Goal: Transaction & Acquisition: Purchase product/service

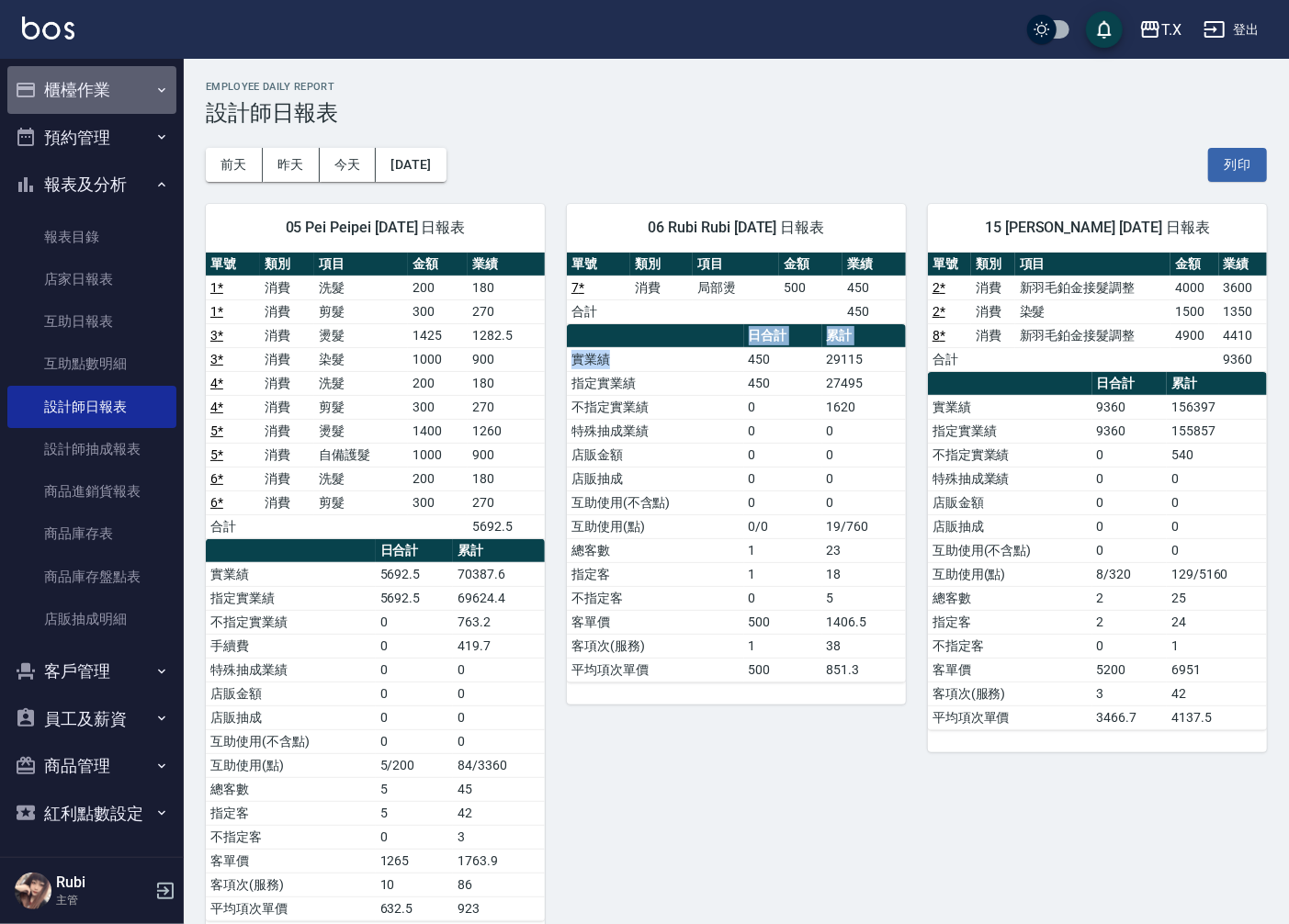
click at [97, 101] on button "櫃檯作業" at bounding box center [92, 89] width 169 height 47
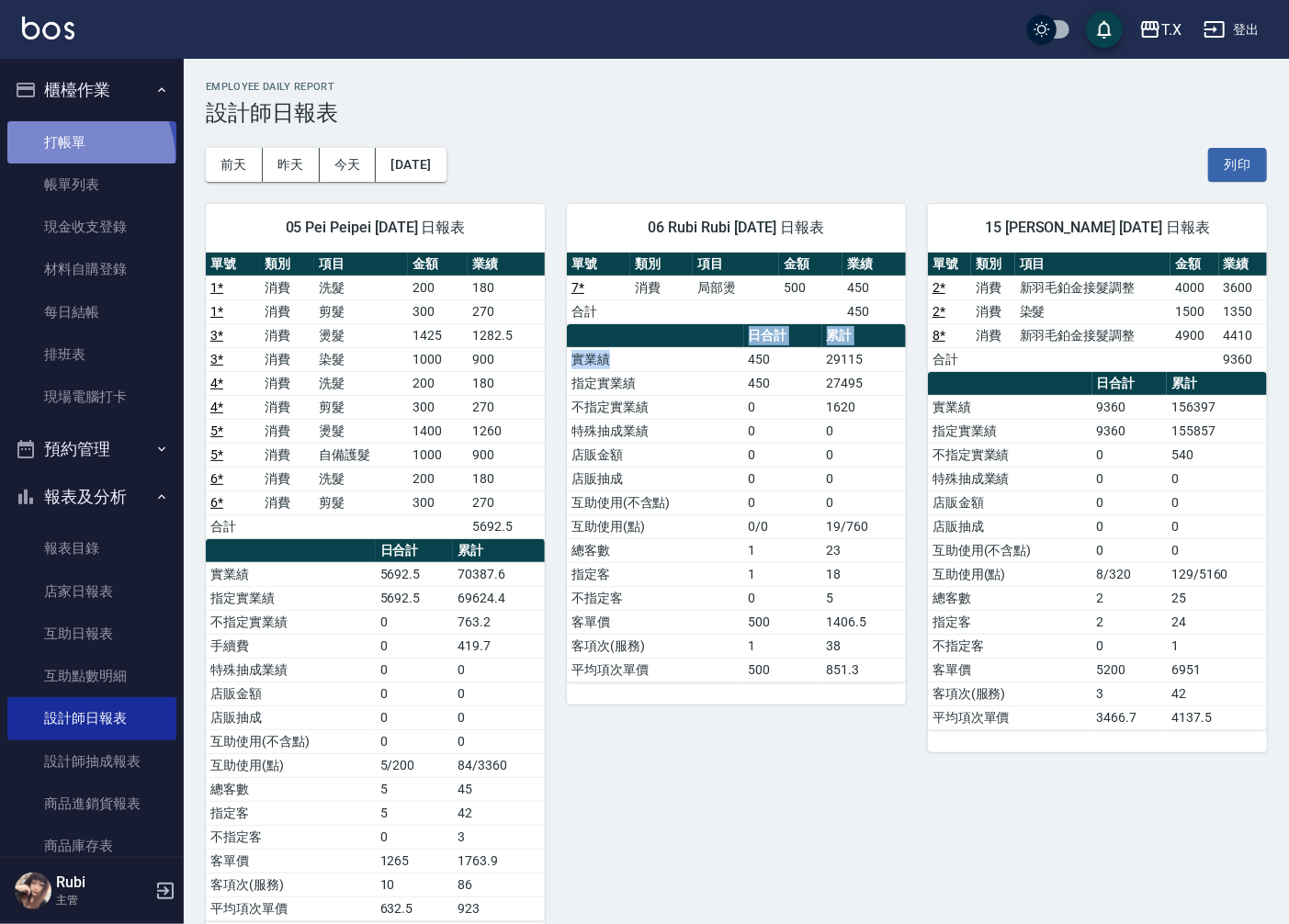
click at [70, 159] on link "打帳單" at bounding box center [92, 141] width 169 height 42
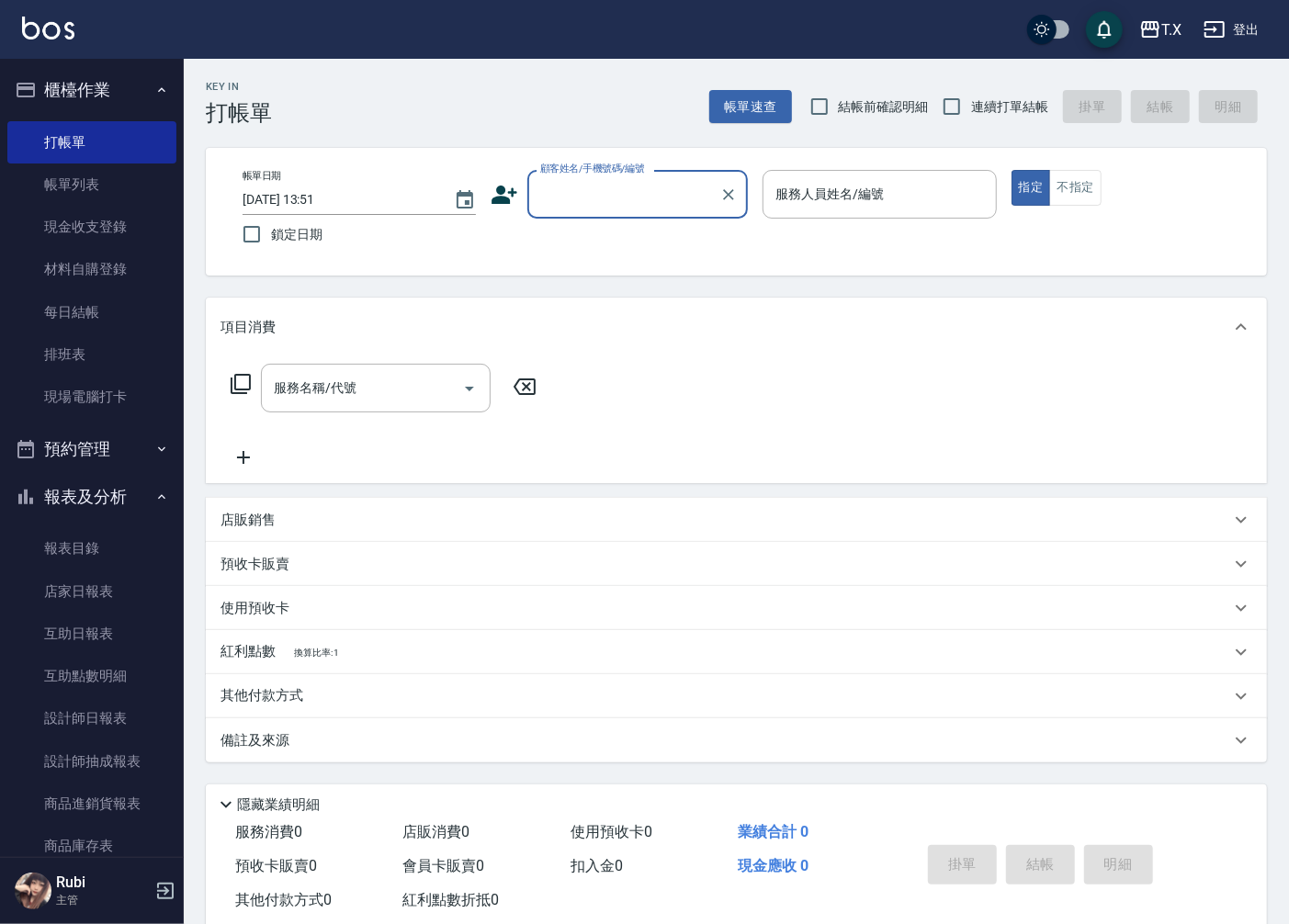
click at [570, 197] on input "顧客姓名/手機號碼/編號" at bounding box center [624, 194] width 177 height 33
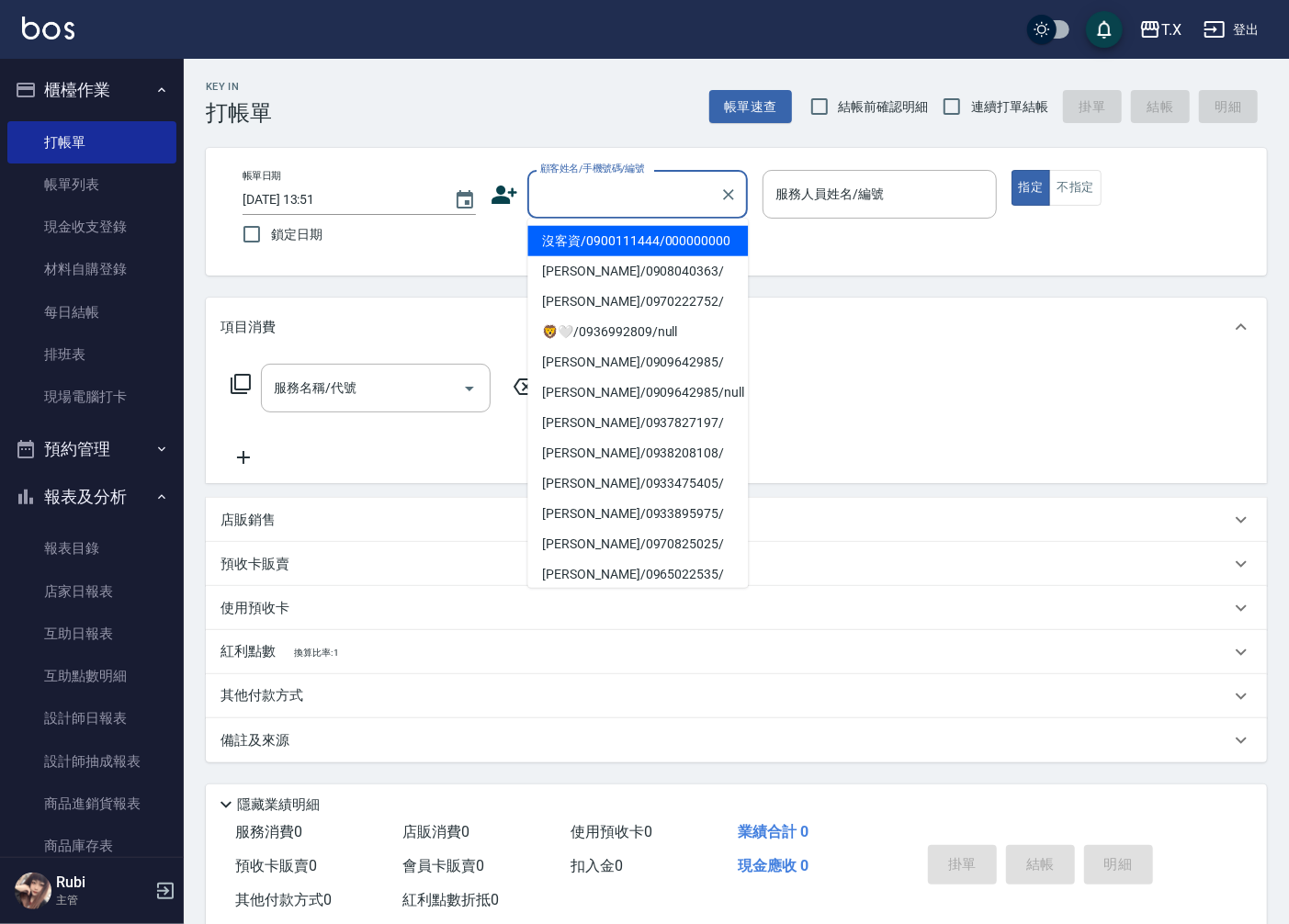
click at [551, 256] on li "沒客資/0900111444/000000000" at bounding box center [638, 241] width 221 height 31
type input "沒客資/0900111444/000000000"
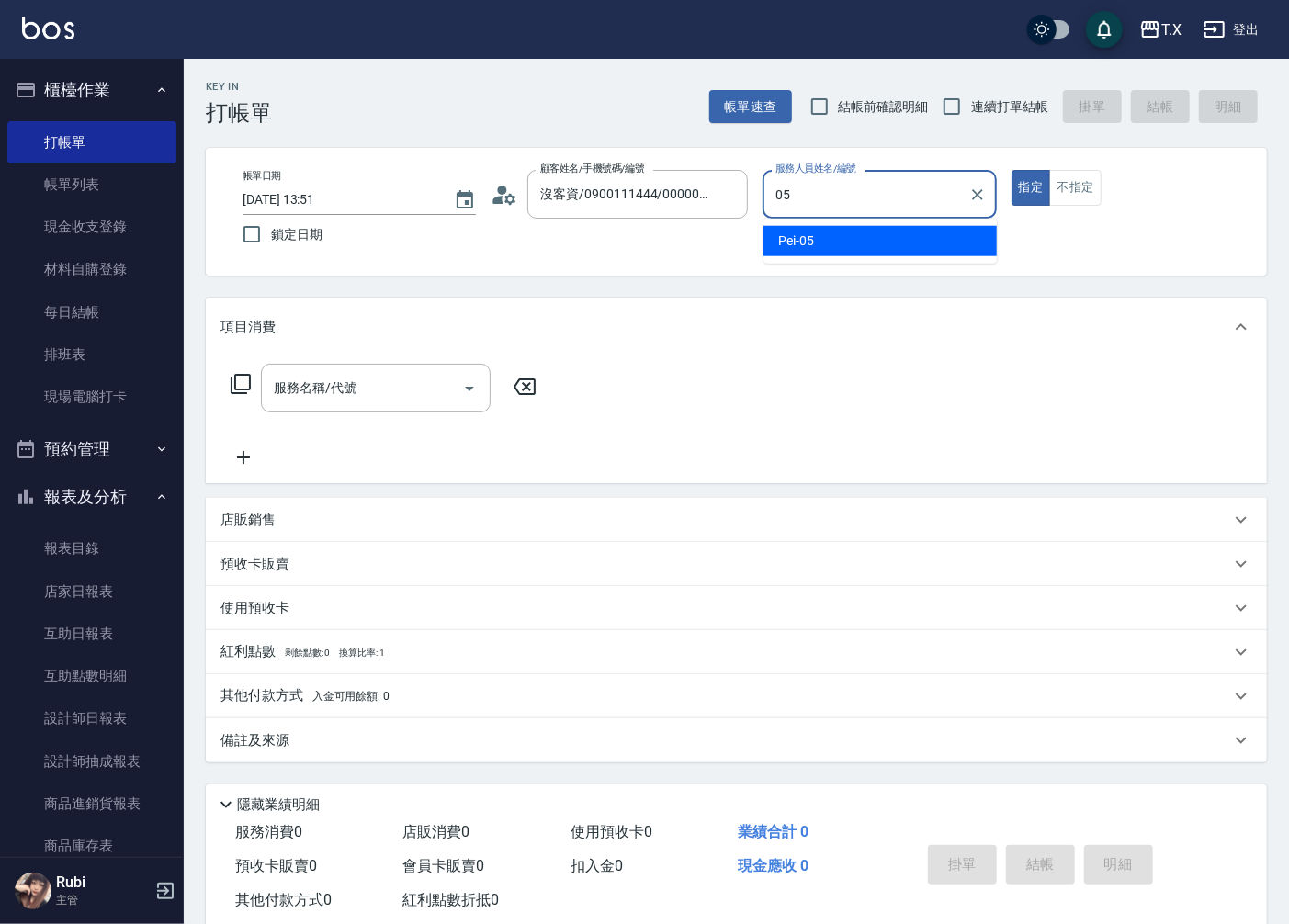
type input "05"
type button "true"
type input "Pei-05"
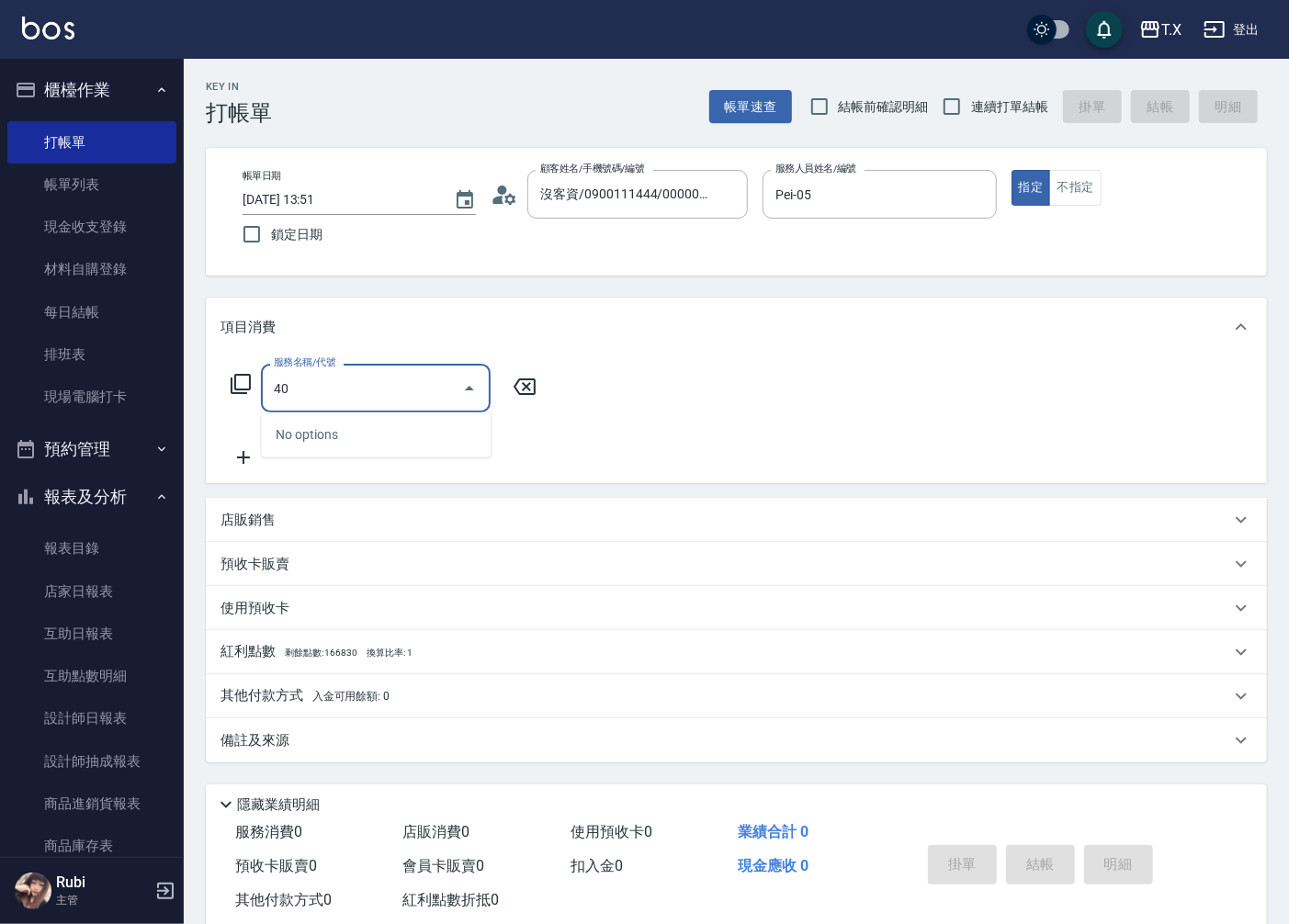
type input "401"
type input "20"
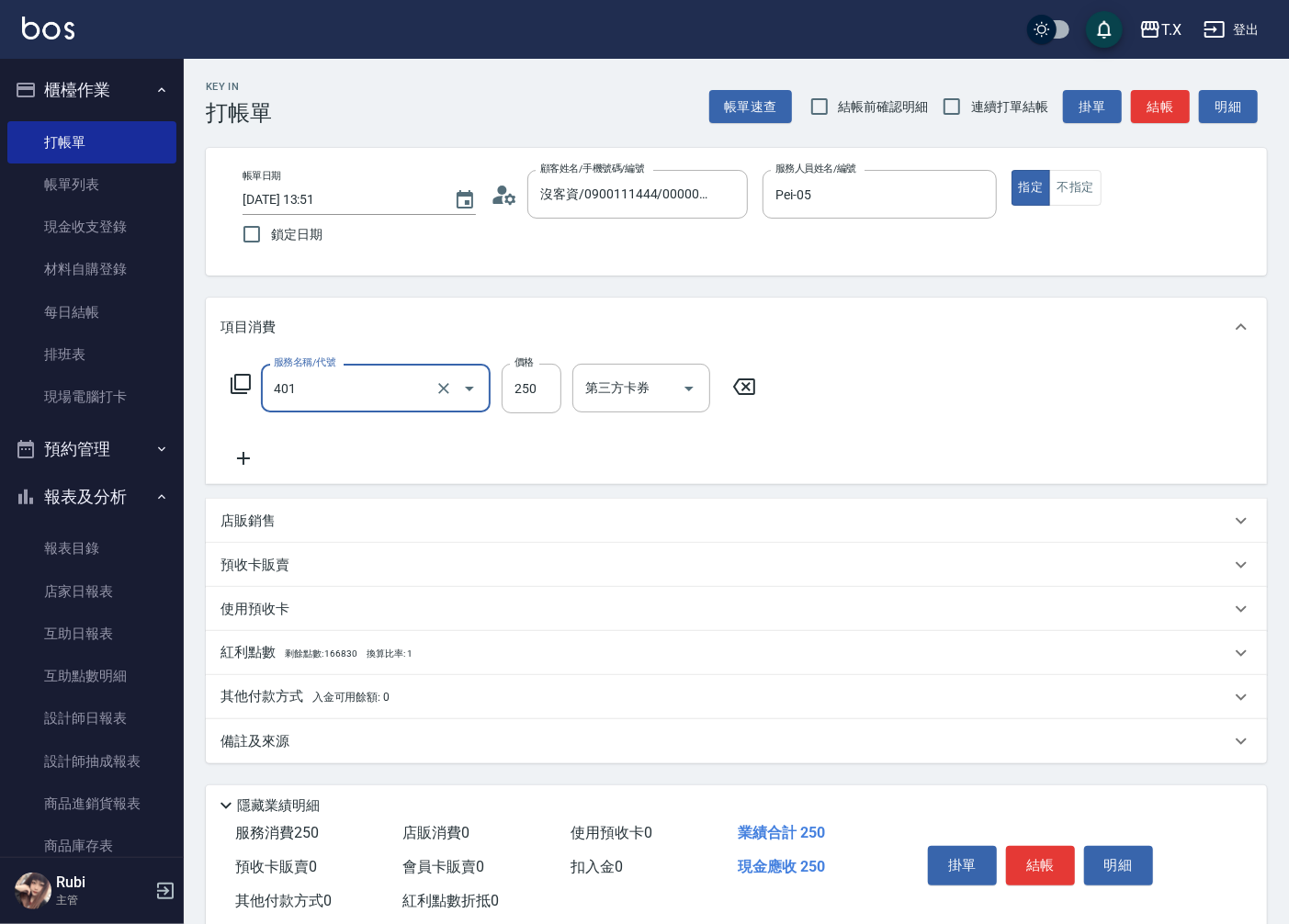
type input "剪髮(401)"
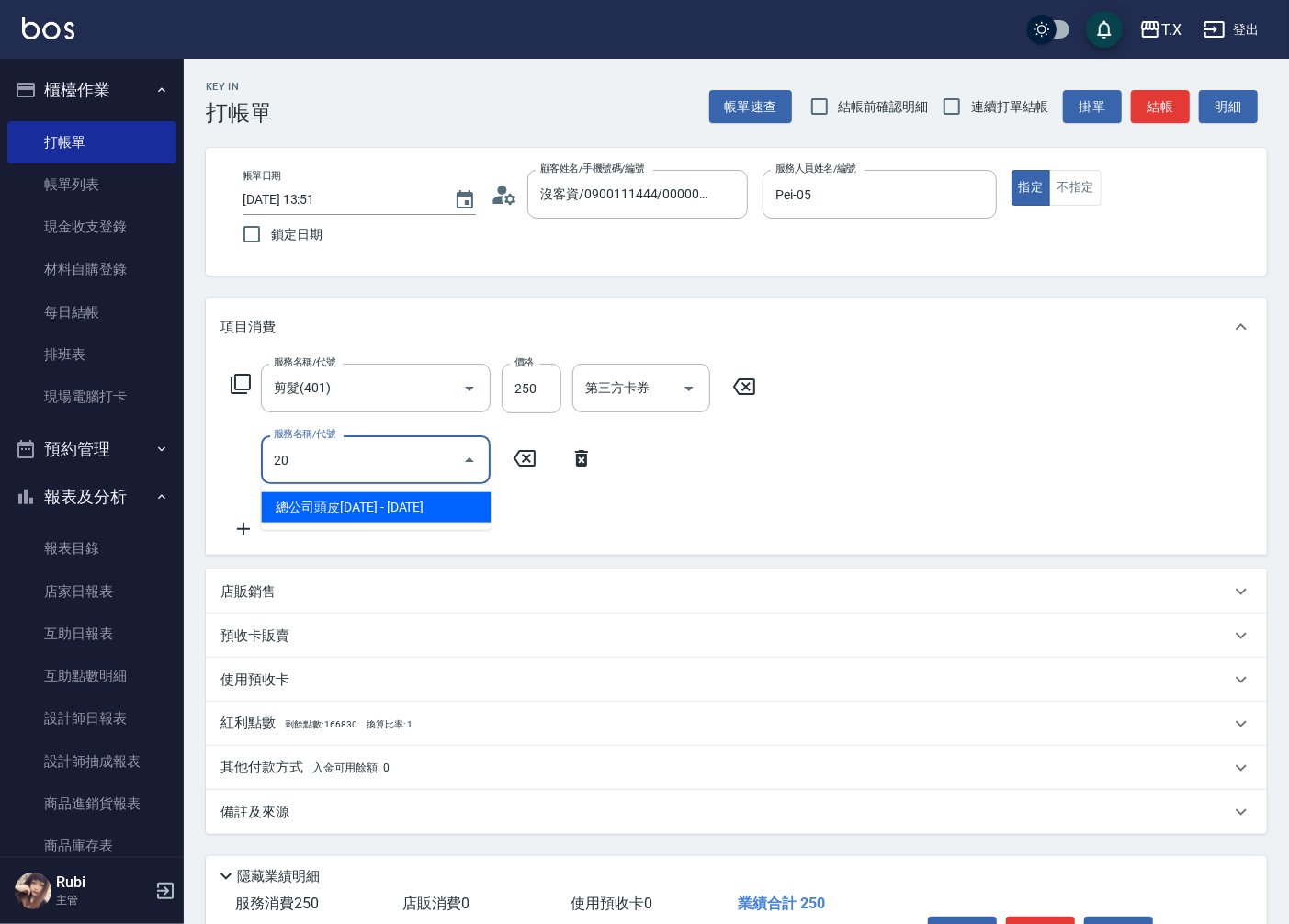
type input "201"
type input "40"
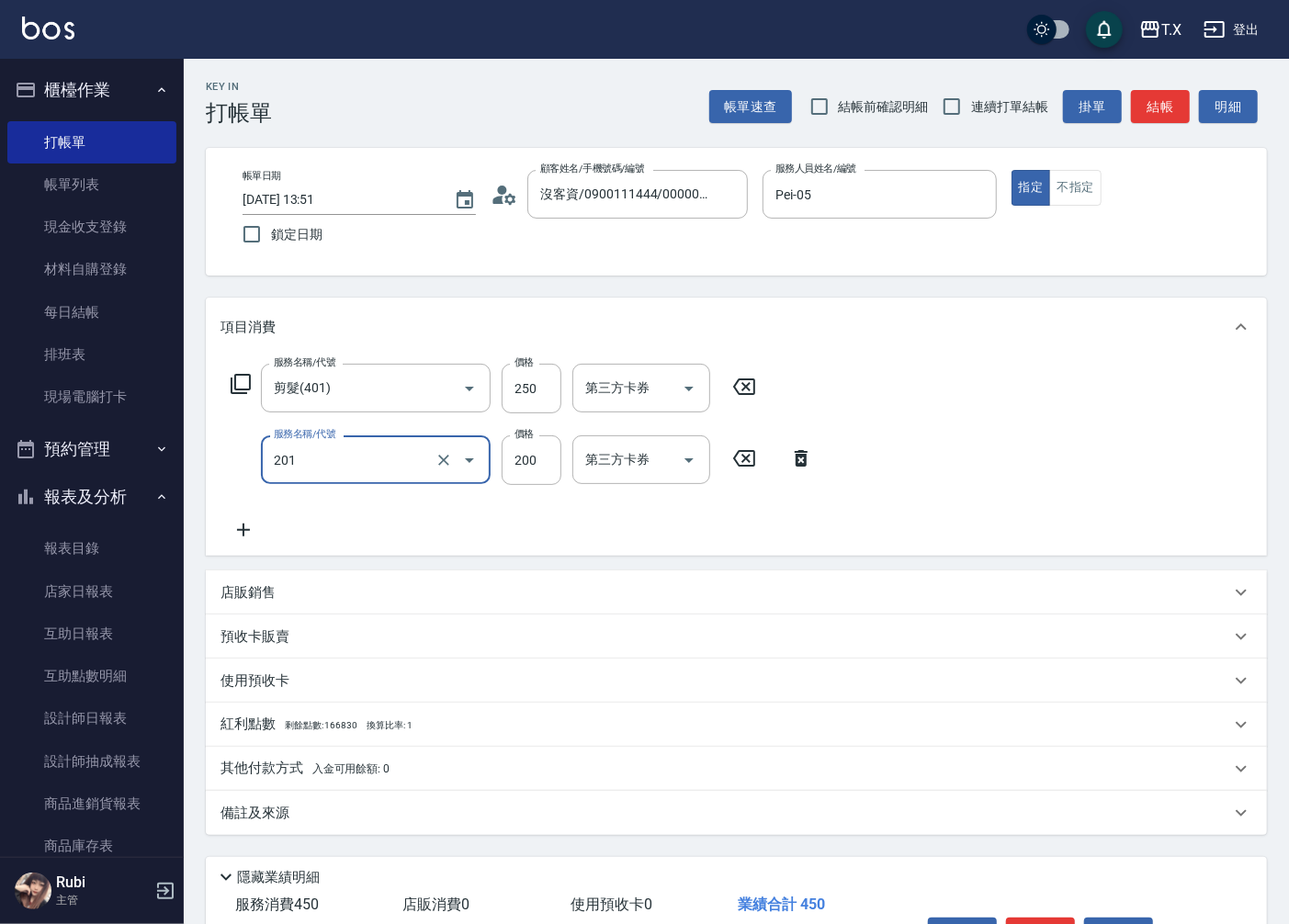
type input "洗髮(201)"
type input "2"
type input "20"
type input "25"
type input "50"
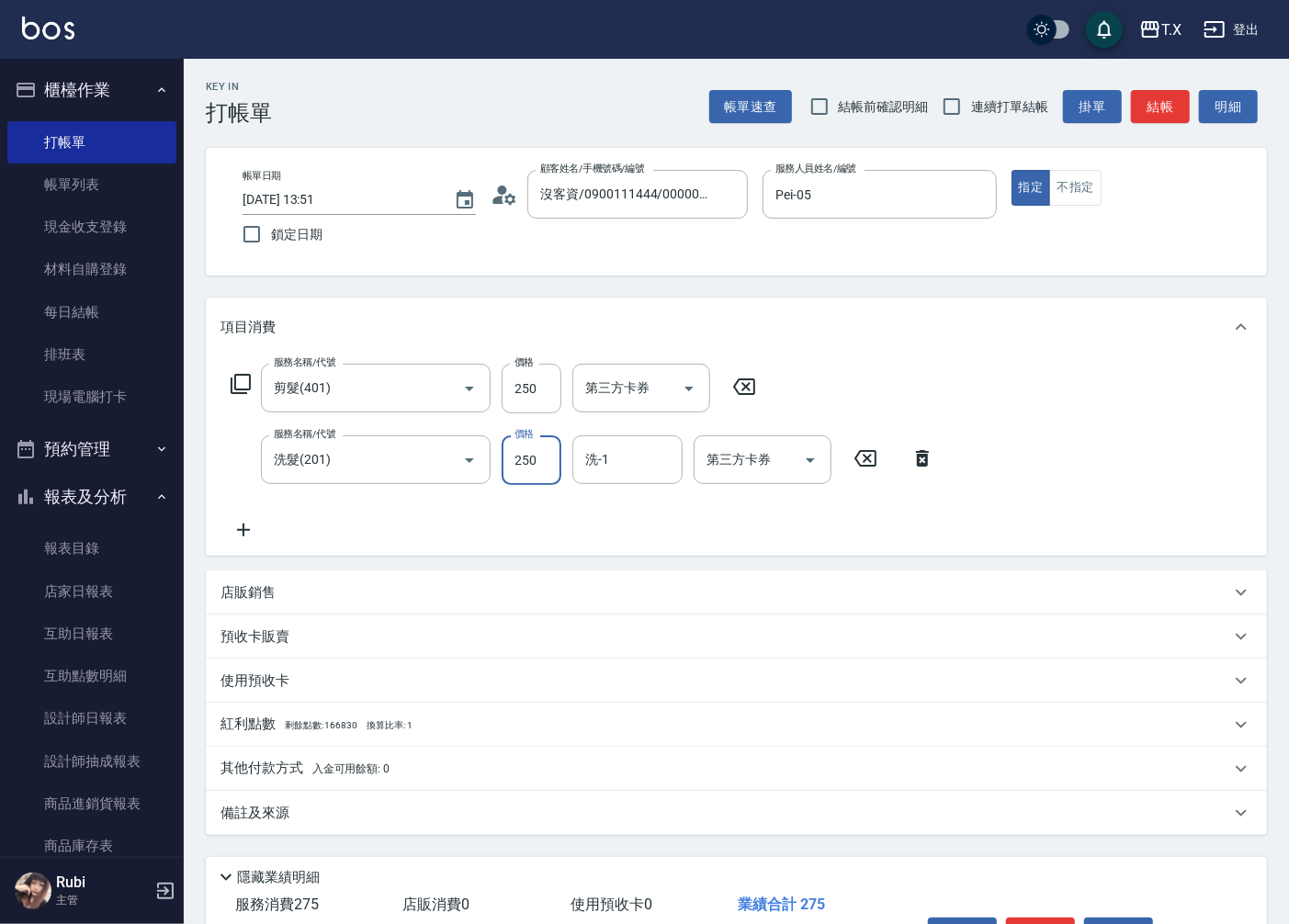
type input "250"
type input "鯨魚-12"
click at [1167, 125] on div "帳單速查 結帳前確認明細 連續打單結帳 掛單 結帳 明細" at bounding box center [987, 106] width 557 height 38
click at [1169, 112] on button "結帳" at bounding box center [1160, 107] width 59 height 34
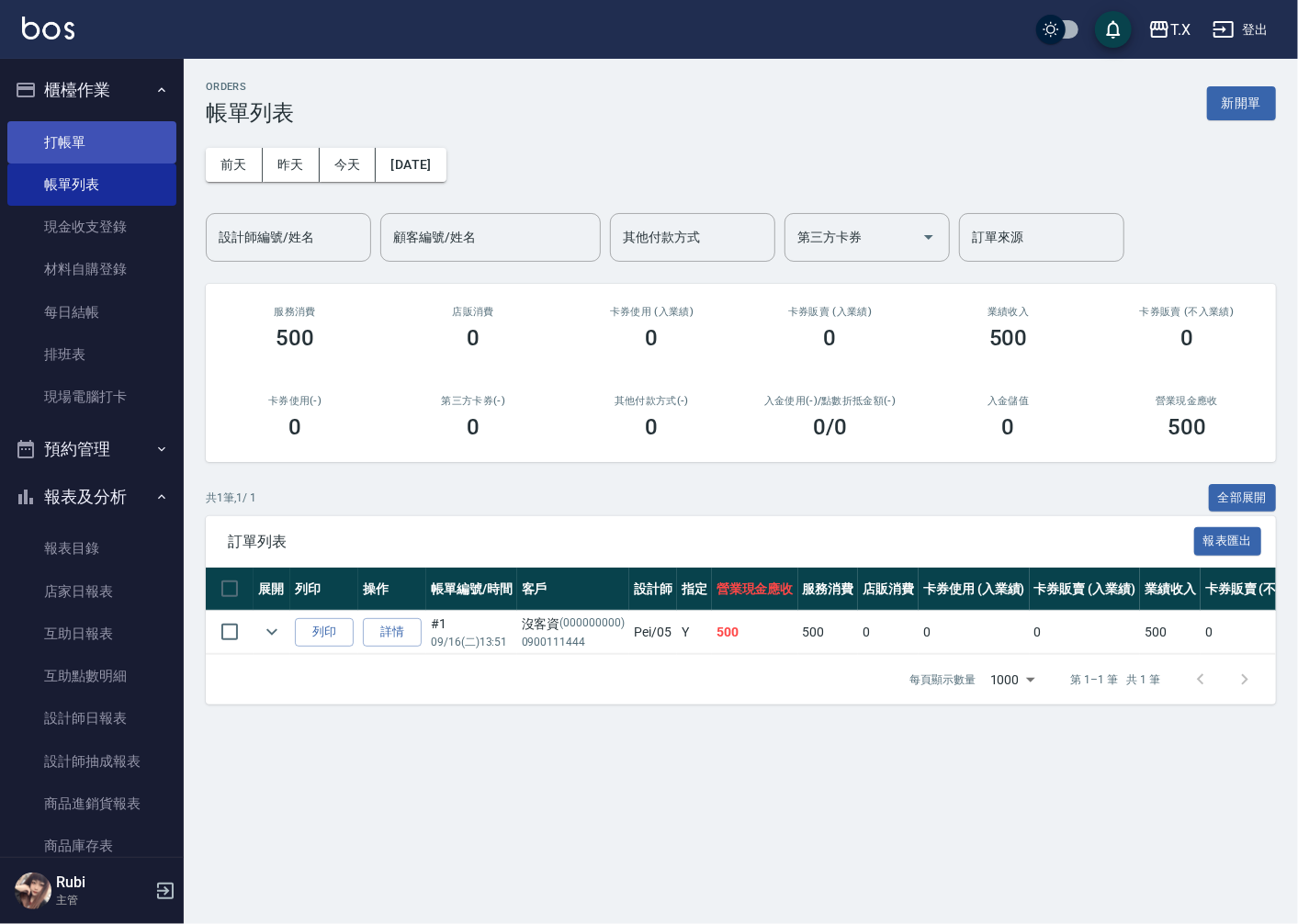
click at [108, 140] on link "打帳單" at bounding box center [92, 141] width 169 height 42
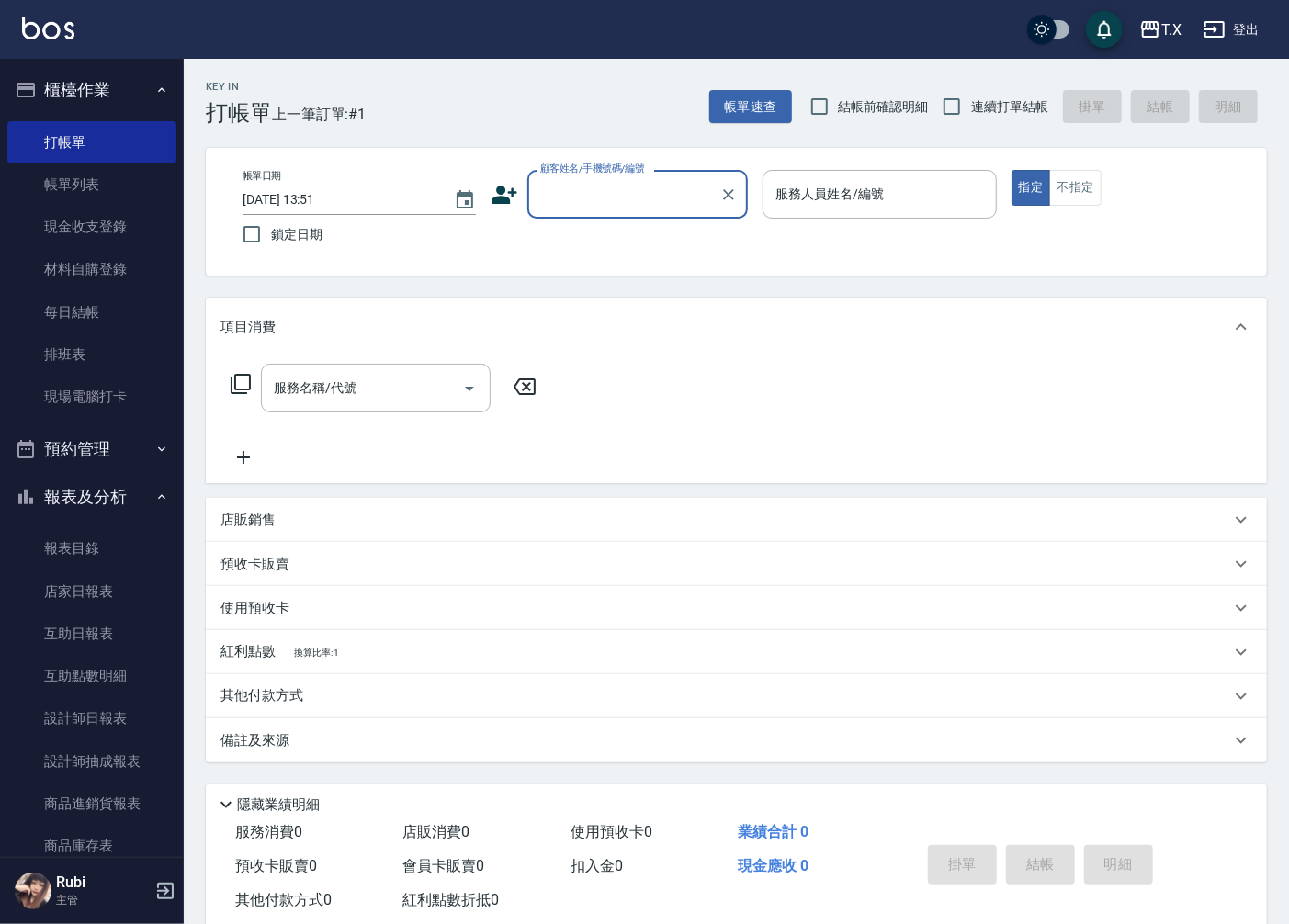
click at [1000, 119] on label "連續打單結帳" at bounding box center [990, 106] width 115 height 38
click at [971, 119] on input "連續打單結帳" at bounding box center [951, 106] width 38 height 38
checkbox input "true"
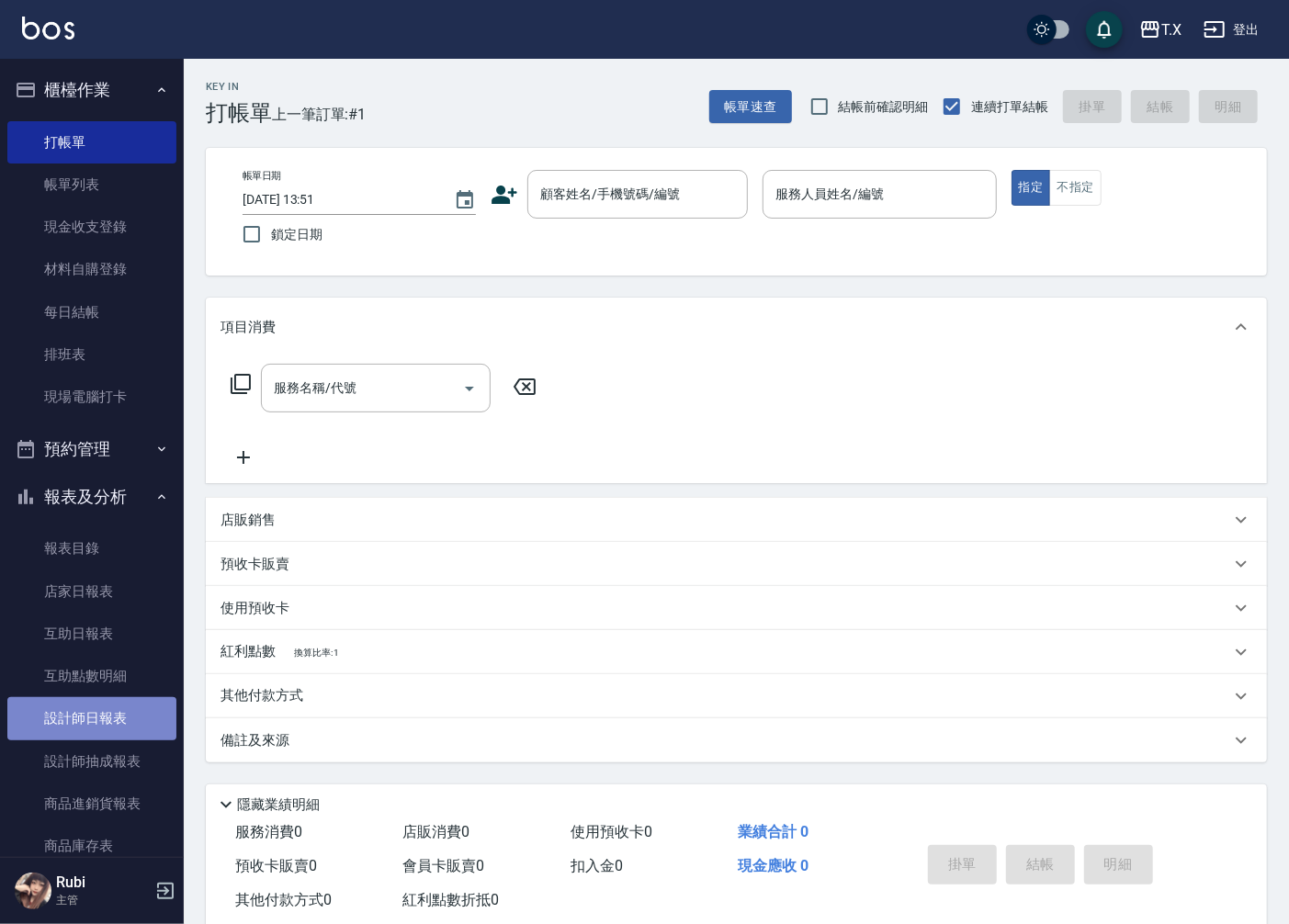
click at [99, 713] on link "設計師日報表" at bounding box center [92, 717] width 169 height 42
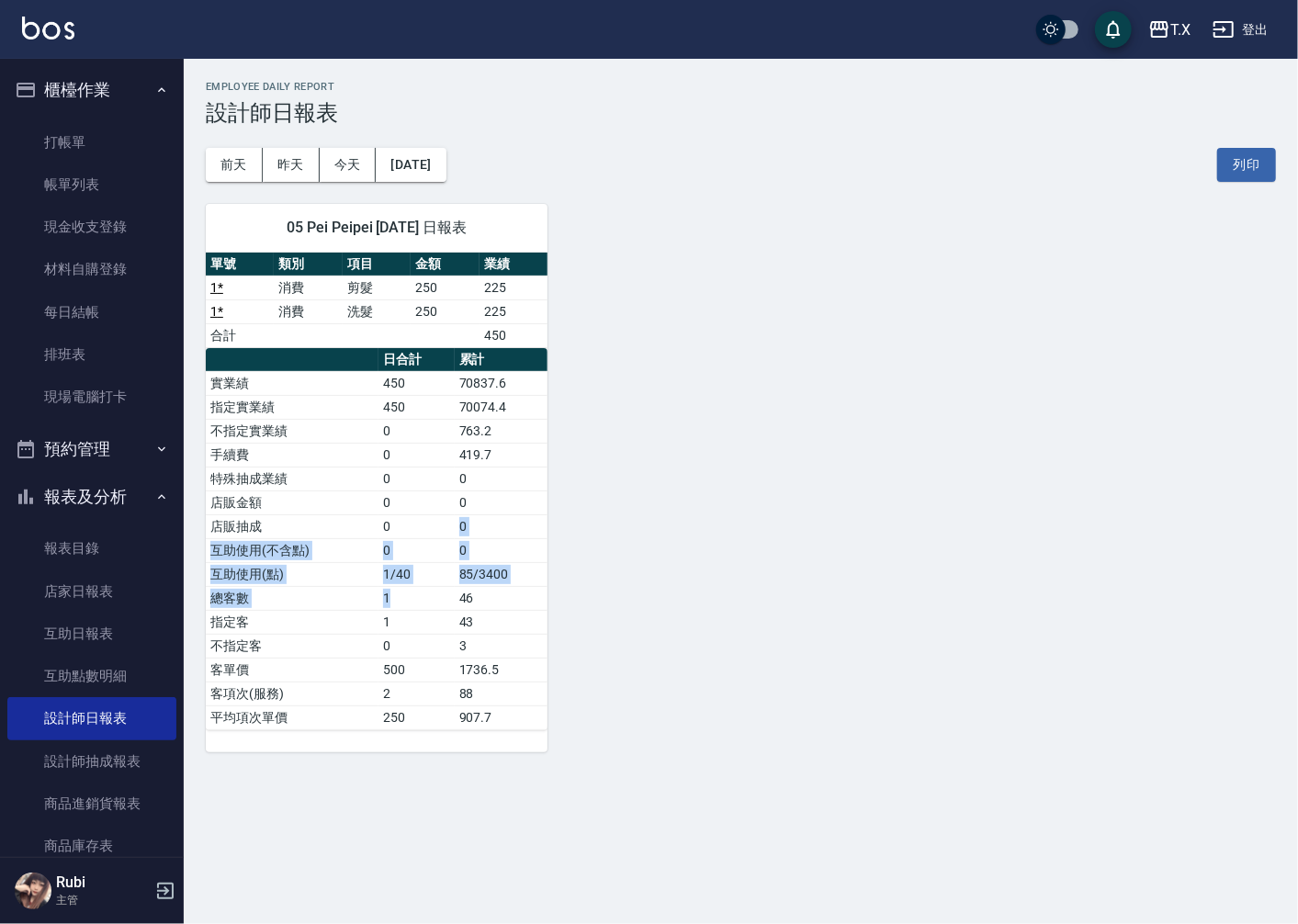
drag, startPoint x: 432, startPoint y: 609, endPoint x: 389, endPoint y: 499, distance: 118.1
click at [404, 518] on tbody "實業績 450 70837.6 指定實業績 450 70074.4 不指定實業績 0 763.2 手續費 0 419.7 特殊抽成業績 0 0 店販金額 0 …" at bounding box center [376, 550] width 341 height 358
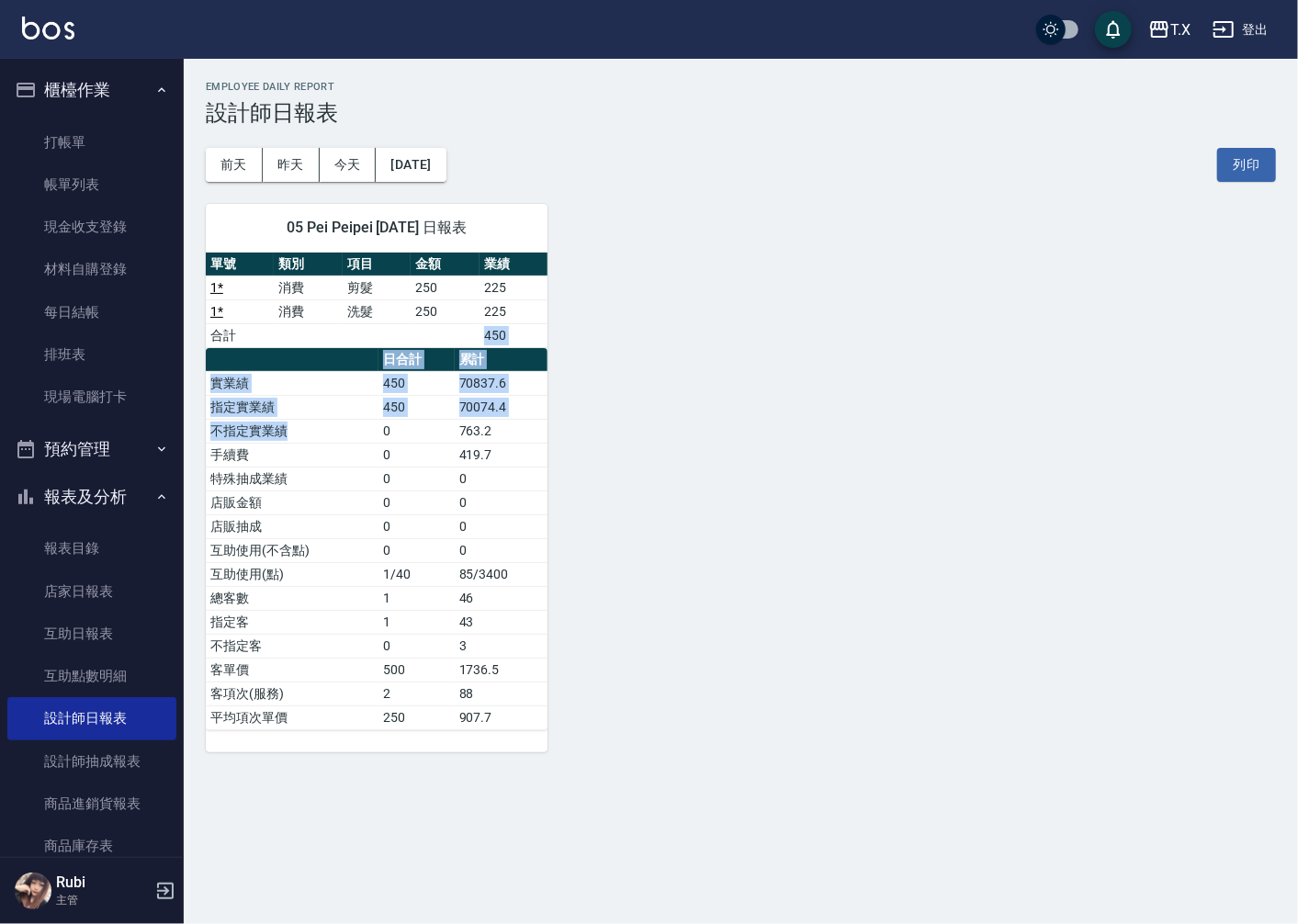
drag, startPoint x: 355, startPoint y: 434, endPoint x: 373, endPoint y: 531, distance: 98.7
click at [372, 527] on div "單號 類別 項目 金額 業績 1 * 消費 剪髮 250 225 1 * 消費 洗髮 250 225 合計 450 日合計 累計 實業績 450 70837.…" at bounding box center [376, 490] width 341 height 477
click at [381, 626] on td "1" at bounding box center [417, 622] width 76 height 24
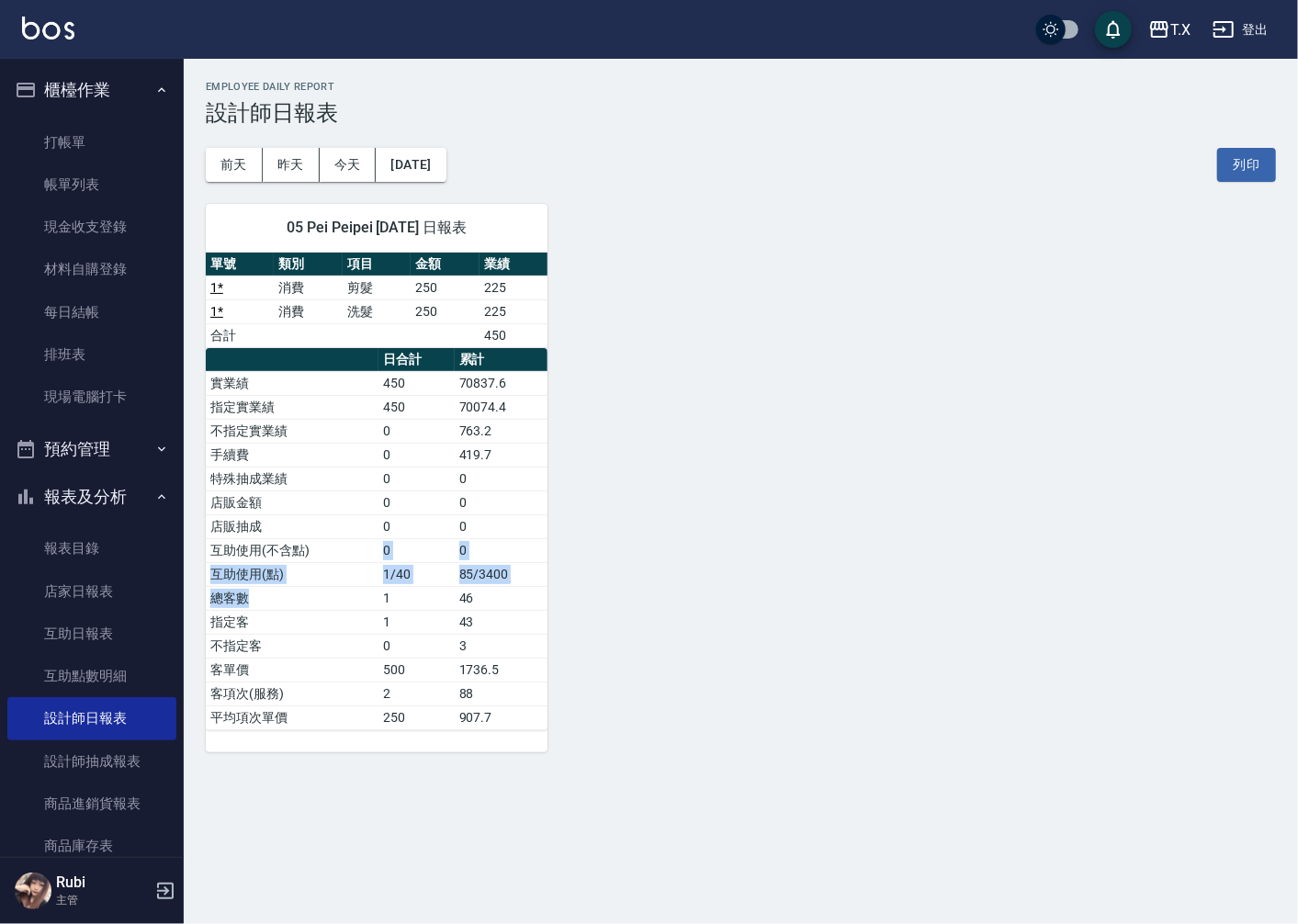
drag, startPoint x: 371, startPoint y: 574, endPoint x: 334, endPoint y: 463, distance: 117.0
click at [366, 542] on tbody "實業績 450 70837.6 指定實業績 450 70074.4 不指定實業績 0 763.2 手續費 0 419.7 特殊抽成業績 0 0 店販金額 0 …" at bounding box center [376, 550] width 341 height 358
drag, startPoint x: 320, startPoint y: 437, endPoint x: 409, endPoint y: 586, distance: 173.6
click at [393, 540] on tbody "實業績 450 70837.6 指定實業績 450 70074.4 不指定實業績 0 763.2 手續費 0 419.7 特殊抽成業績 0 0 店販金額 0 …" at bounding box center [376, 550] width 341 height 358
click at [409, 586] on td "1" at bounding box center [417, 598] width 76 height 24
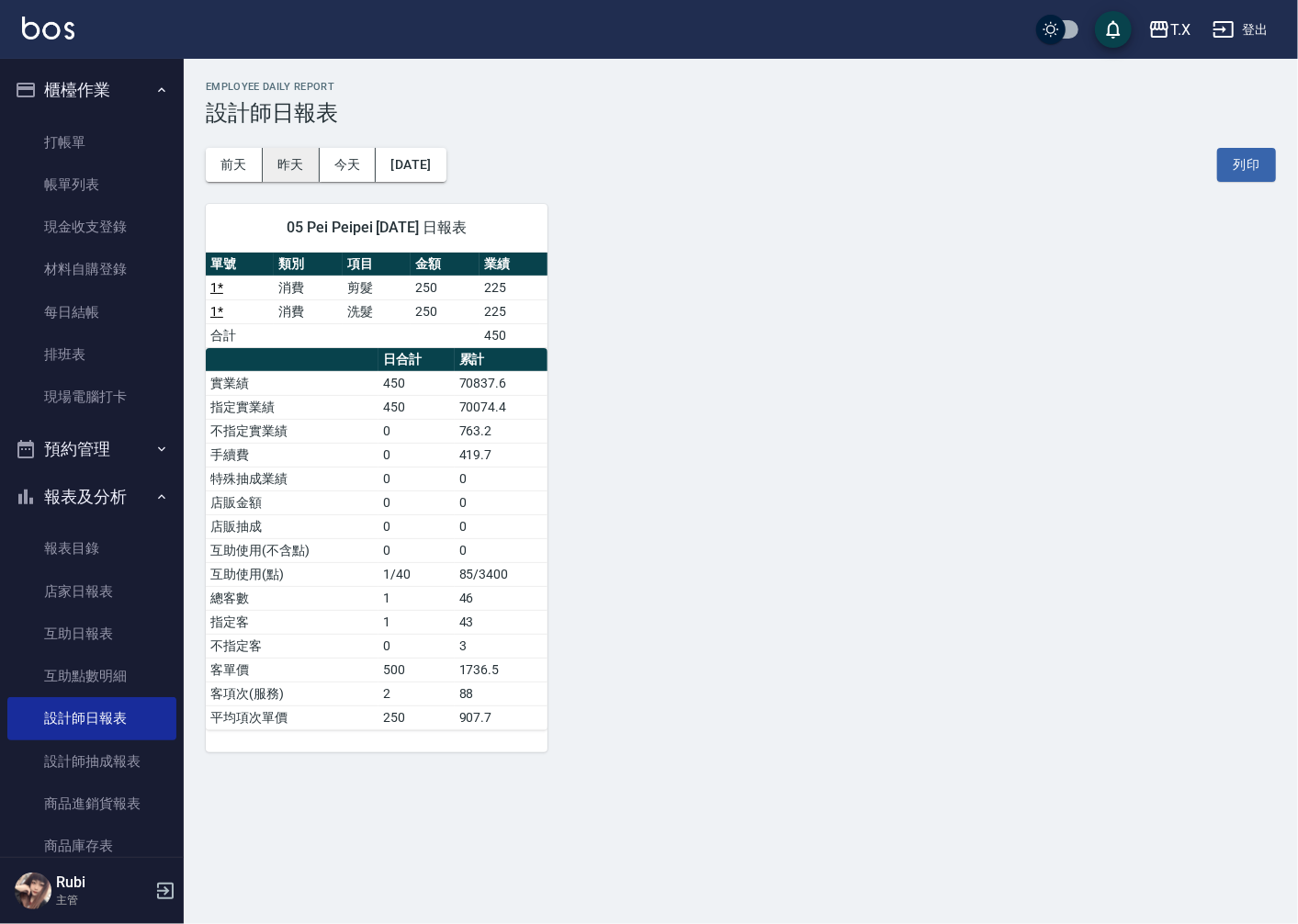
click at [282, 159] on button "昨天" at bounding box center [290, 165] width 57 height 34
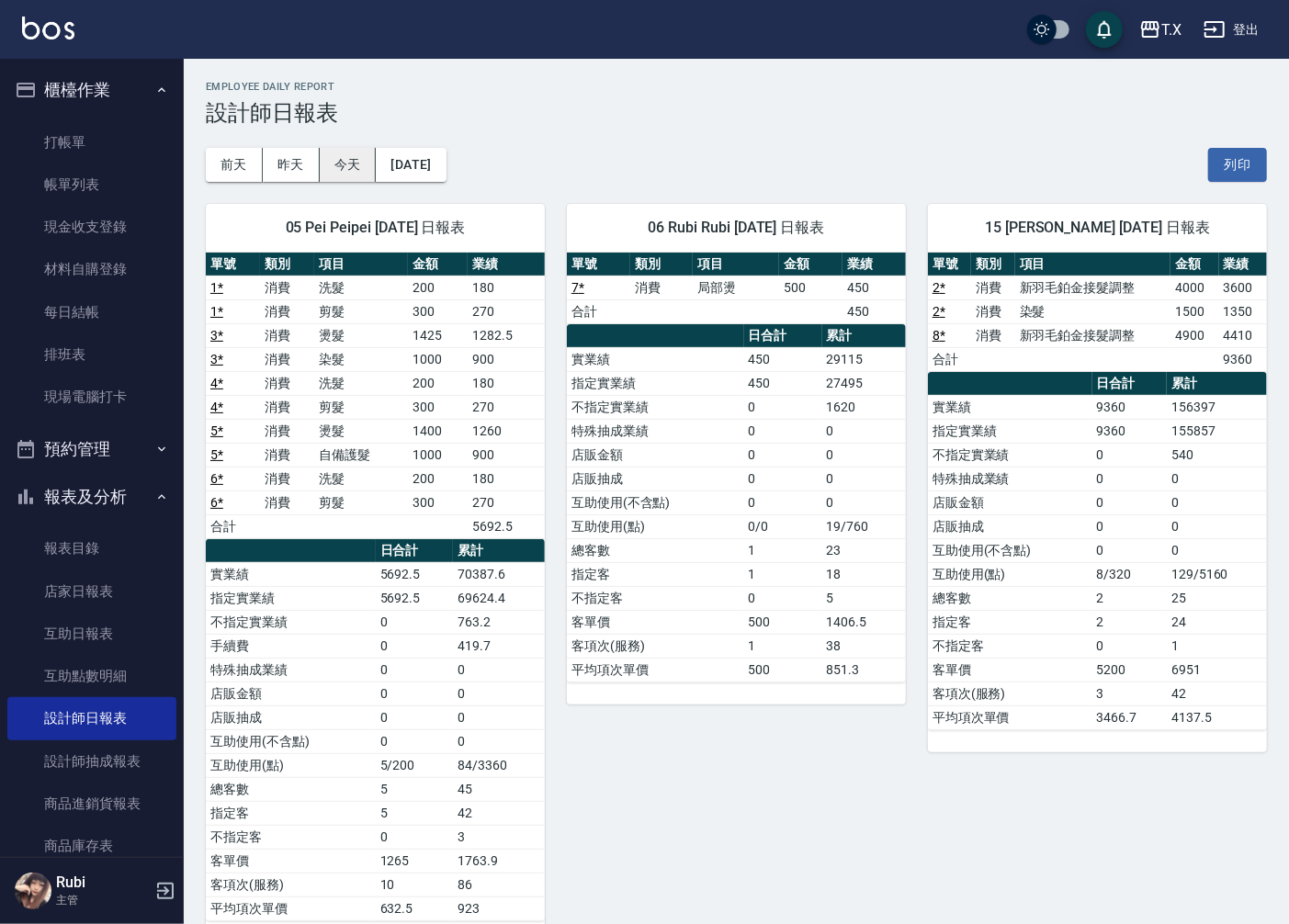
click at [343, 178] on button "今天" at bounding box center [348, 165] width 57 height 34
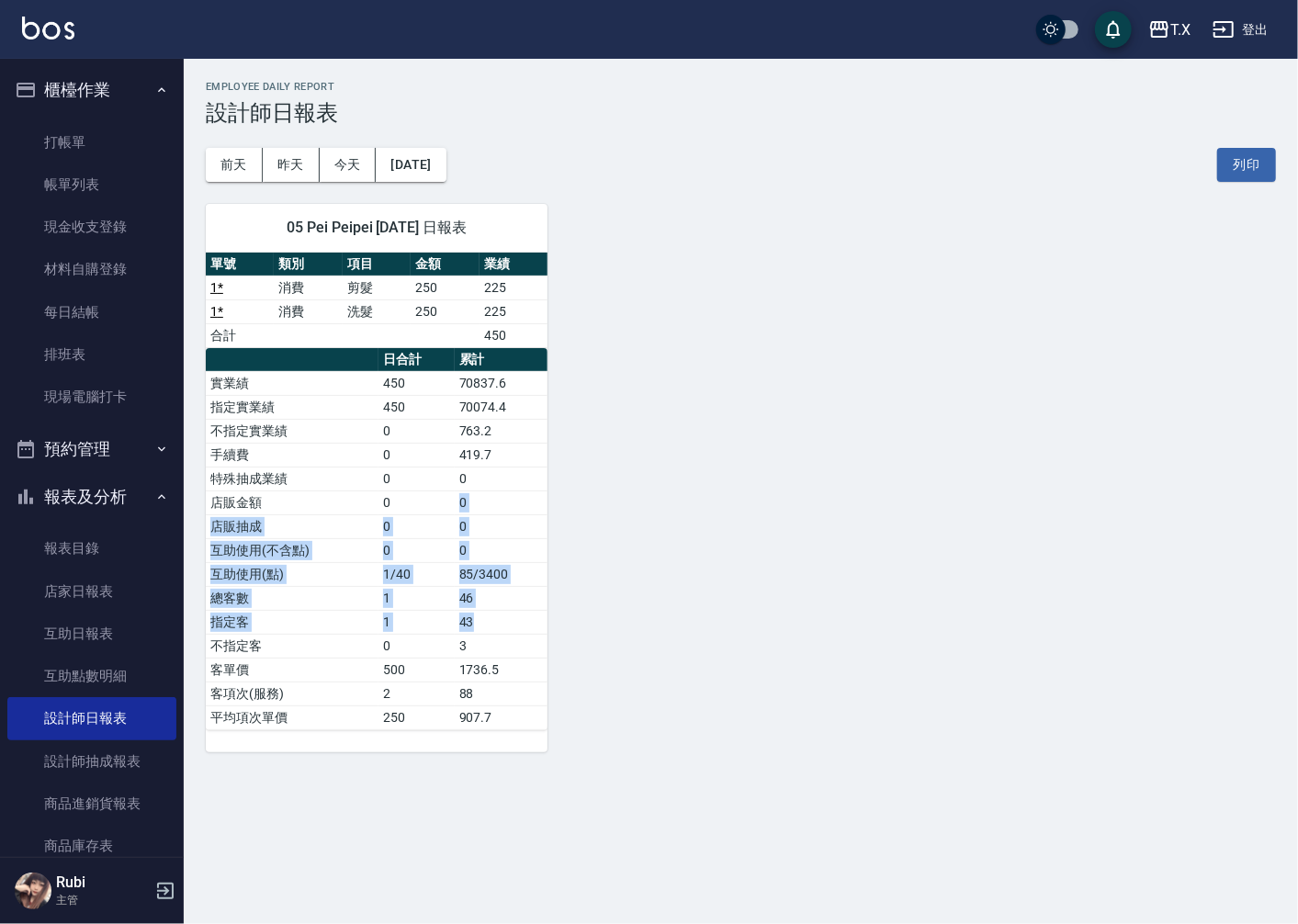
drag, startPoint x: 414, startPoint y: 513, endPoint x: 479, endPoint y: 622, distance: 126.9
click at [479, 617] on tbody "實業績 450 70837.6 指定實業績 450 70074.4 不指定實業績 0 763.2 手續費 0 419.7 特殊抽成業績 0 0 店販金額 0 …" at bounding box center [376, 550] width 341 height 358
click at [474, 674] on td "1736.5" at bounding box center [502, 670] width 94 height 24
drag, startPoint x: 466, startPoint y: 662, endPoint x: 439, endPoint y: 569, distance: 96.8
click at [439, 569] on tbody "實業績 450 70837.6 指定實業績 450 70074.4 不指定實業績 0 763.2 手續費 0 419.7 特殊抽成業績 0 0 店販金額 0 …" at bounding box center [376, 550] width 341 height 358
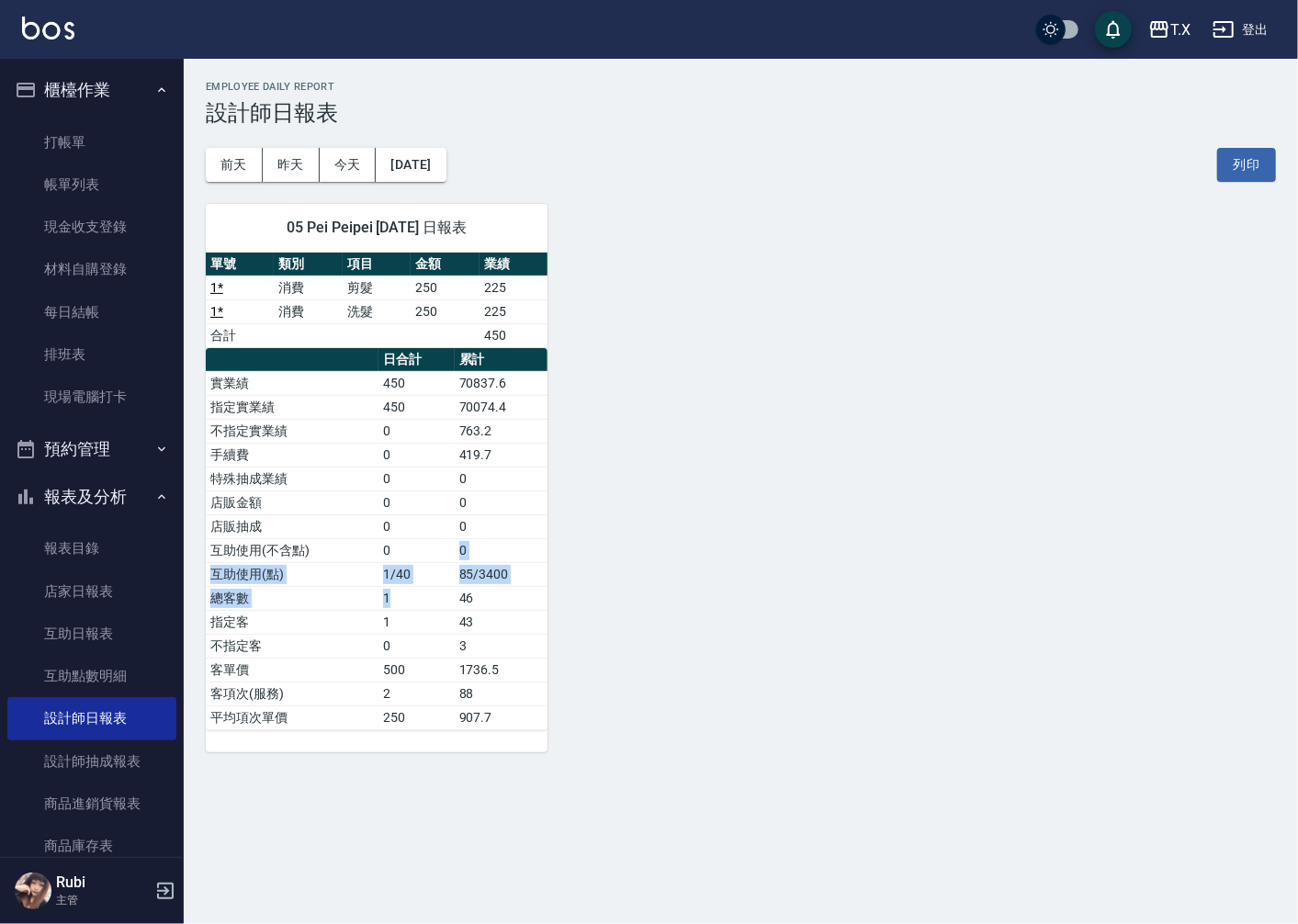
drag, startPoint x: 428, startPoint y: 561, endPoint x: 445, endPoint y: 628, distance: 69.1
click at [443, 605] on tbody "實業績 450 70837.6 指定實業績 450 70074.4 不指定實業績 0 763.2 手續費 0 419.7 特殊抽成業績 0 0 店販金額 0 …" at bounding box center [376, 550] width 341 height 358
click at [445, 629] on td "1" at bounding box center [417, 622] width 76 height 24
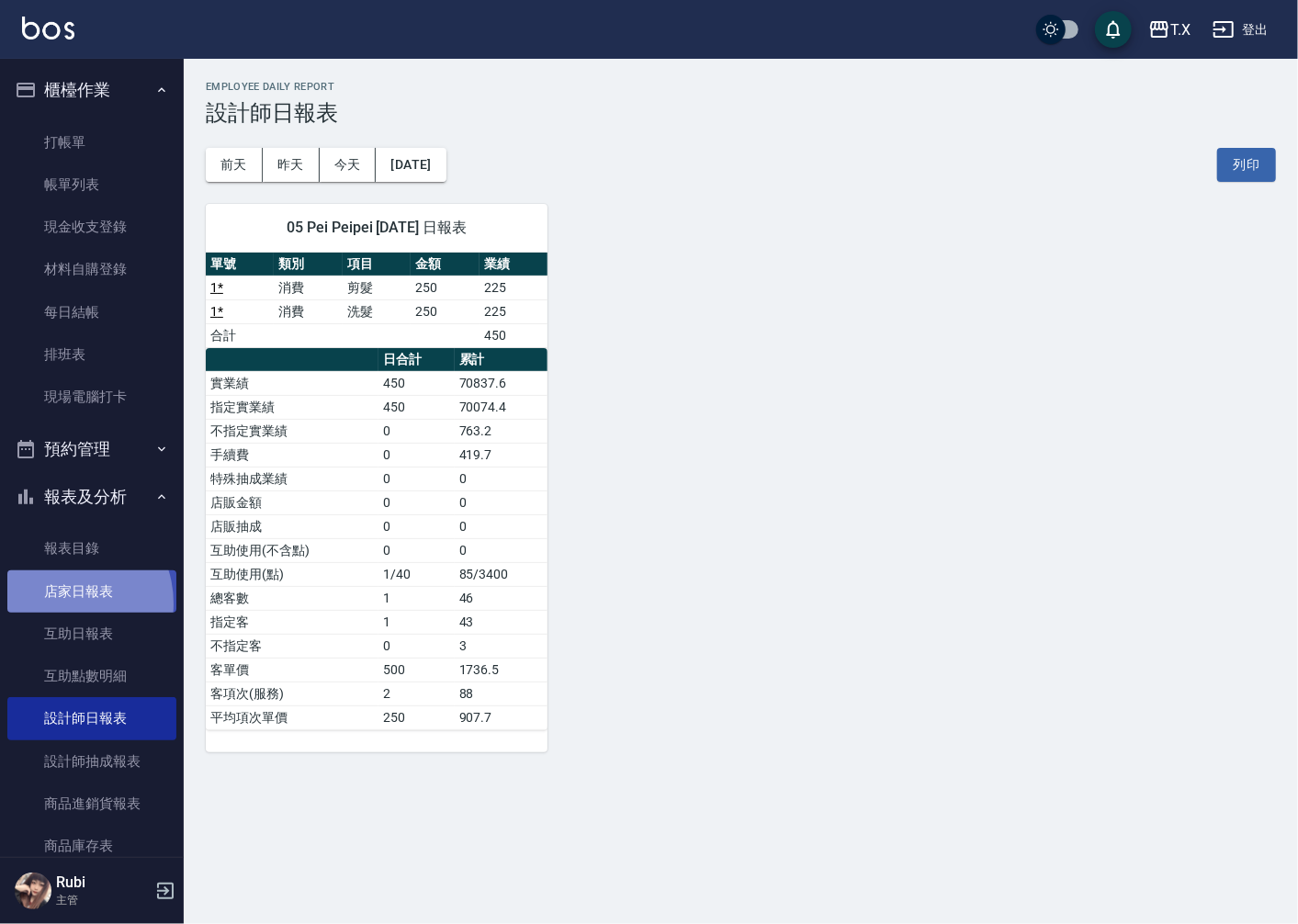
click at [60, 604] on link "店家日報表" at bounding box center [92, 591] width 169 height 42
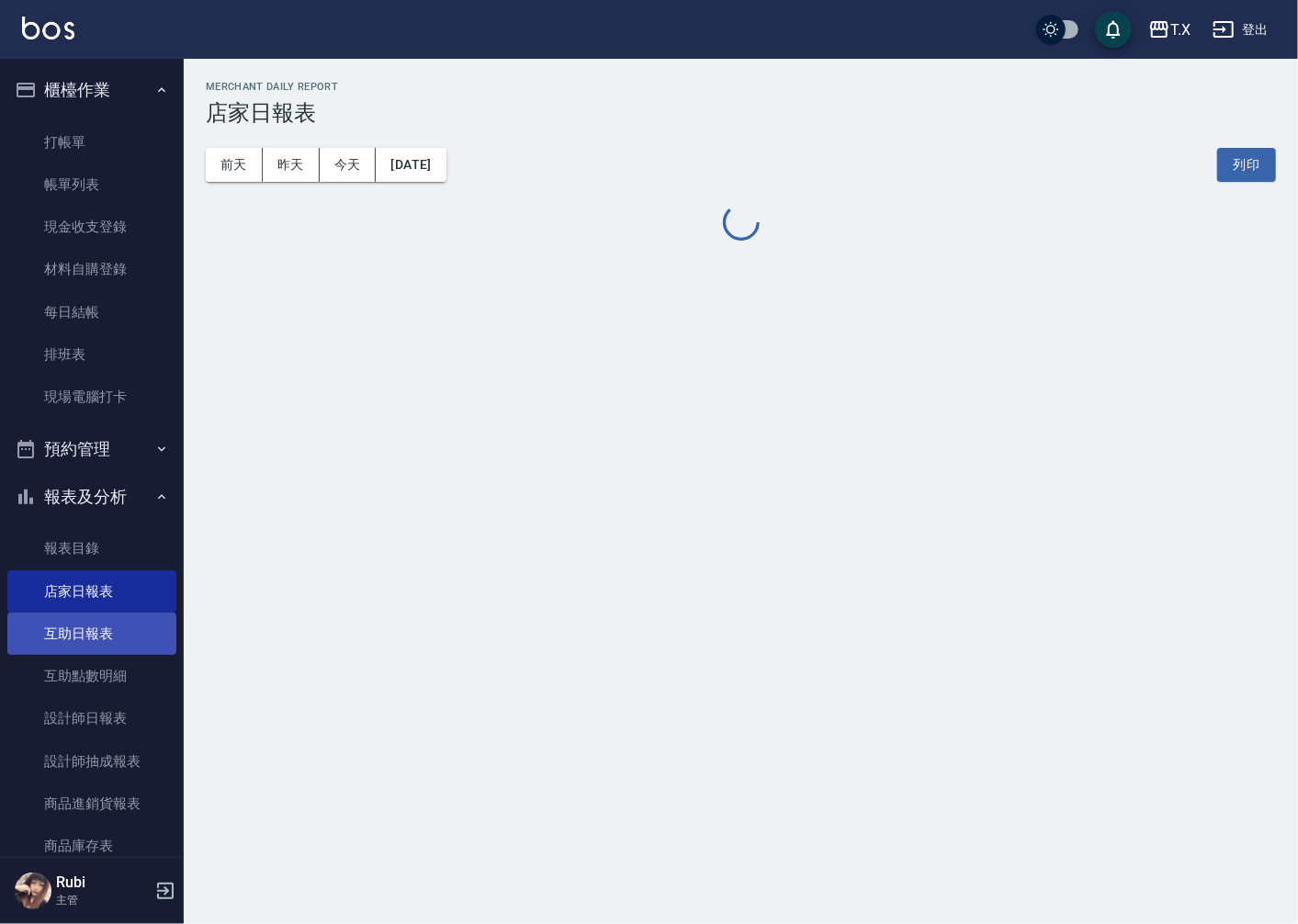
click at [60, 634] on link "互助日報表" at bounding box center [92, 633] width 169 height 42
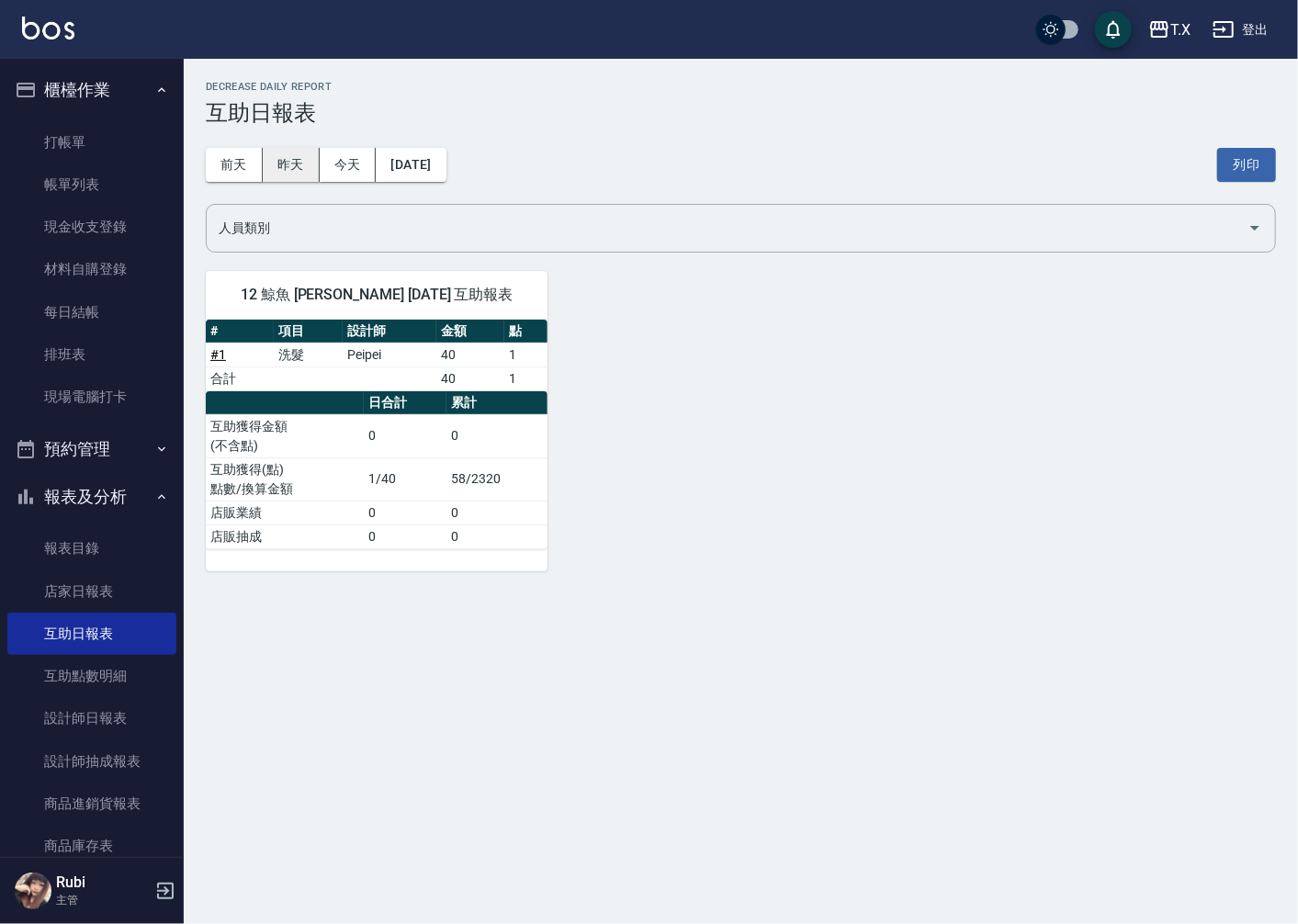
click at [277, 167] on button "昨天" at bounding box center [290, 165] width 57 height 34
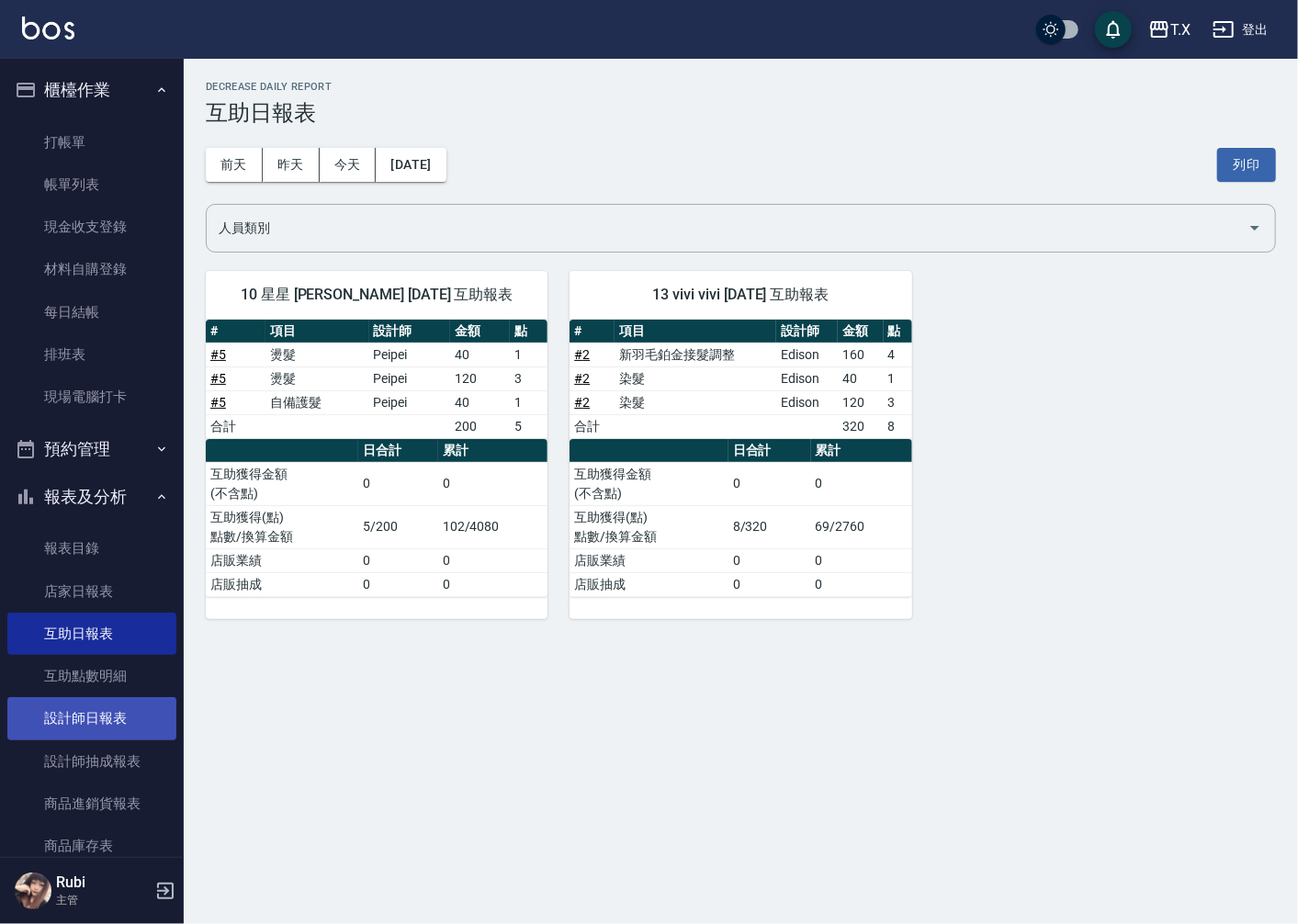
click at [115, 727] on link "設計師日報表" at bounding box center [92, 717] width 169 height 42
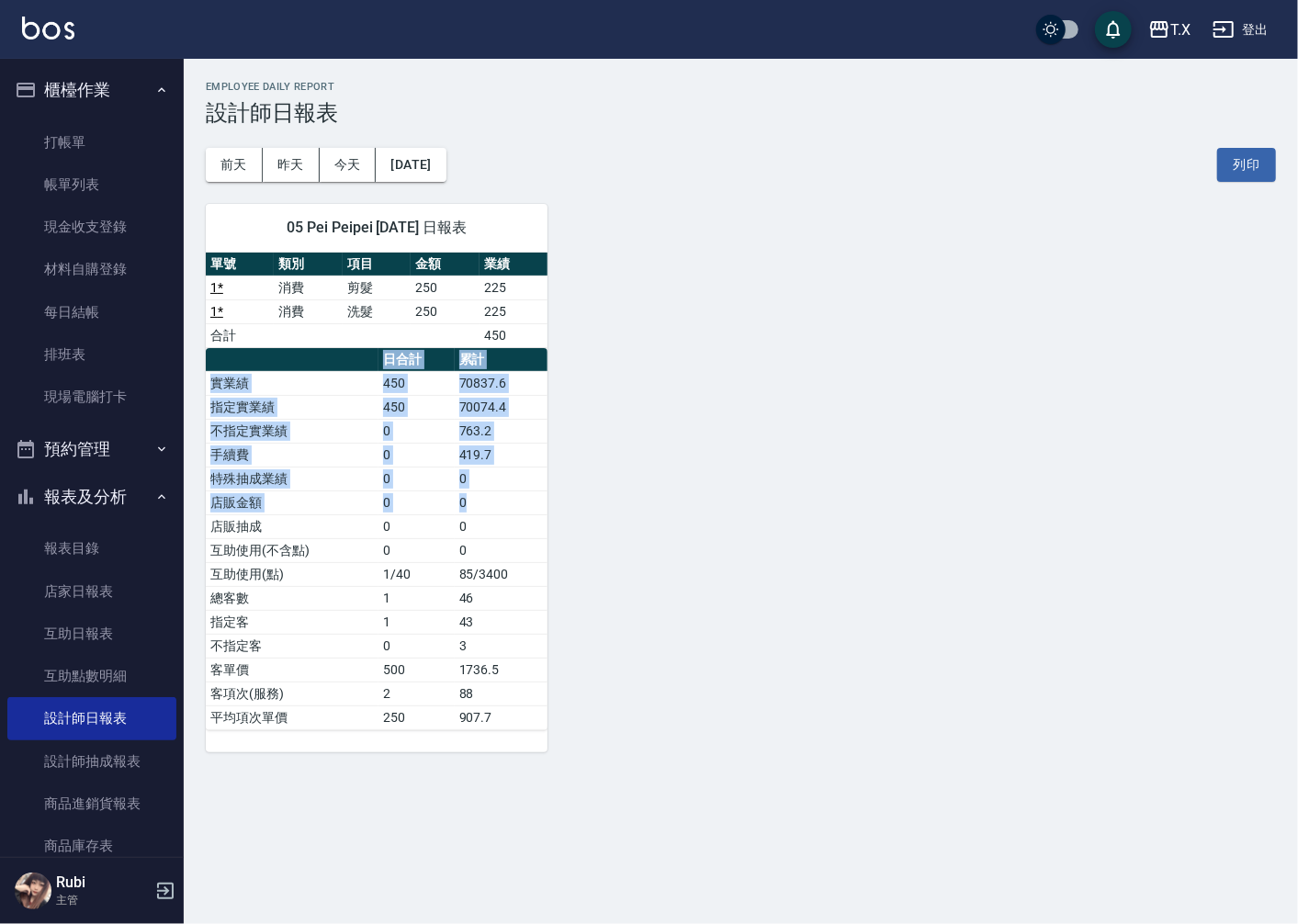
click at [546, 855] on div "T.X [DATE] 設計師日報表 列印時間： [DATE][PHONE_NUMBER]:01 Employee Daily Report 設計師日報表 [D…" at bounding box center [649, 462] width 1298 height 924
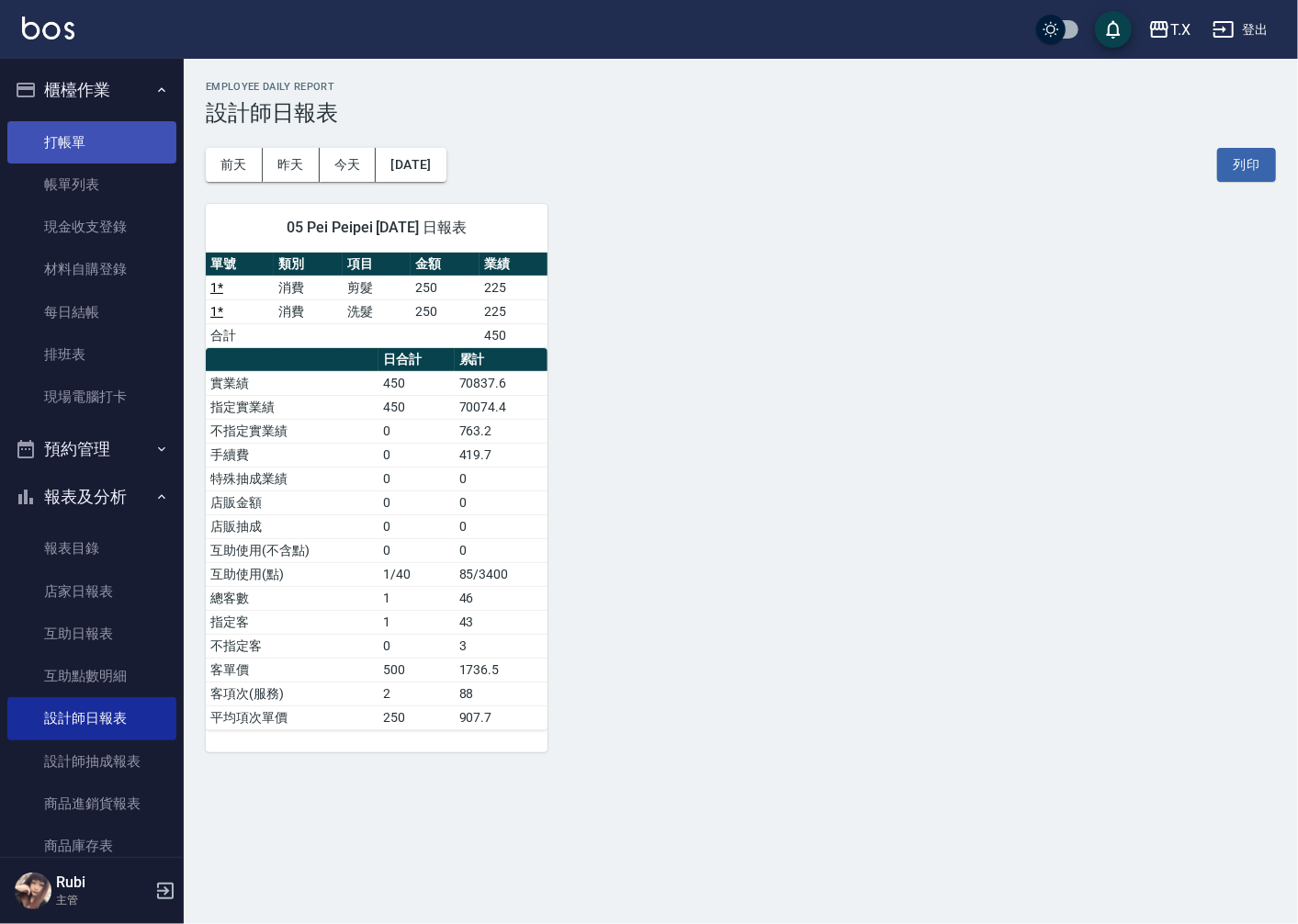
drag, startPoint x: 546, startPoint y: 855, endPoint x: 74, endPoint y: 127, distance: 867.6
click at [74, 127] on link "打帳單" at bounding box center [92, 141] width 169 height 42
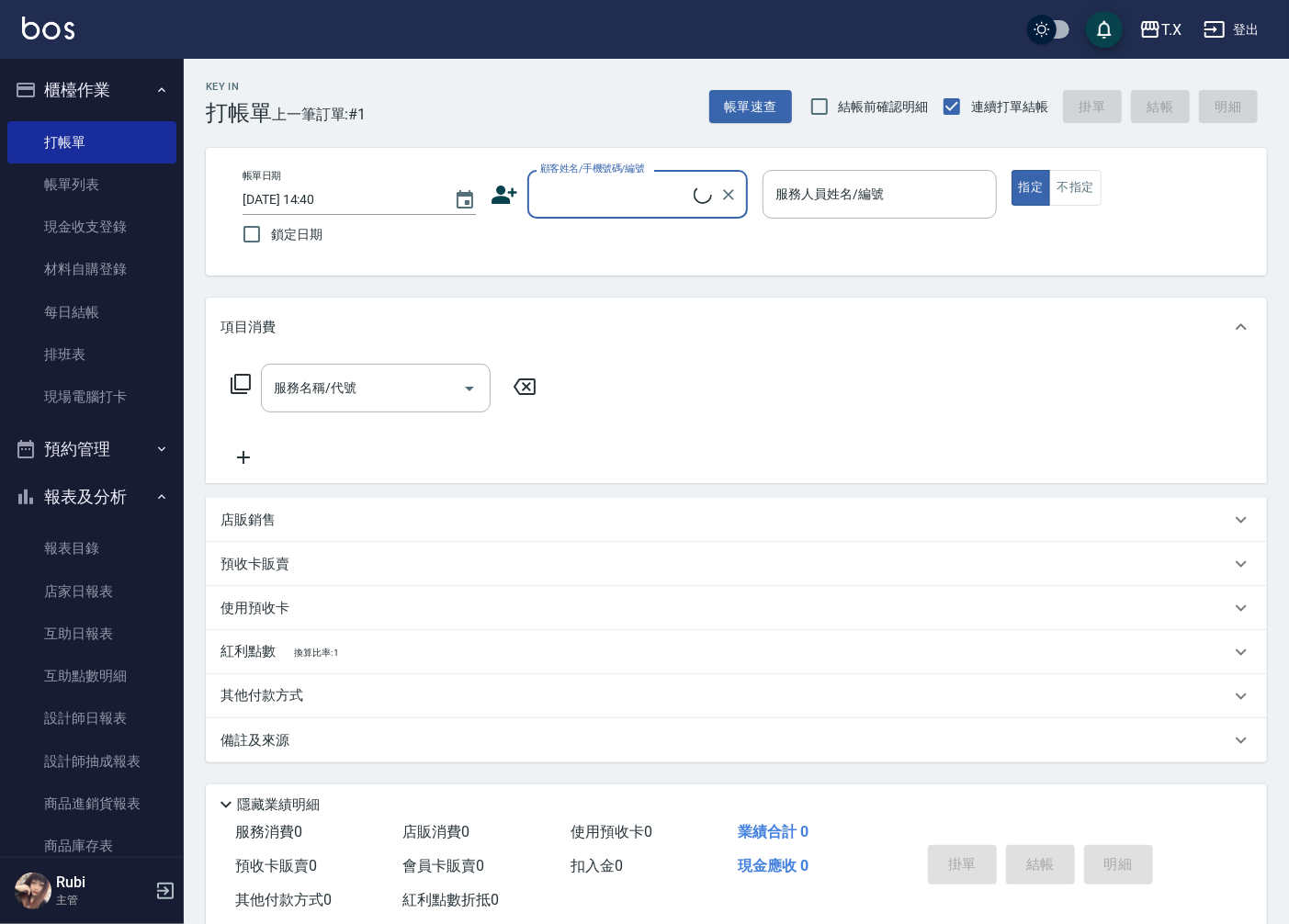
click at [654, 202] on input "顧客姓名/手機號碼/編號" at bounding box center [614, 194] width 158 height 33
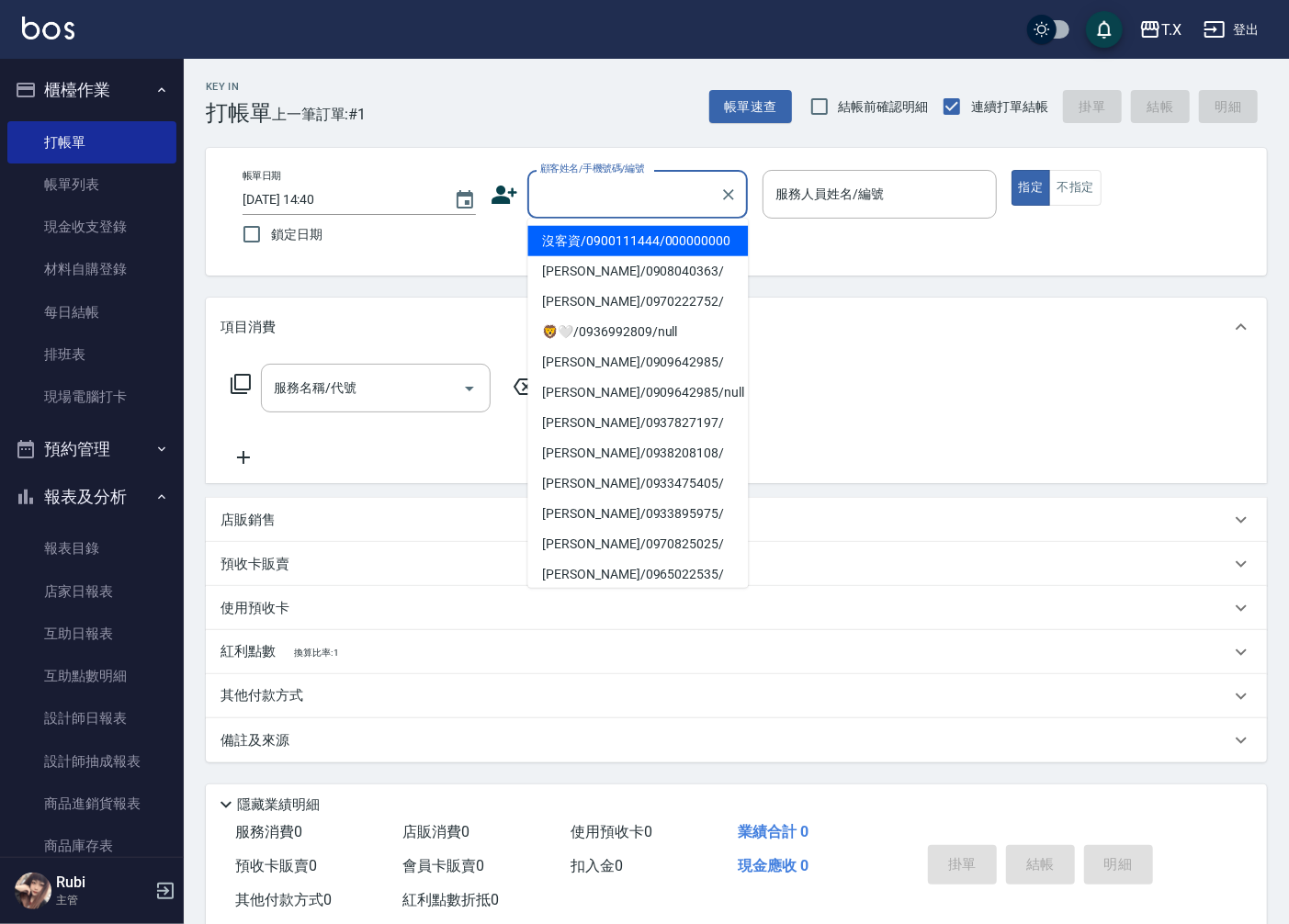
click at [641, 239] on li "沒客資/0900111444/000000000" at bounding box center [638, 241] width 221 height 31
type input "沒客資/0900111444/000000000"
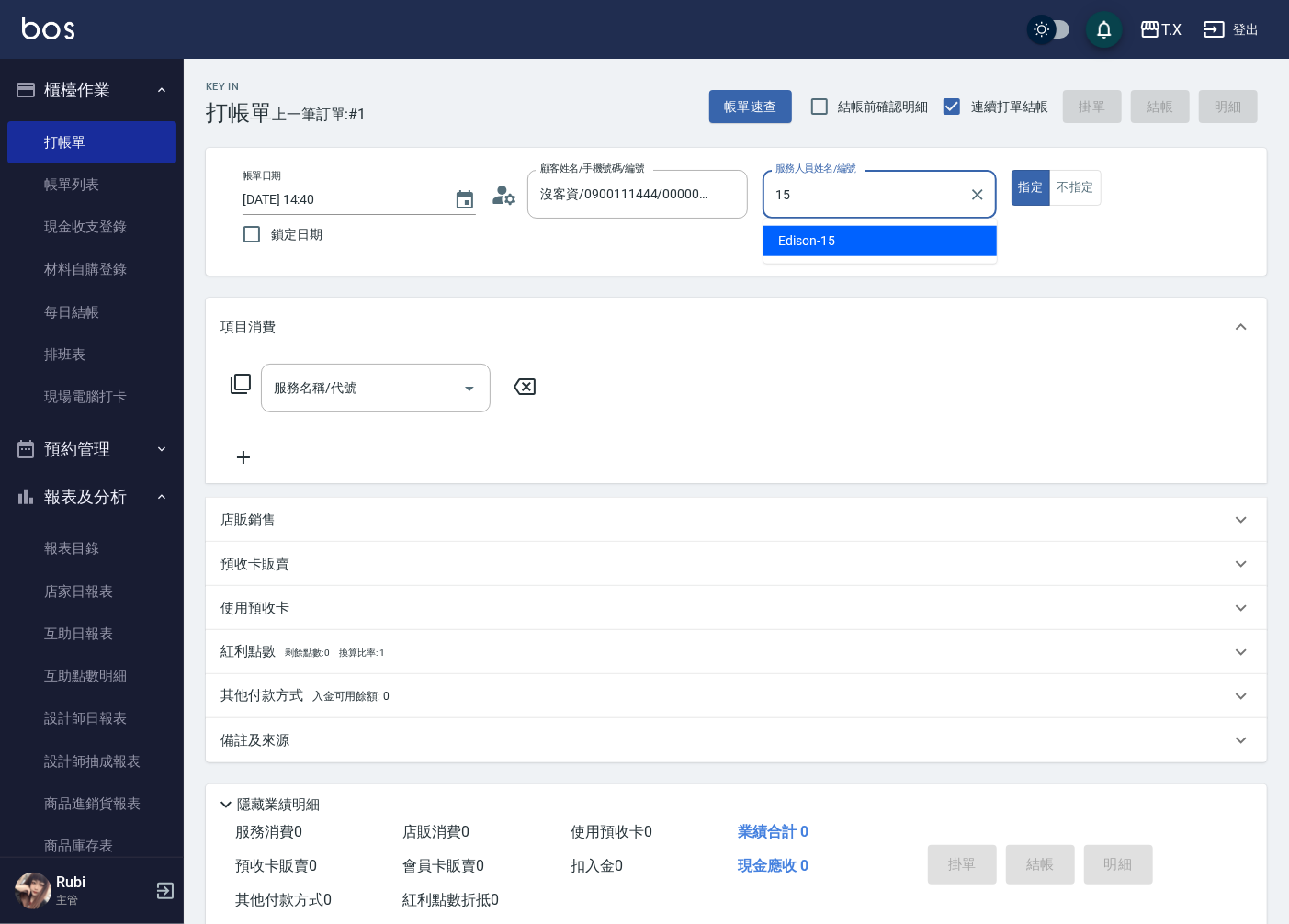
type input "Edison-15"
type button "true"
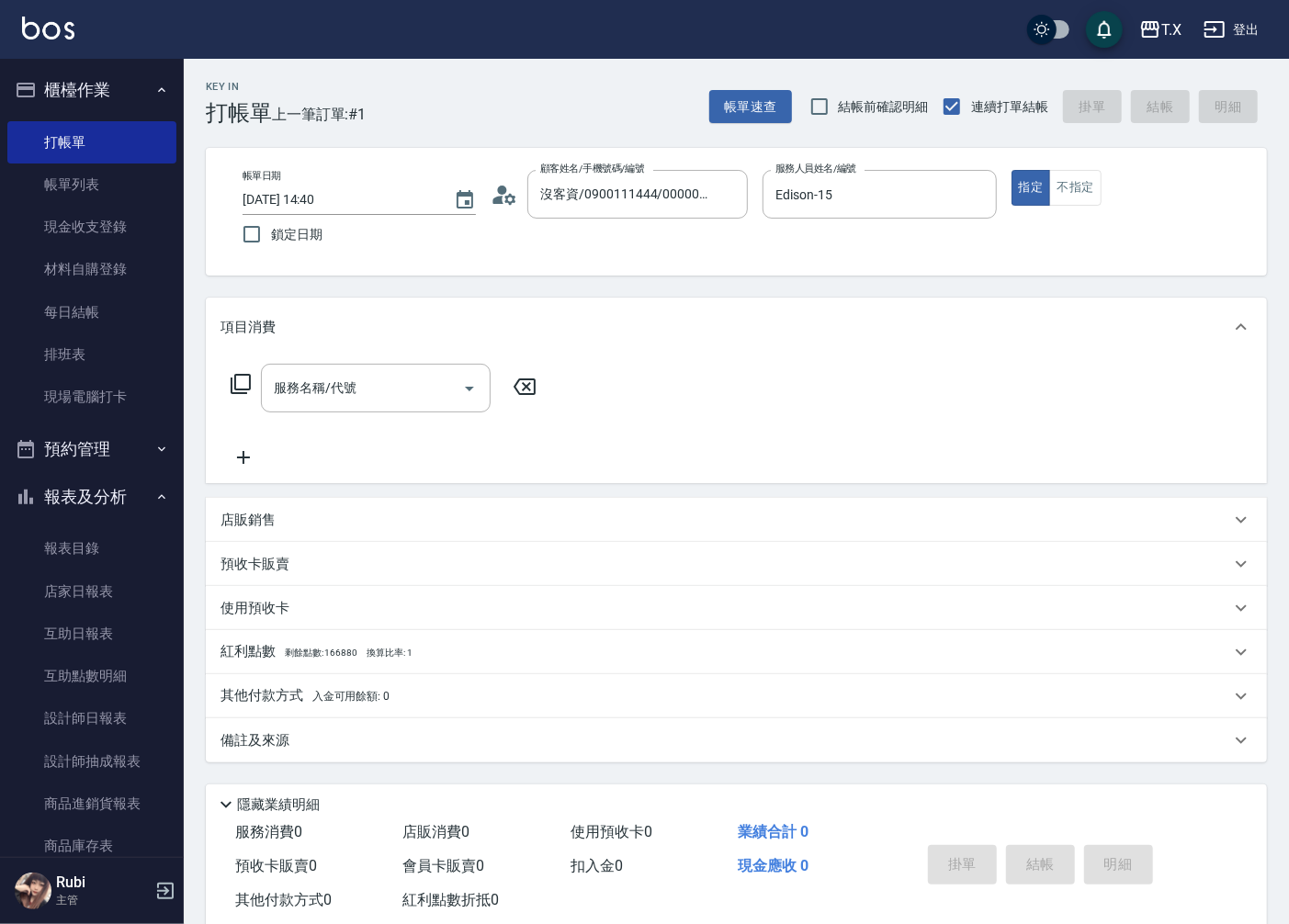
click at [306, 521] on div "店販銷售" at bounding box center [725, 520] width 1010 height 20
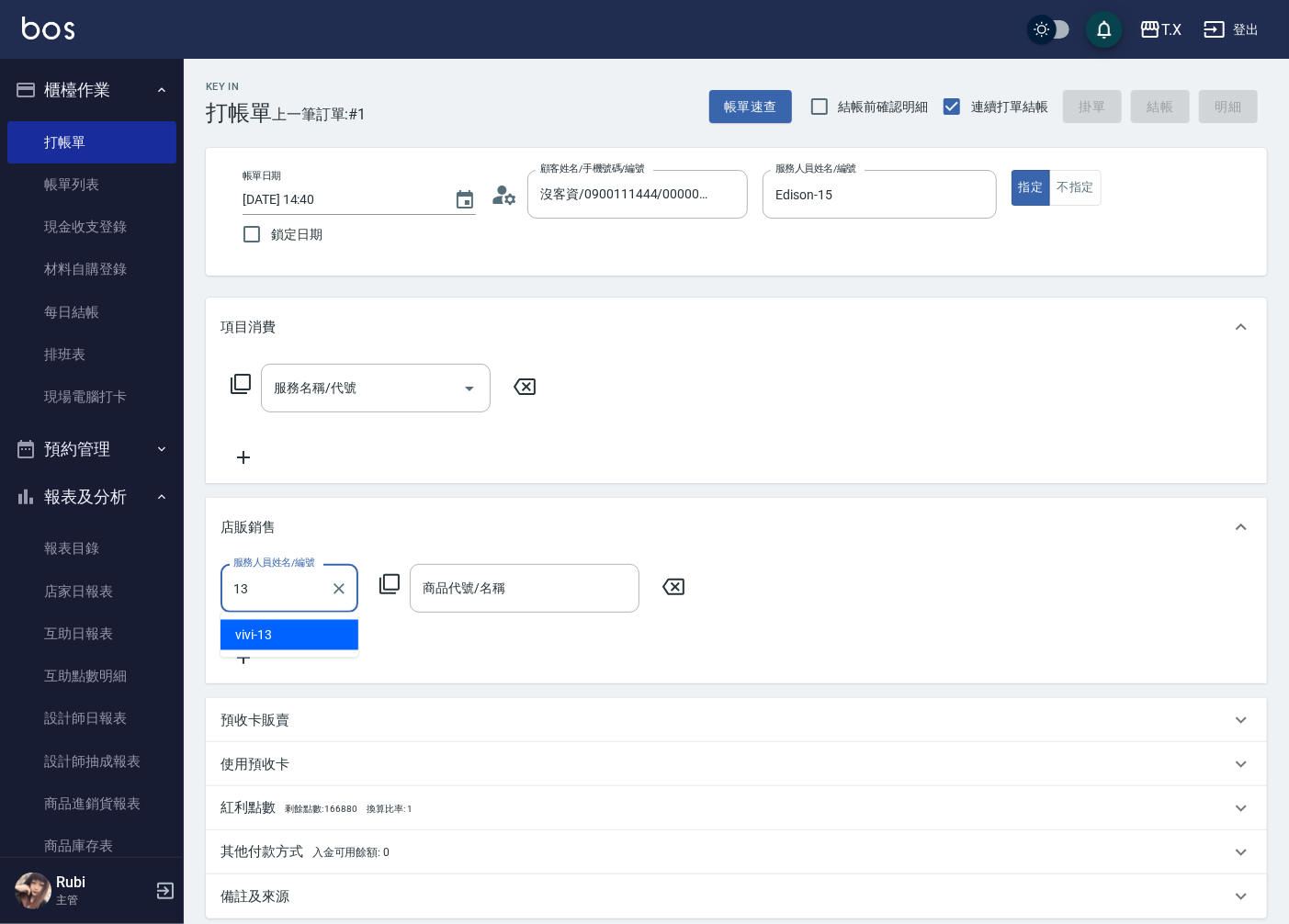
type input "vivi-13"
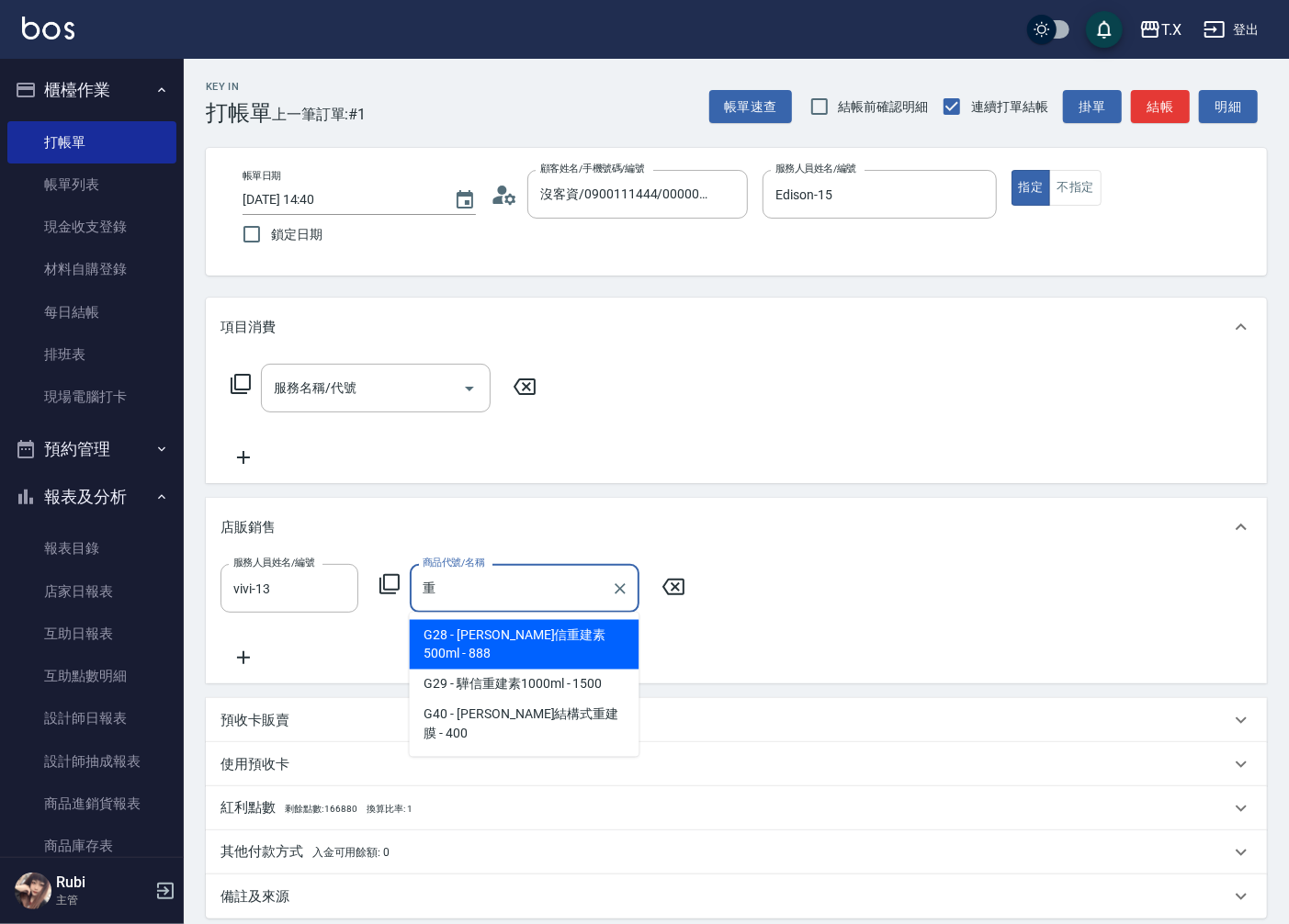
type input "驊信重建素500ml"
type input "80"
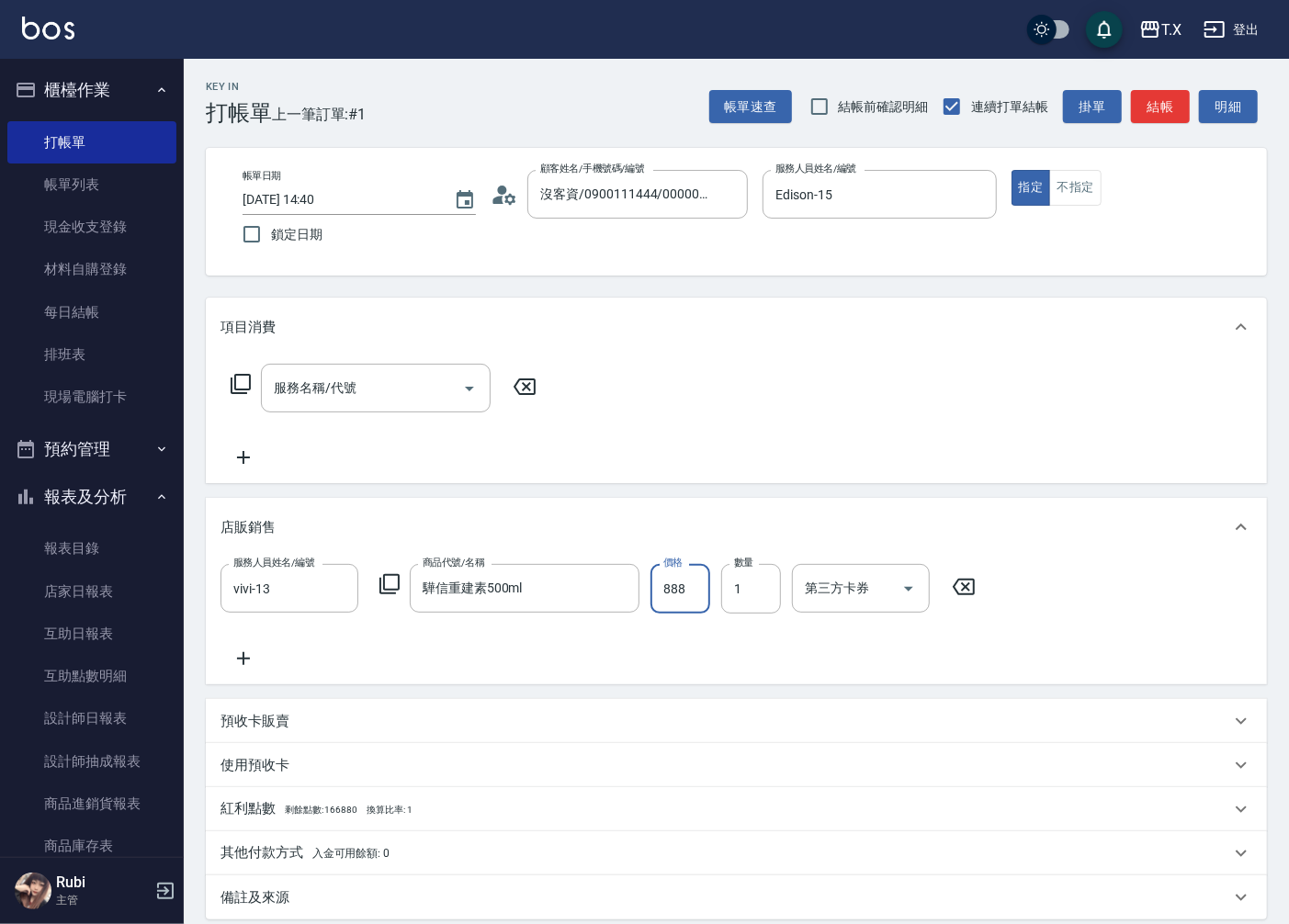
click at [690, 577] on input "888" at bounding box center [680, 588] width 60 height 49
type input "1"
type input "0"
type input "120"
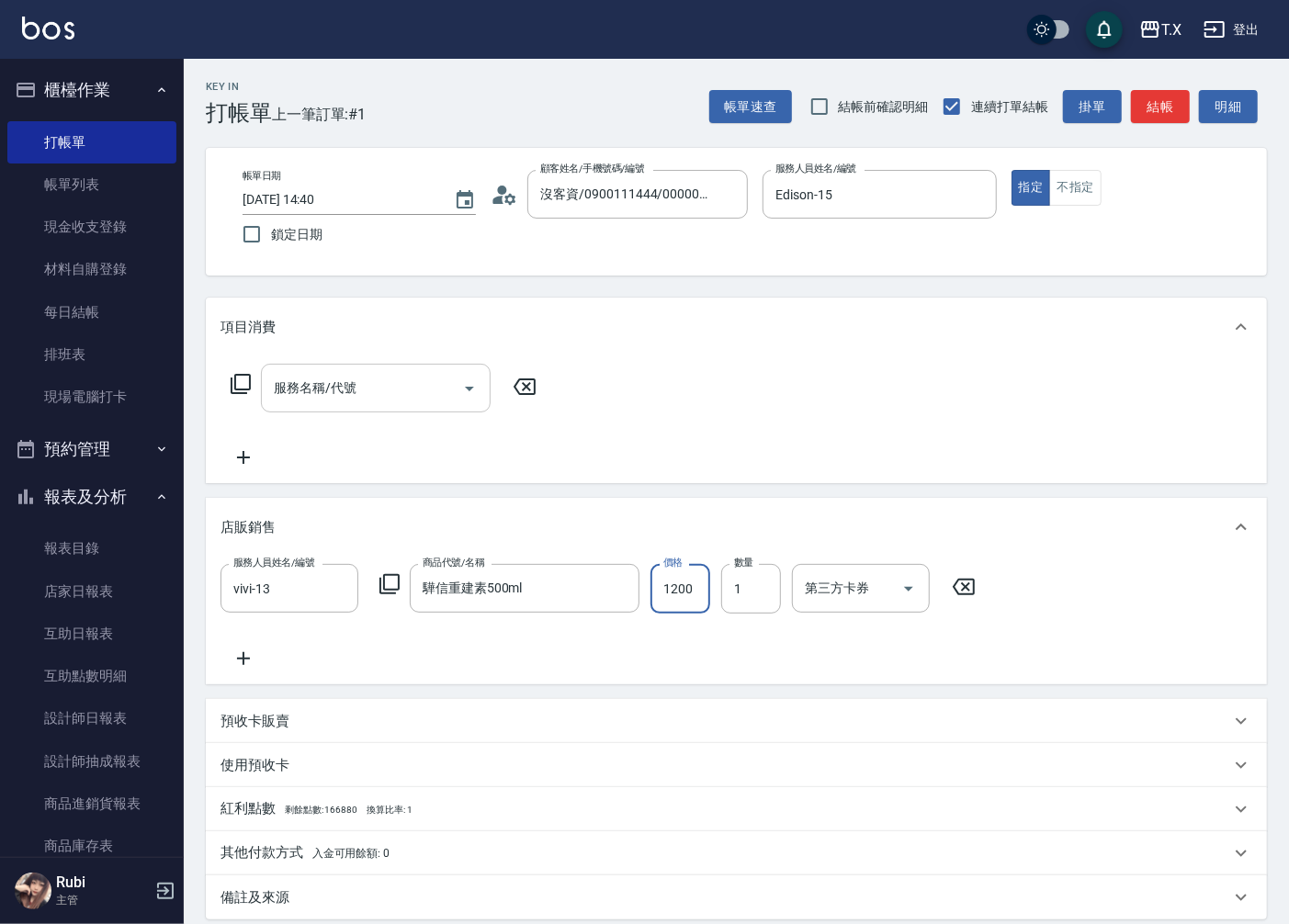
type input "1200"
click at [344, 387] on div "服務名稱/代號 服務名稱/代號" at bounding box center [375, 388] width 230 height 48
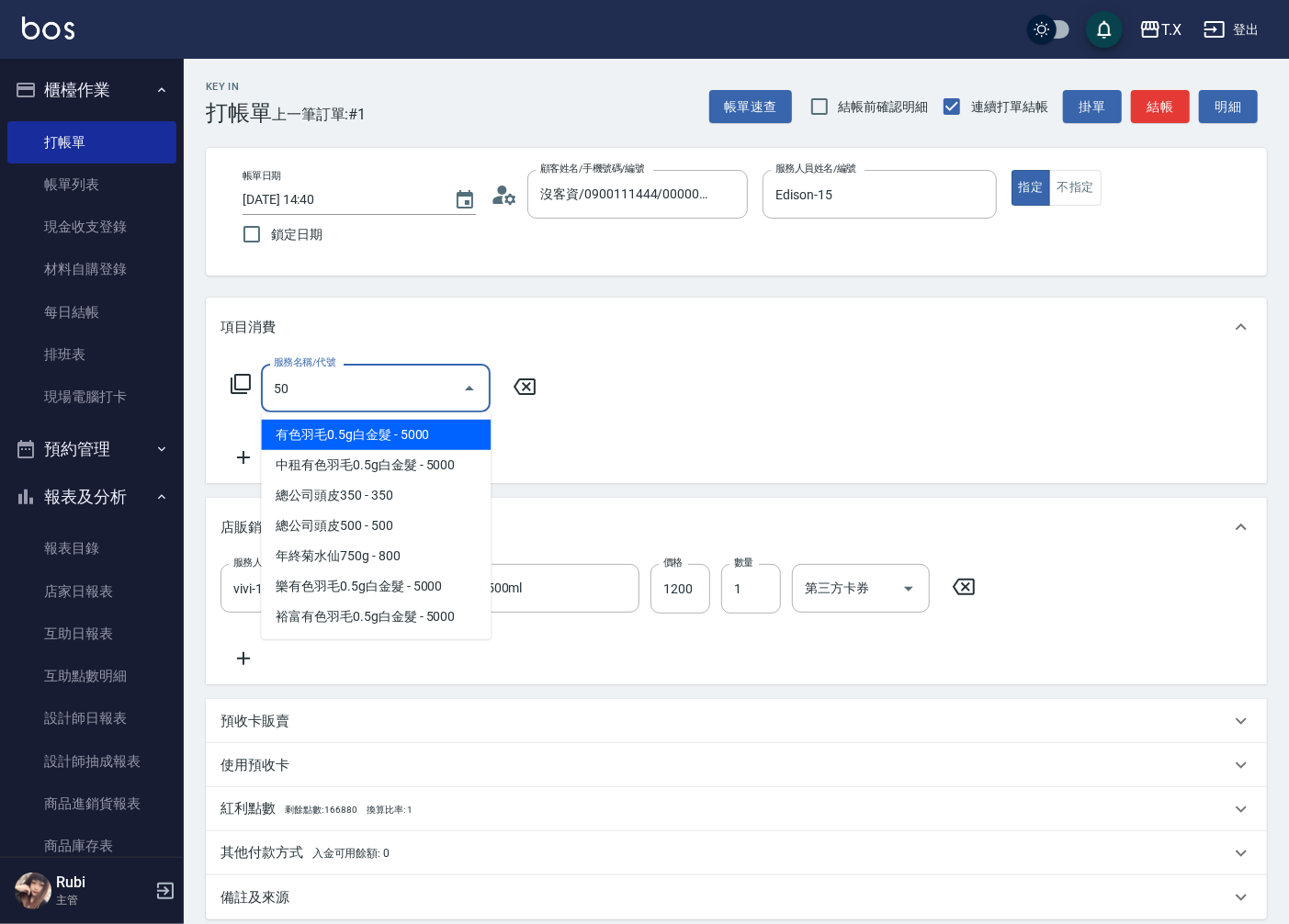
type input "501"
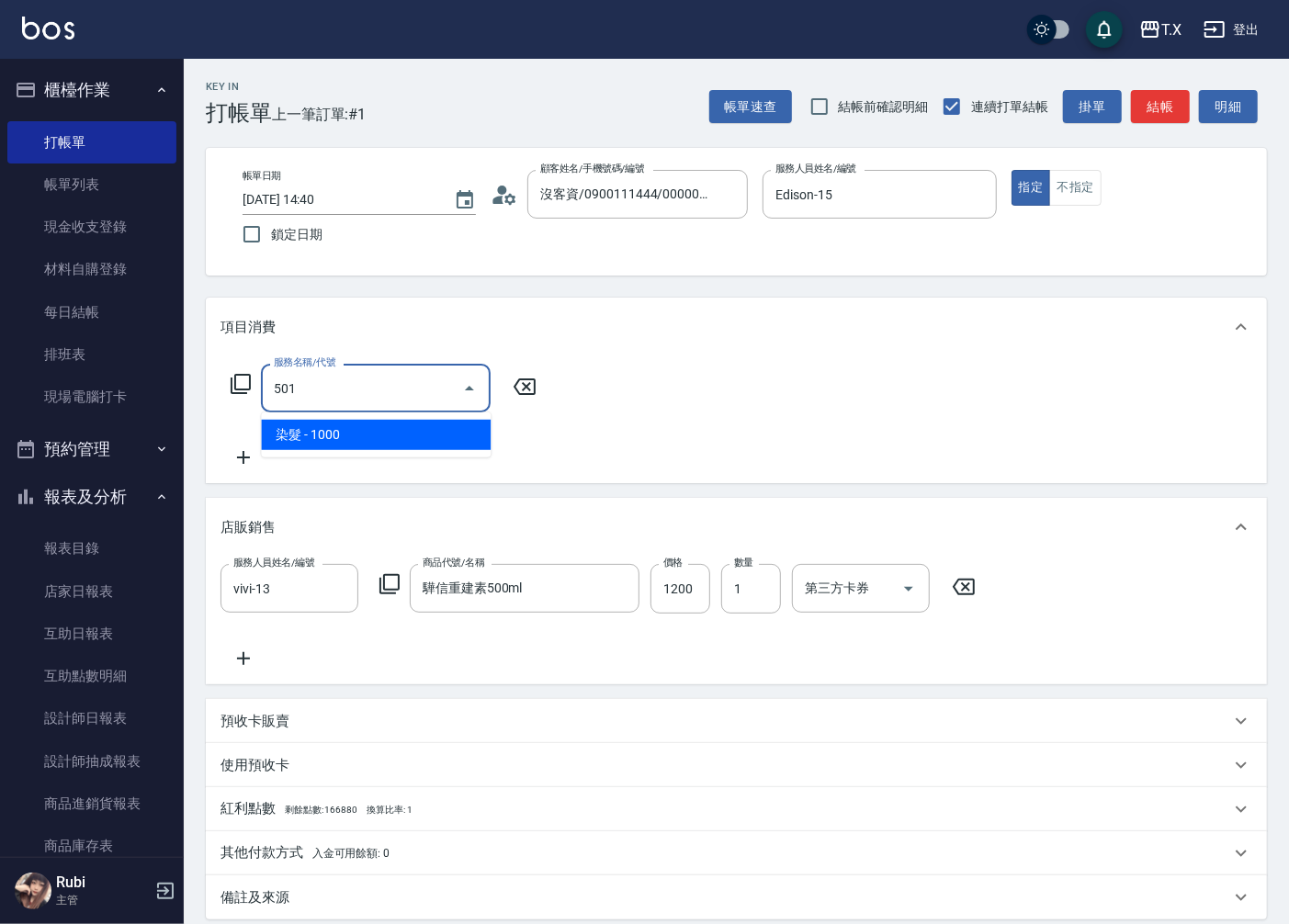
type input "220"
type input "染髮(501)"
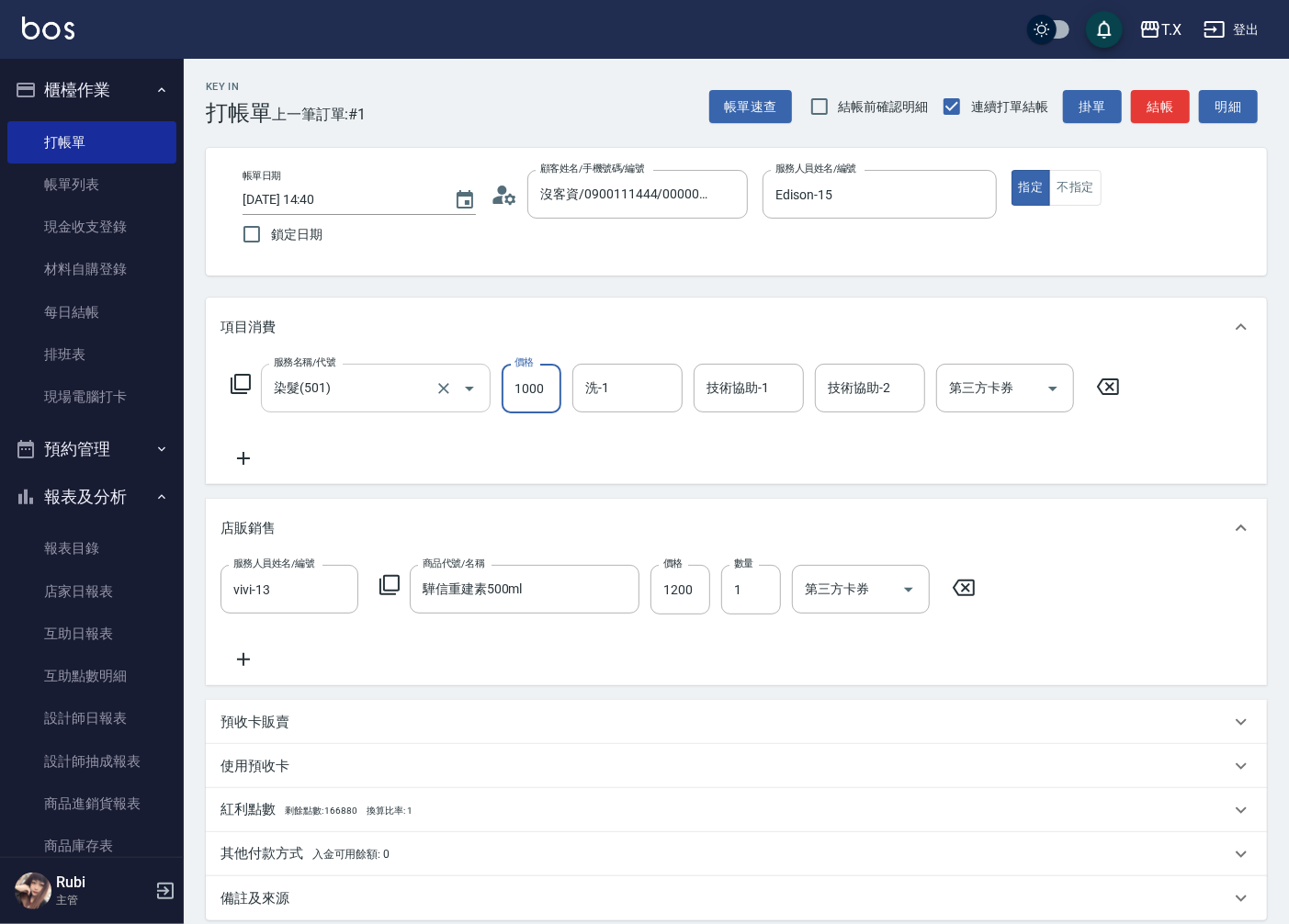
click at [325, 395] on input "染髮(501)" at bounding box center [350, 388] width 162 height 33
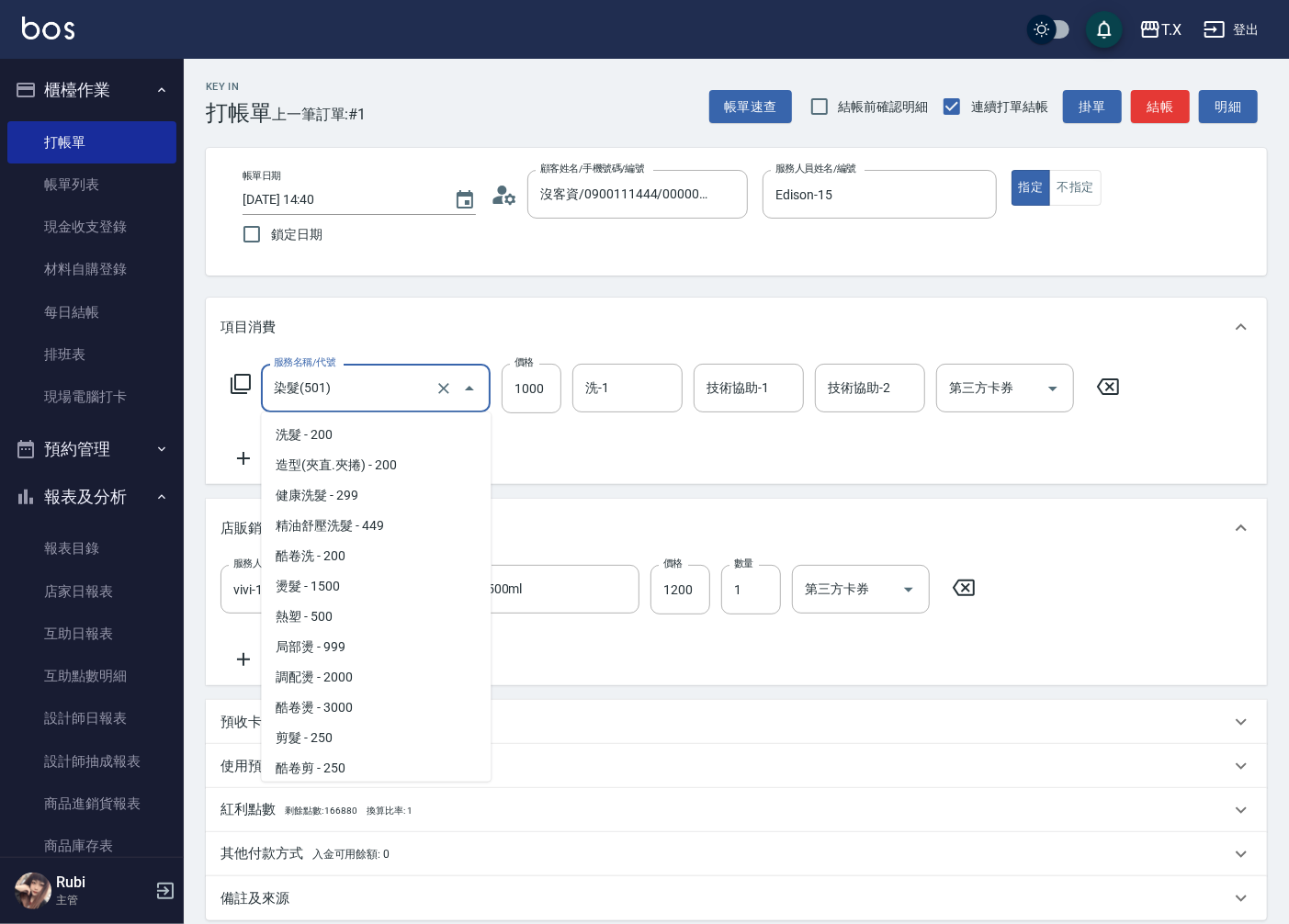
click at [325, 395] on input "染髮(501)" at bounding box center [350, 388] width 162 height 33
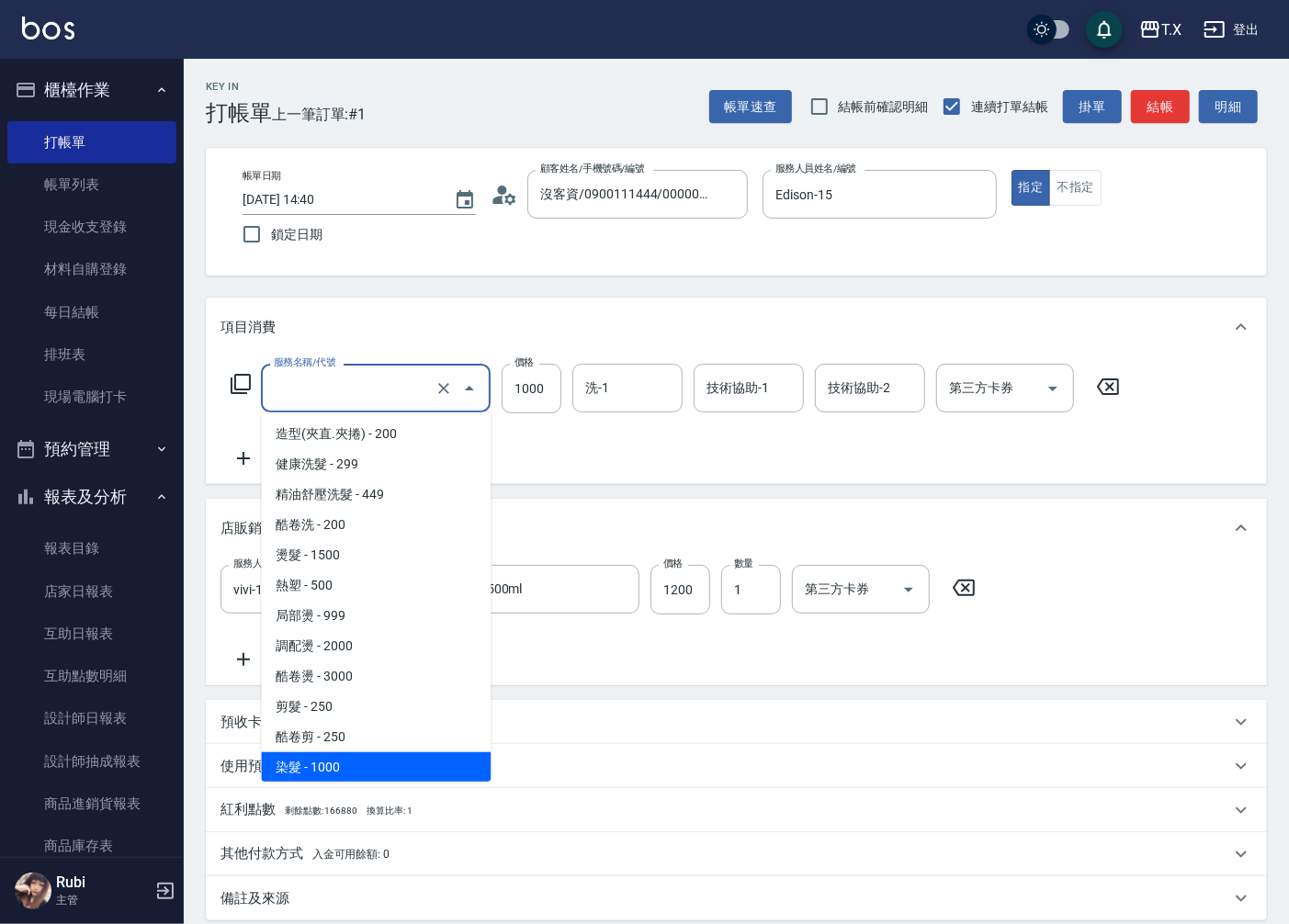
type input "120"
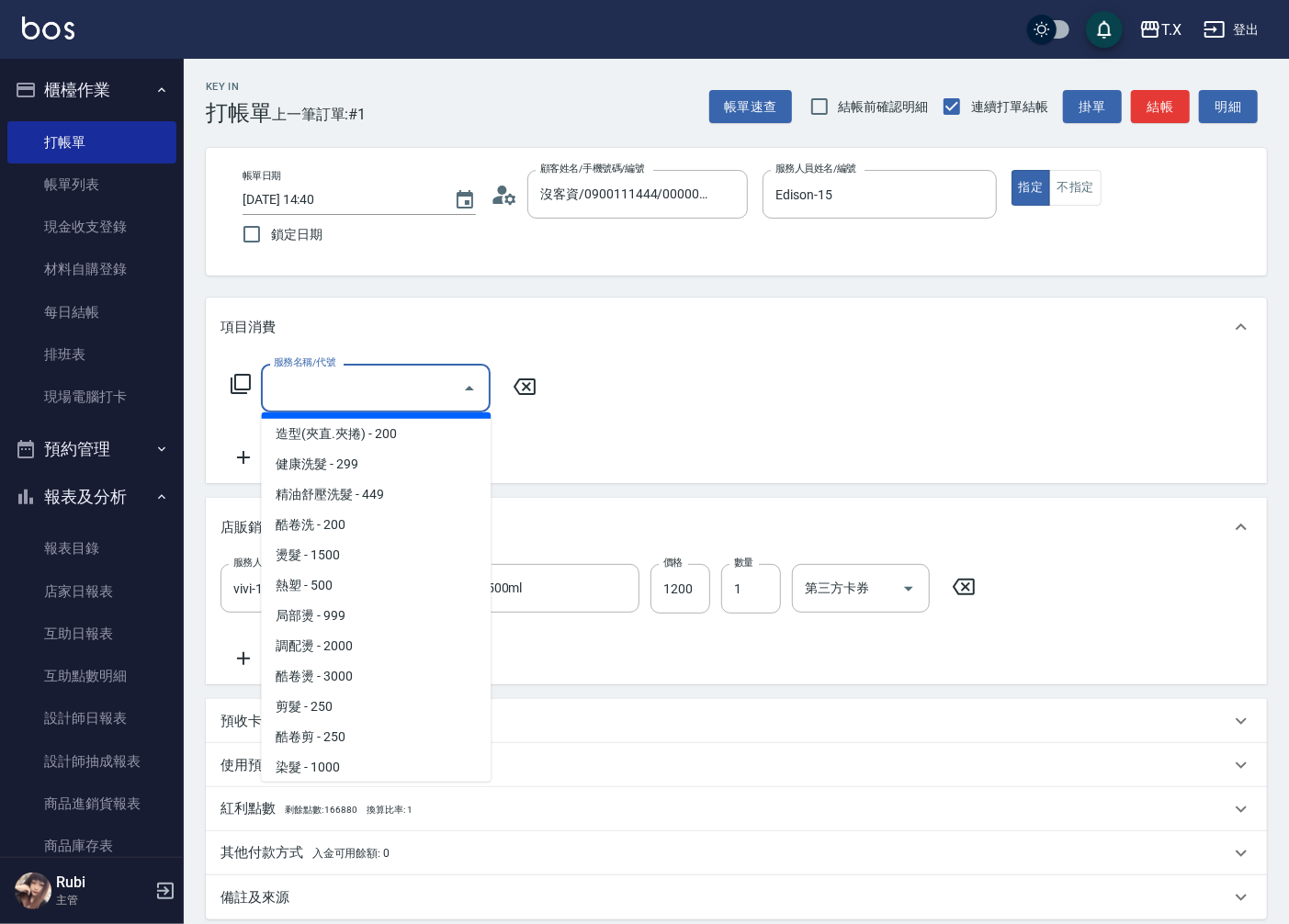
scroll to position [0, 0]
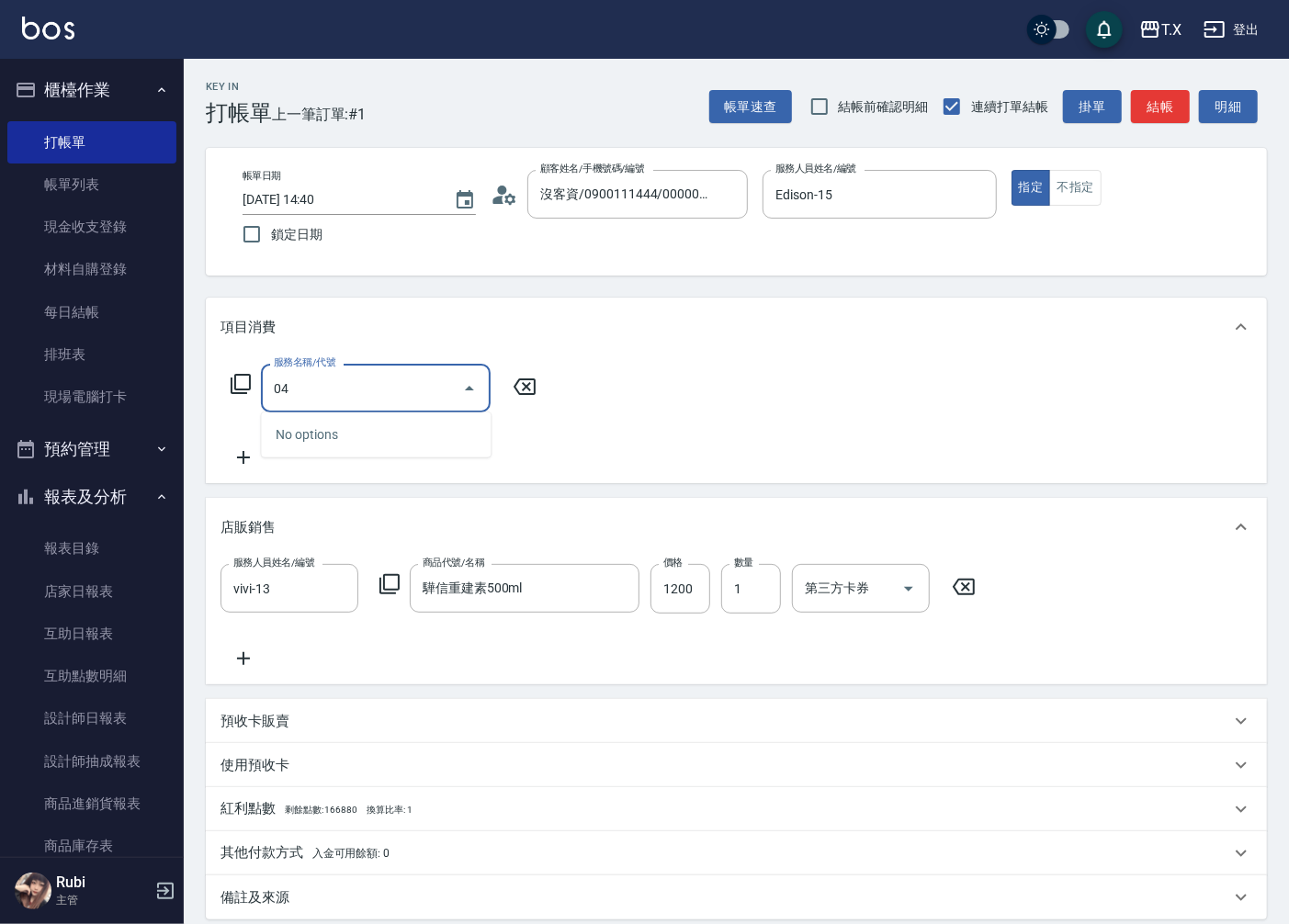
type input "704"
type input "620"
type input "新羽毛鉑金接髮調整(704)"
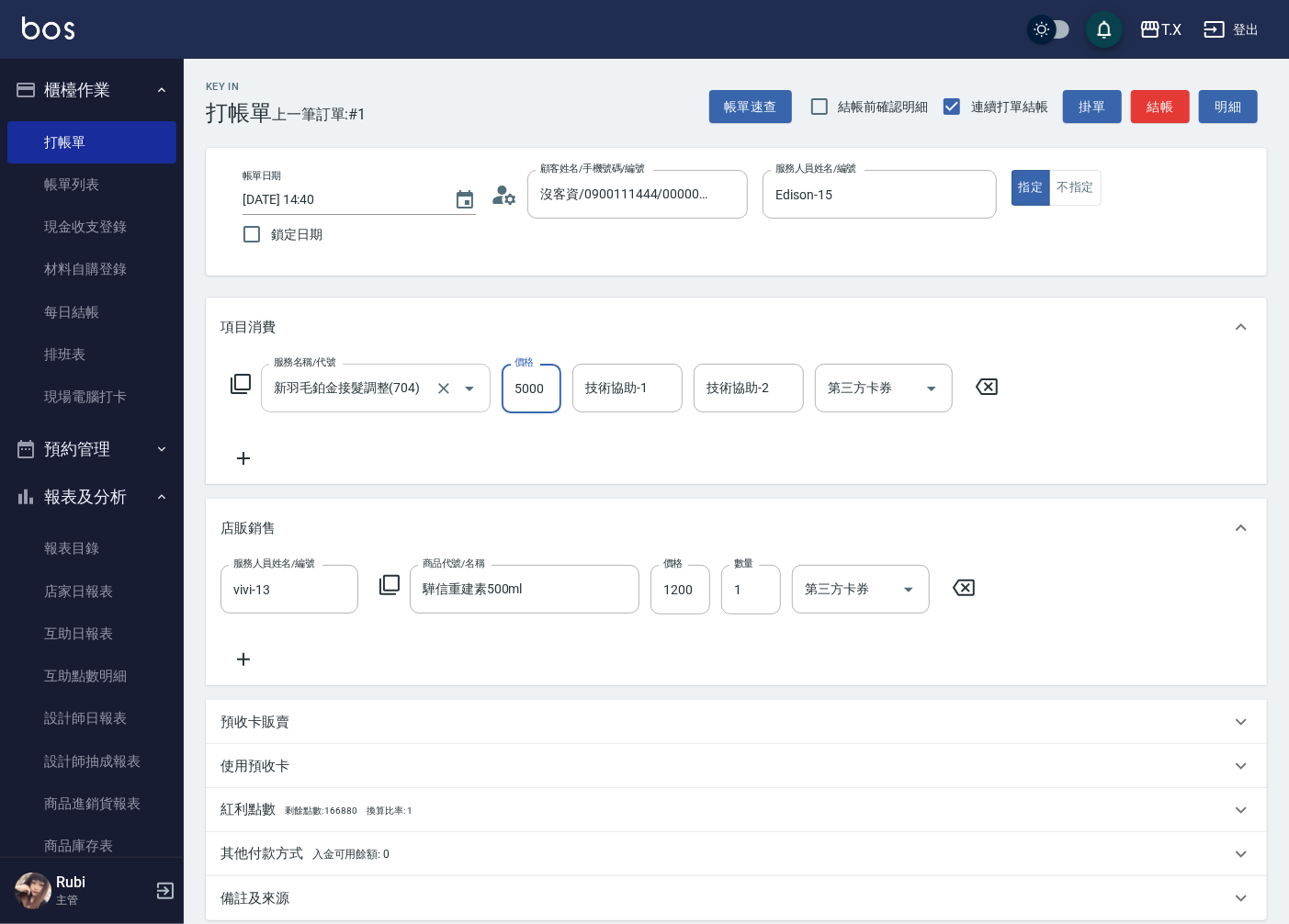
type input "4"
type input "120"
type input "400"
type input "160"
type input "4000"
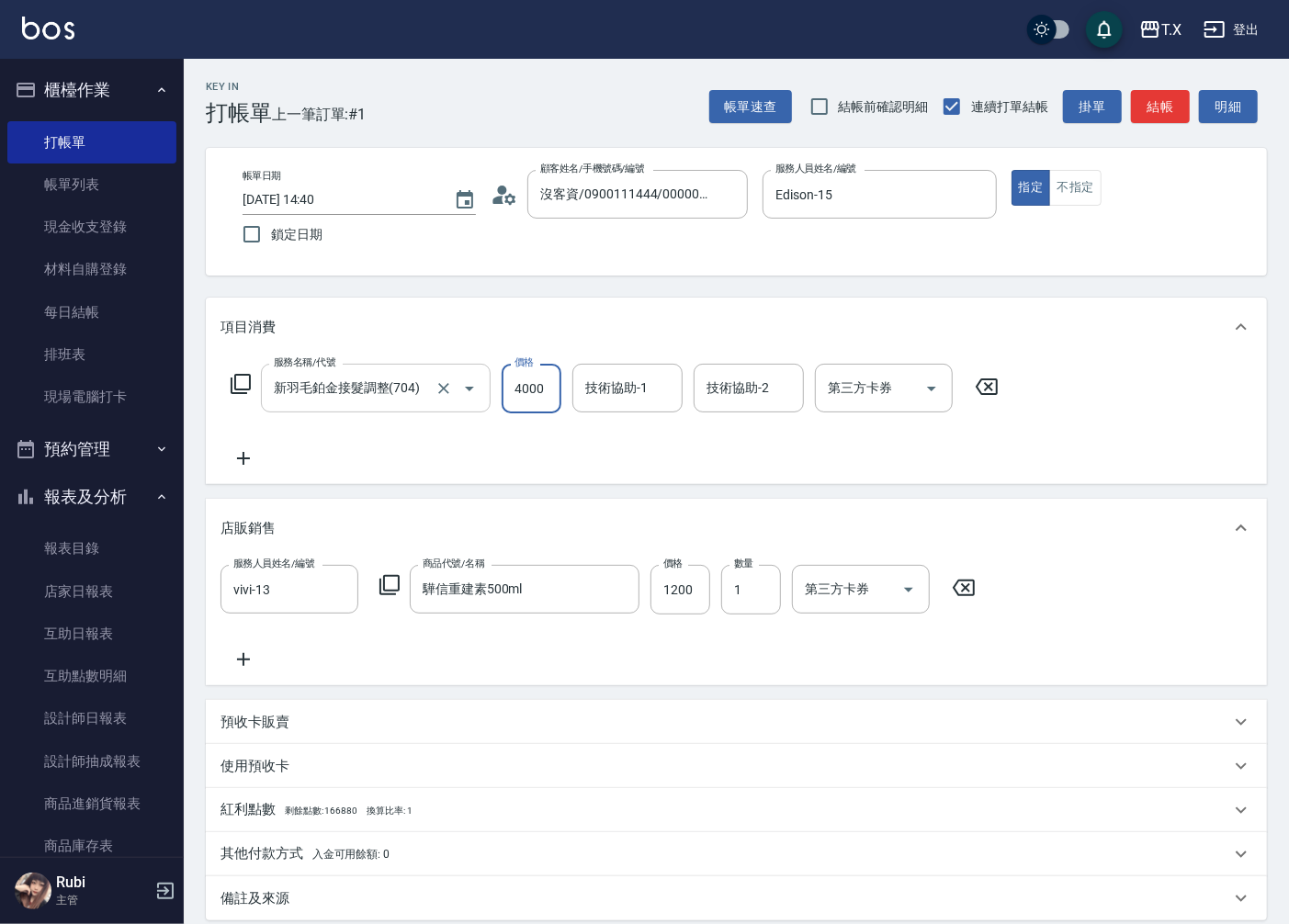
type input "520"
type input "4000"
type input "vivi-13"
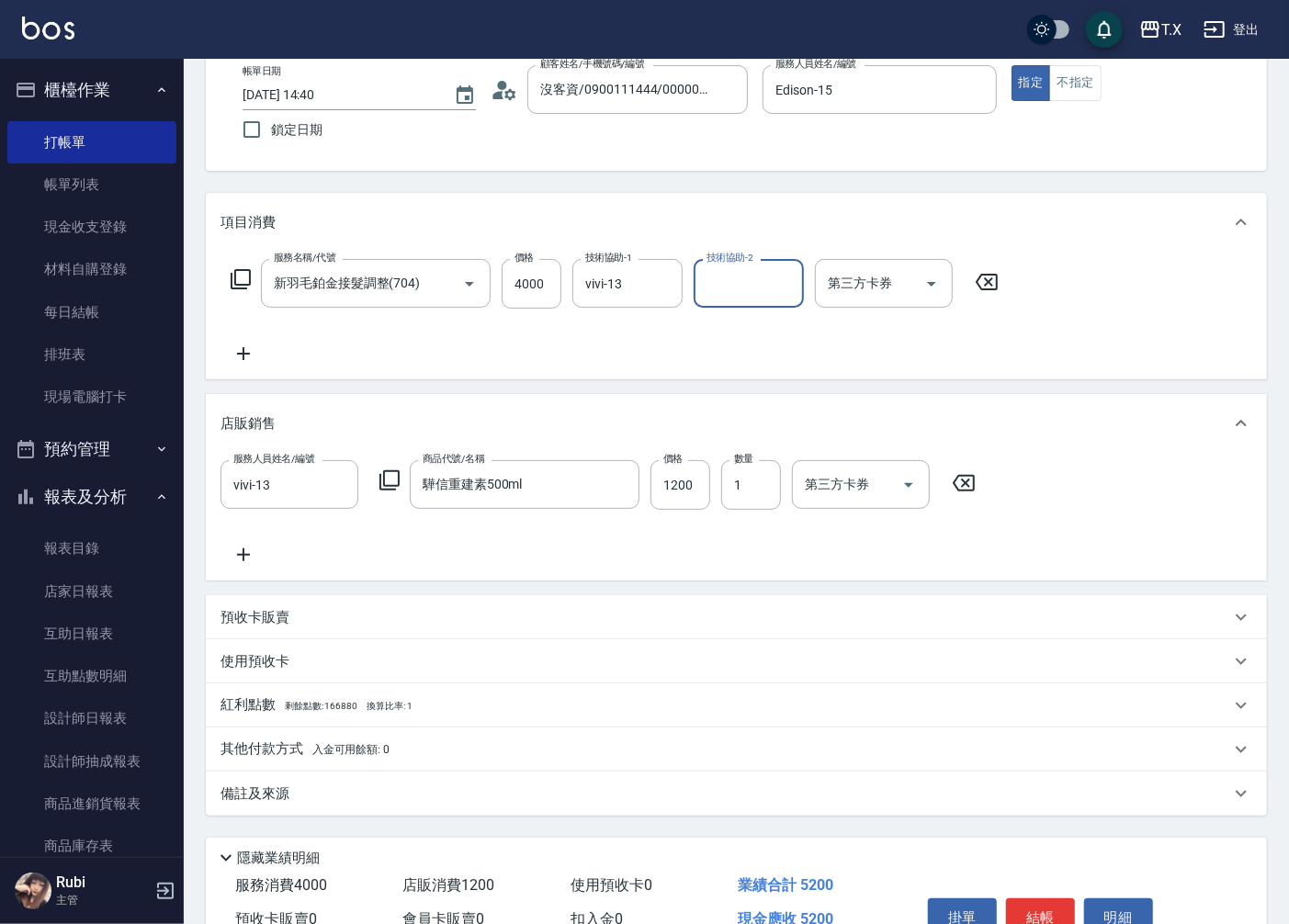
scroll to position [200, 0]
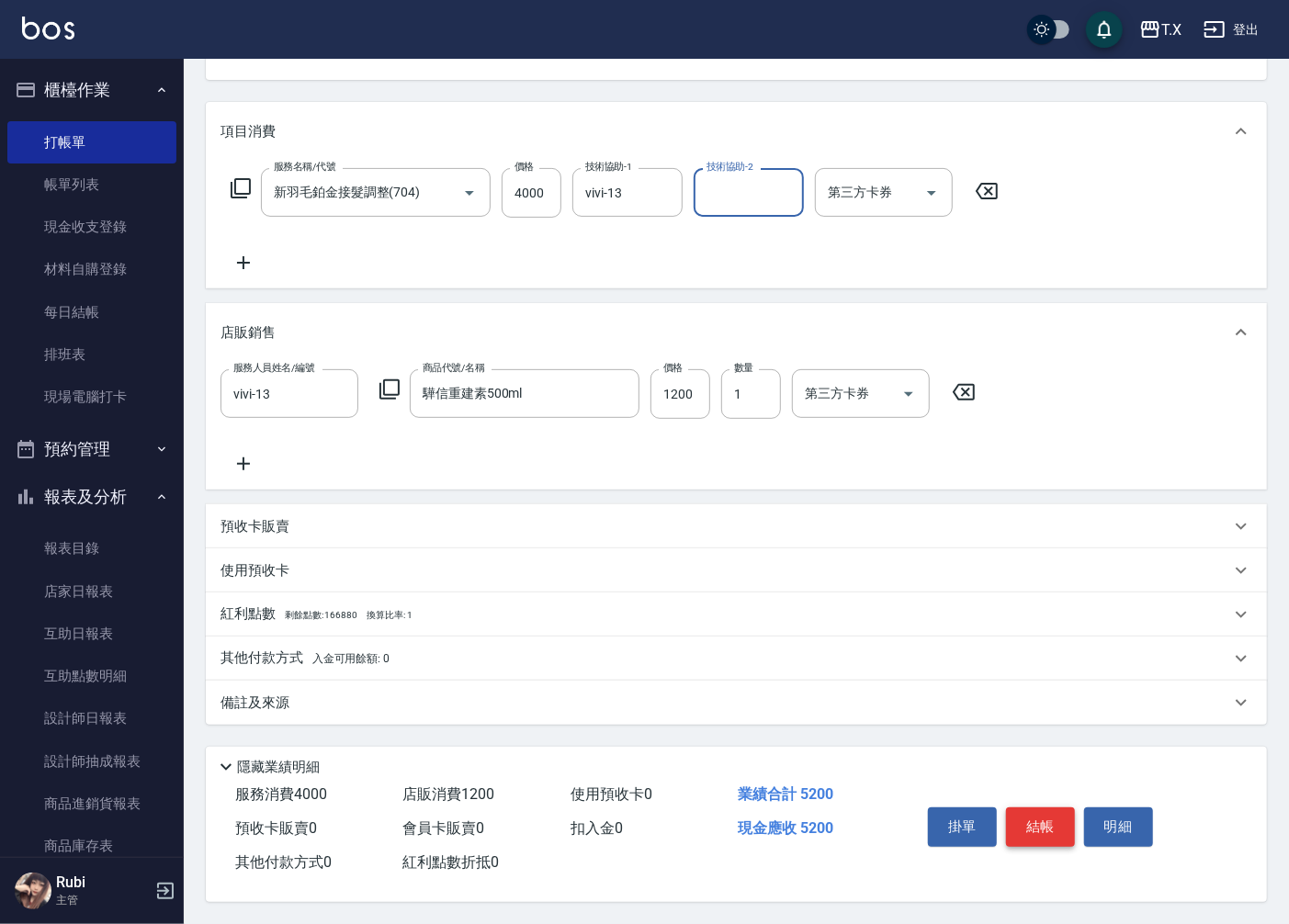
click at [1024, 831] on button "結帳" at bounding box center [1041, 826] width 69 height 38
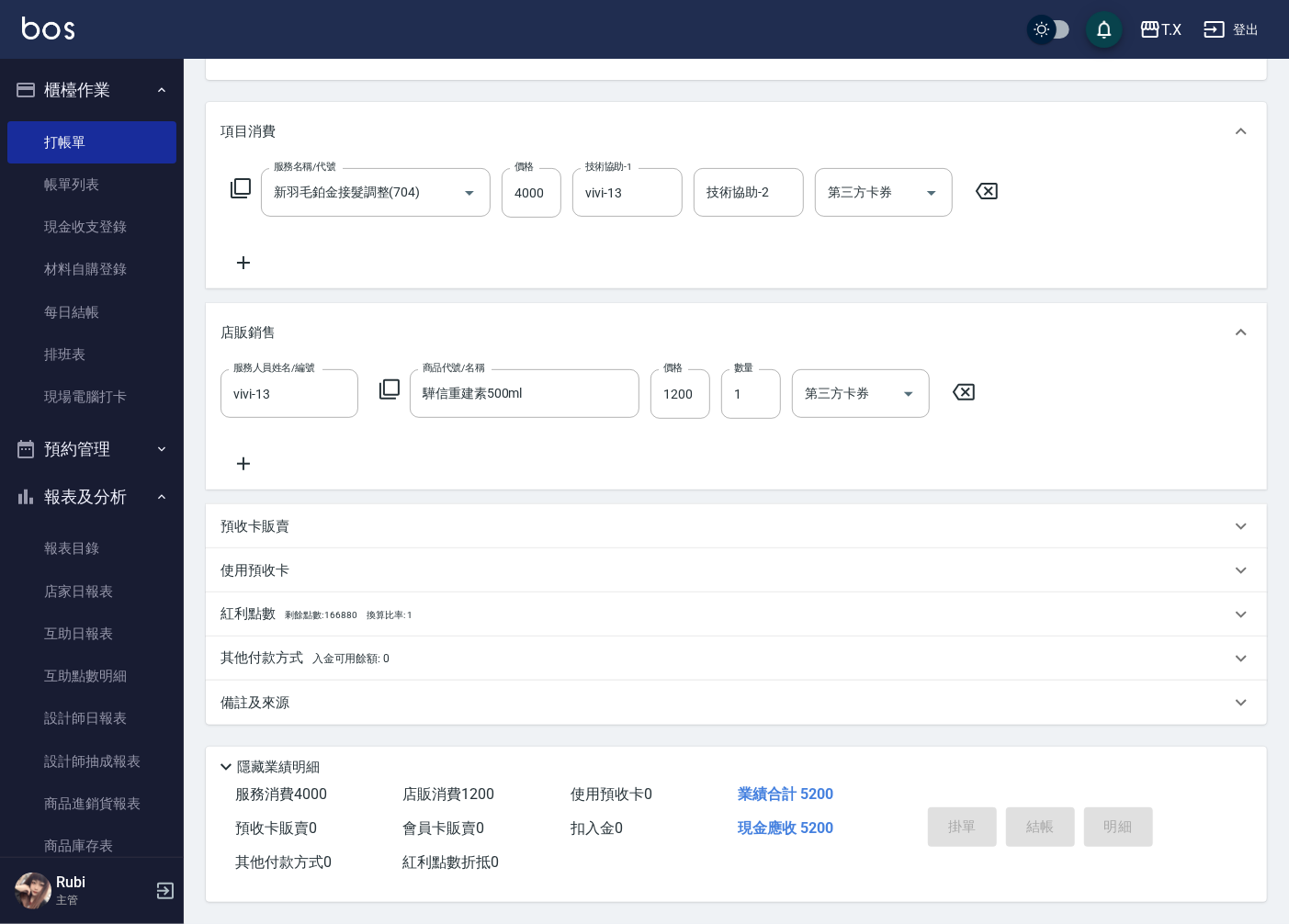
type input "0"
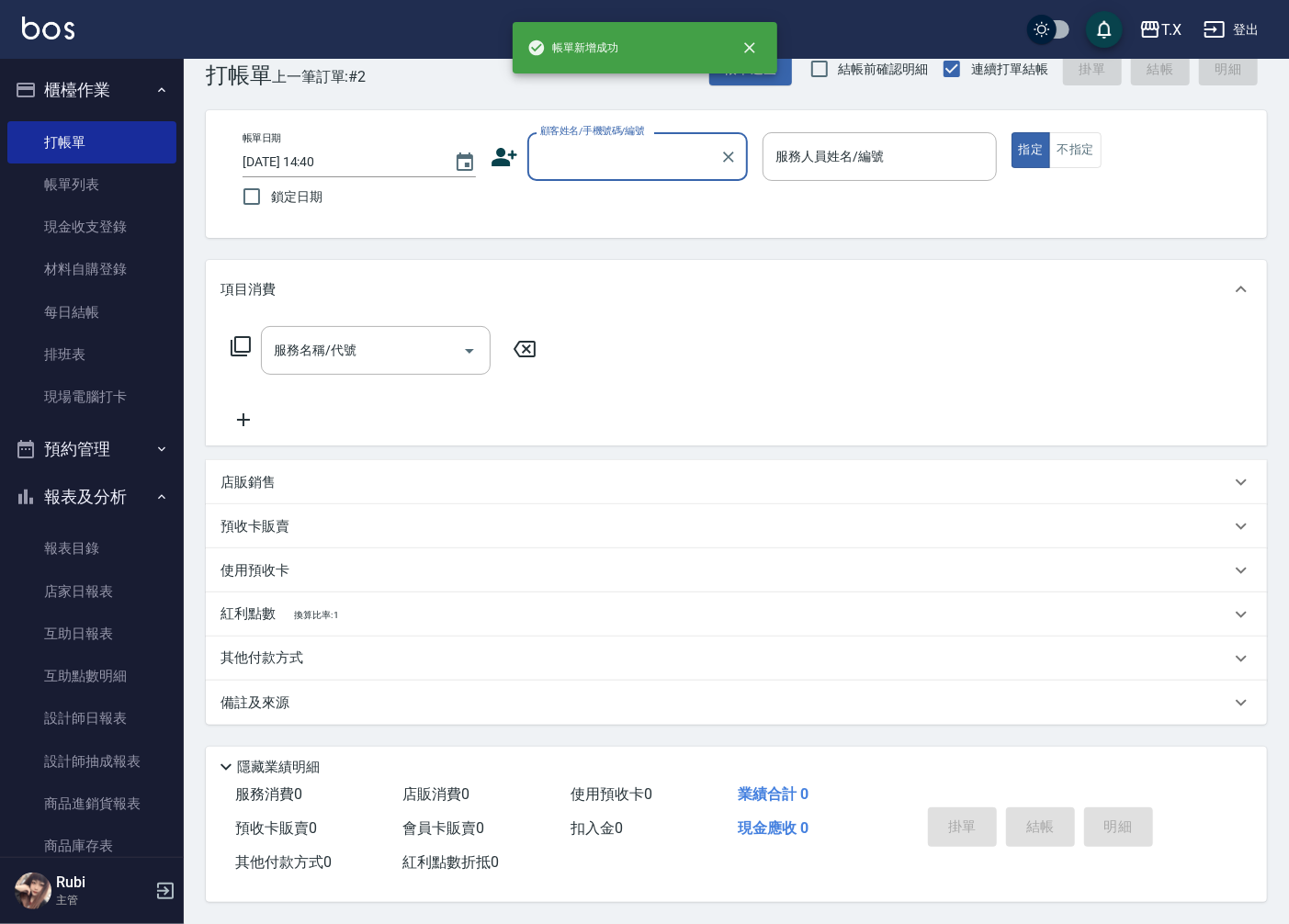
scroll to position [42, 0]
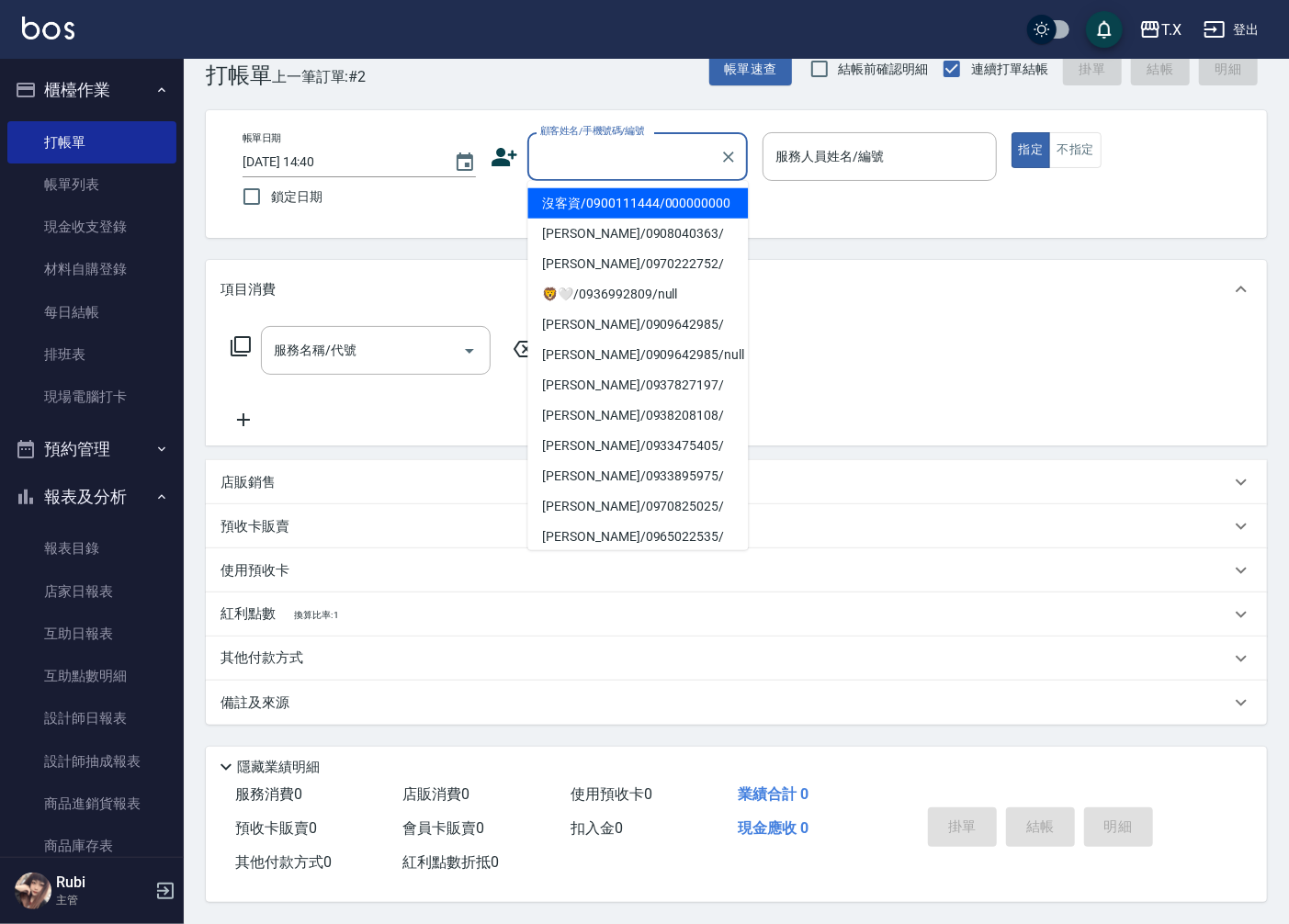
click at [617, 150] on input "顧客姓名/手機號碼/編號" at bounding box center [624, 156] width 177 height 33
click at [604, 196] on li "沒客資/0900111444/000000000" at bounding box center [638, 203] width 221 height 31
type input "沒客資/0900111444/000000000"
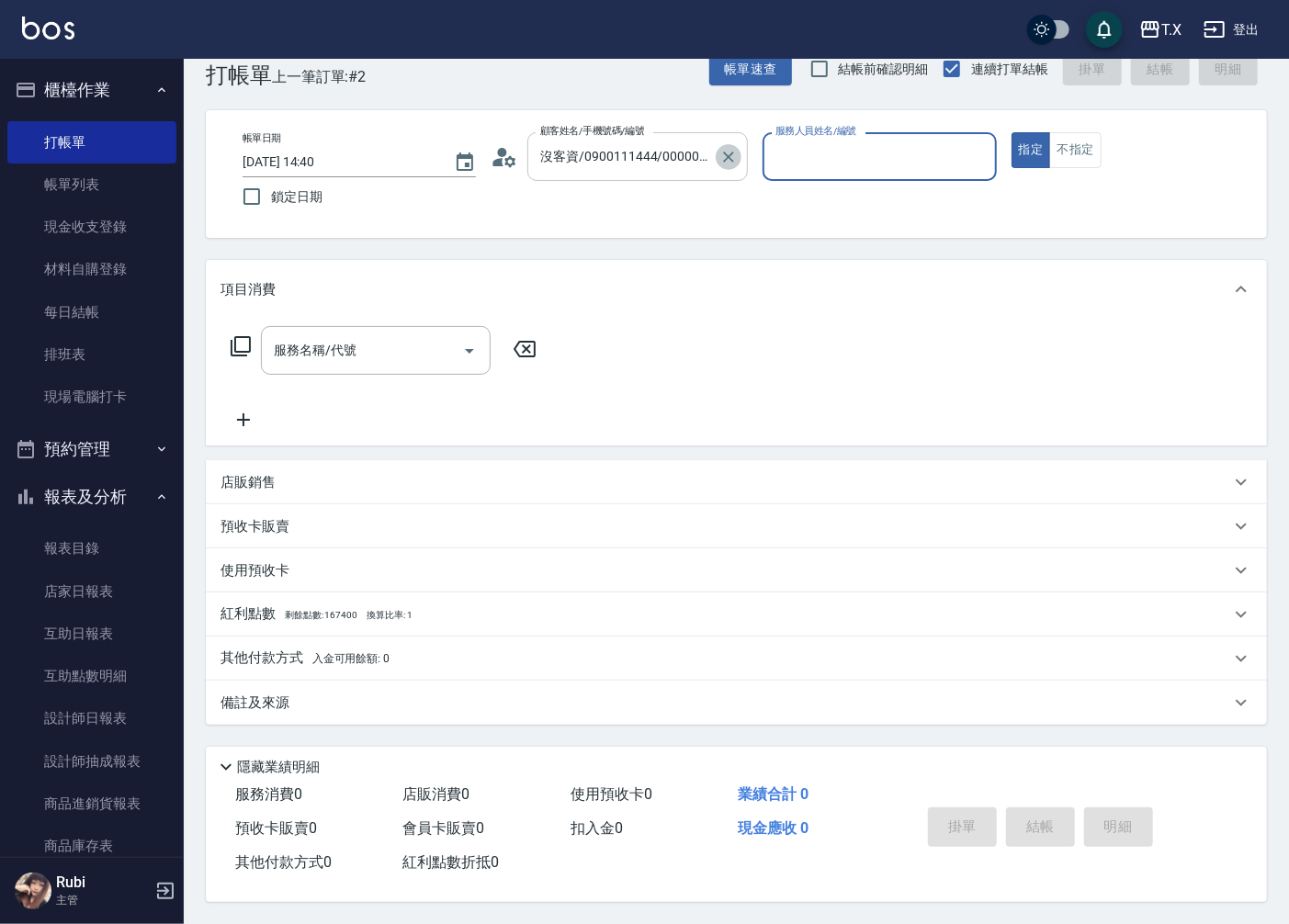
click at [732, 152] on icon "Clear" at bounding box center [729, 157] width 11 height 11
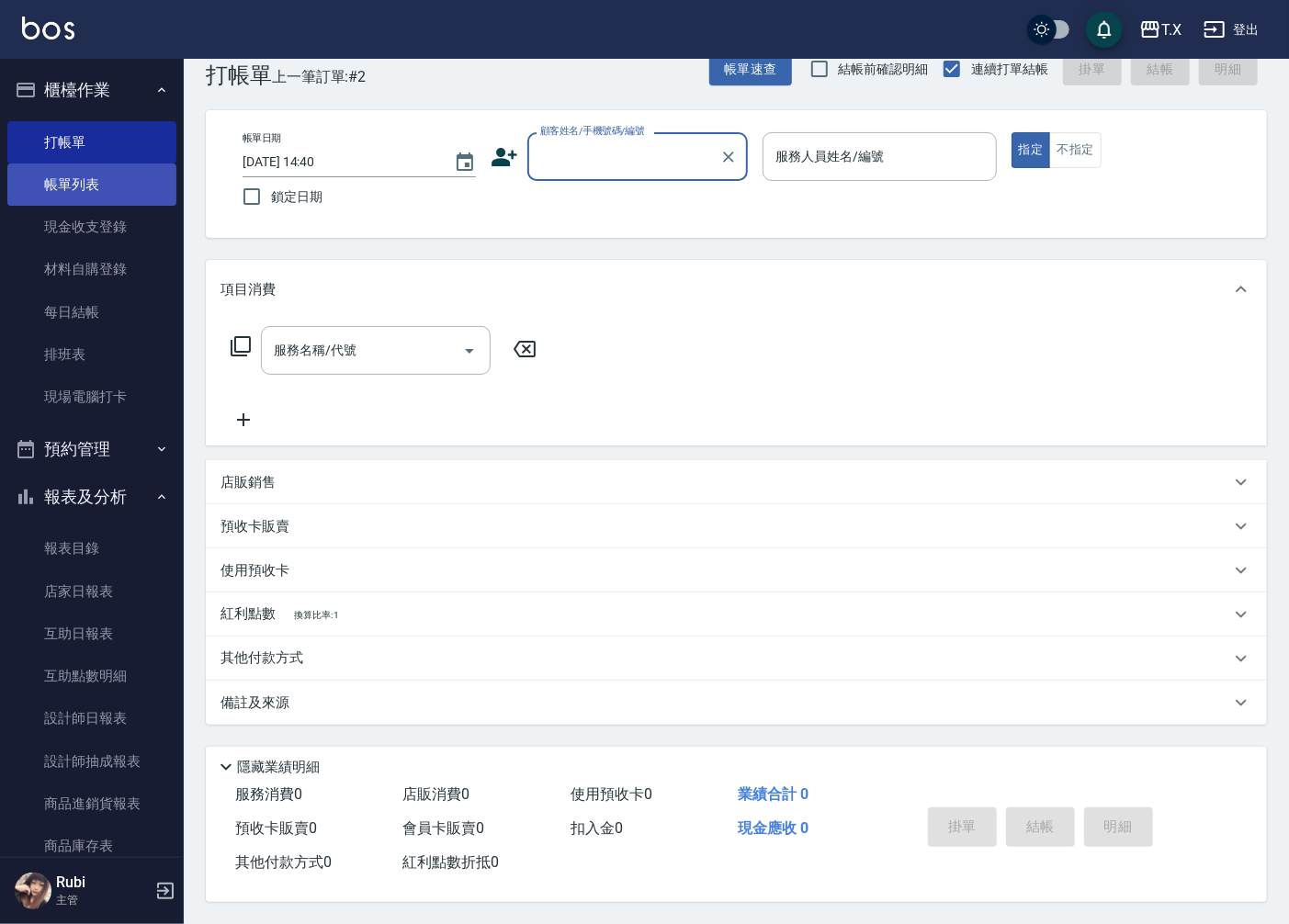
click at [103, 194] on link "帳單列表" at bounding box center [92, 184] width 169 height 42
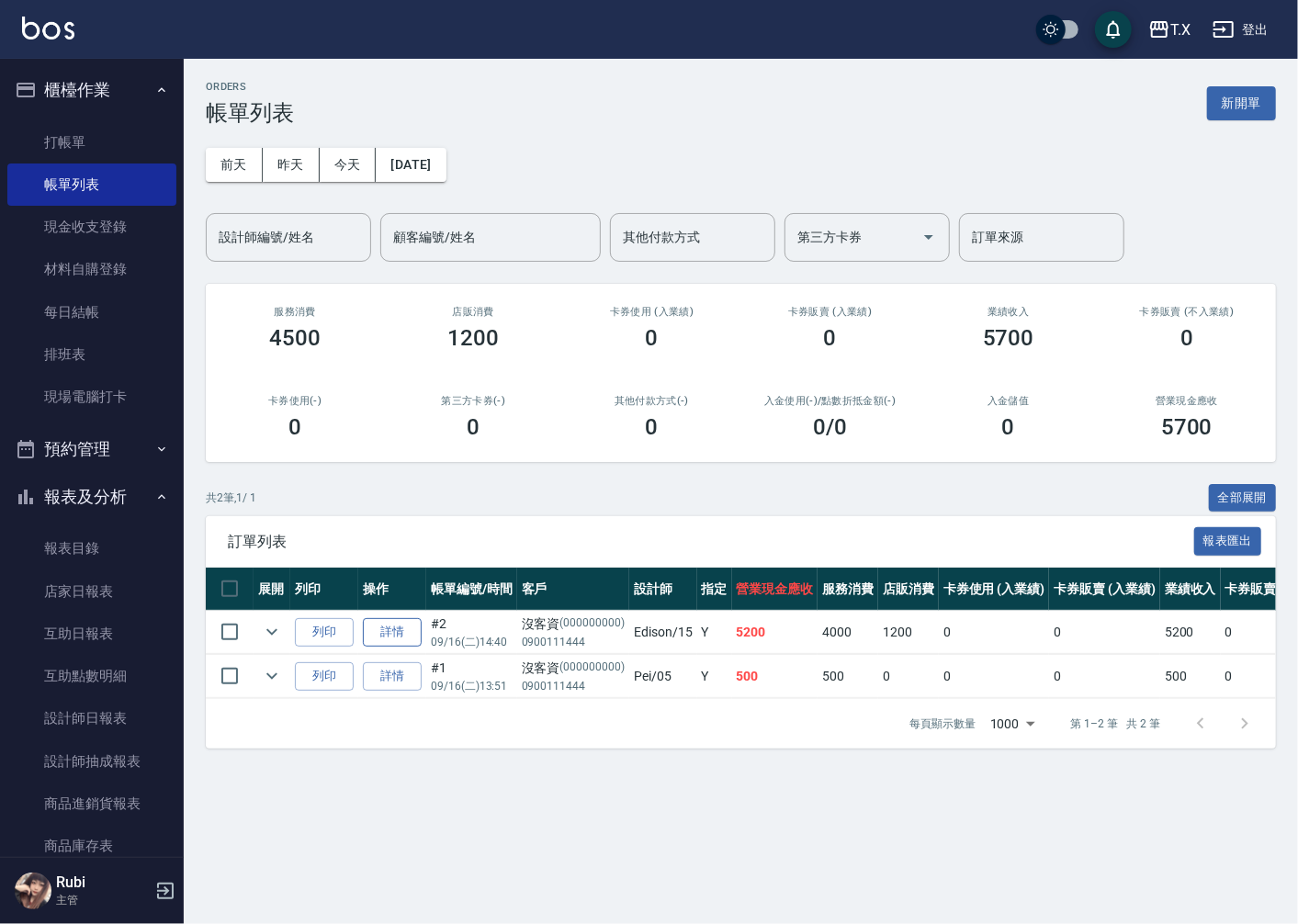
click at [377, 635] on link "詳情" at bounding box center [392, 632] width 59 height 29
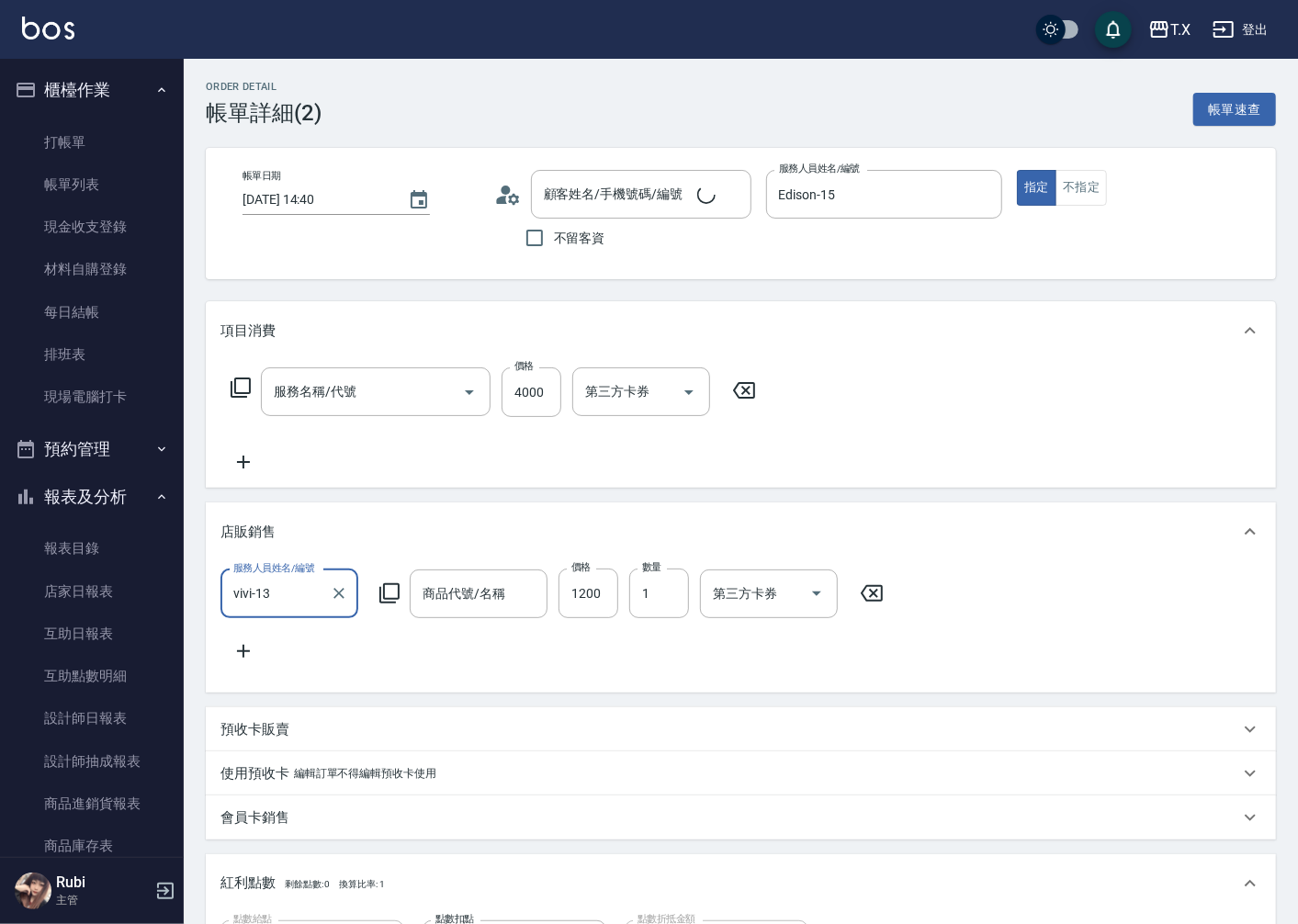
type input "[DATE] 14:40"
type input "Edison-15"
type input "520"
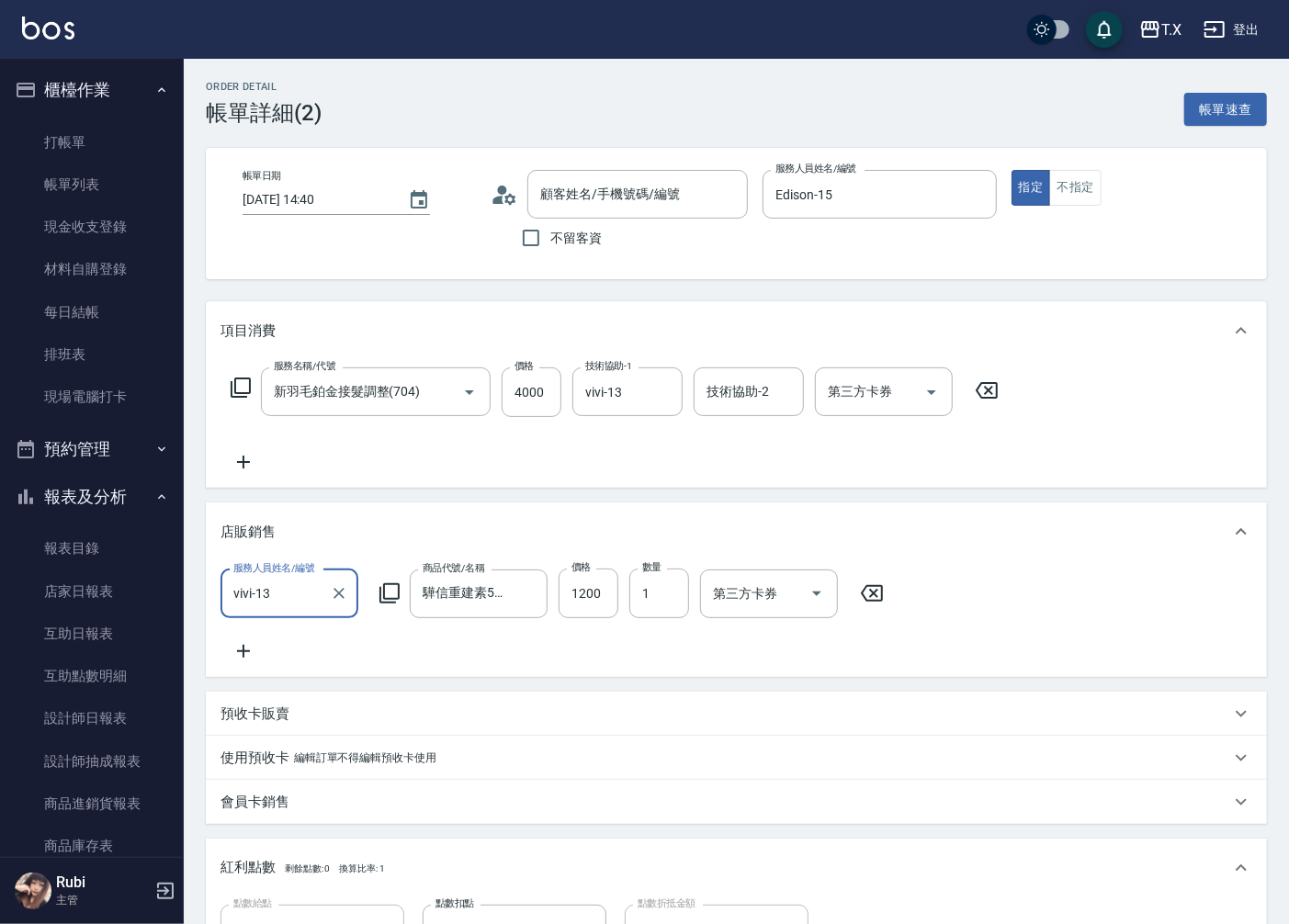
type input "沒客資/0900111444/000000000"
type input "新羽毛鉑金接髮調整(704)"
type input "驊信重建素500ml"
click at [241, 464] on icon at bounding box center [243, 462] width 46 height 22
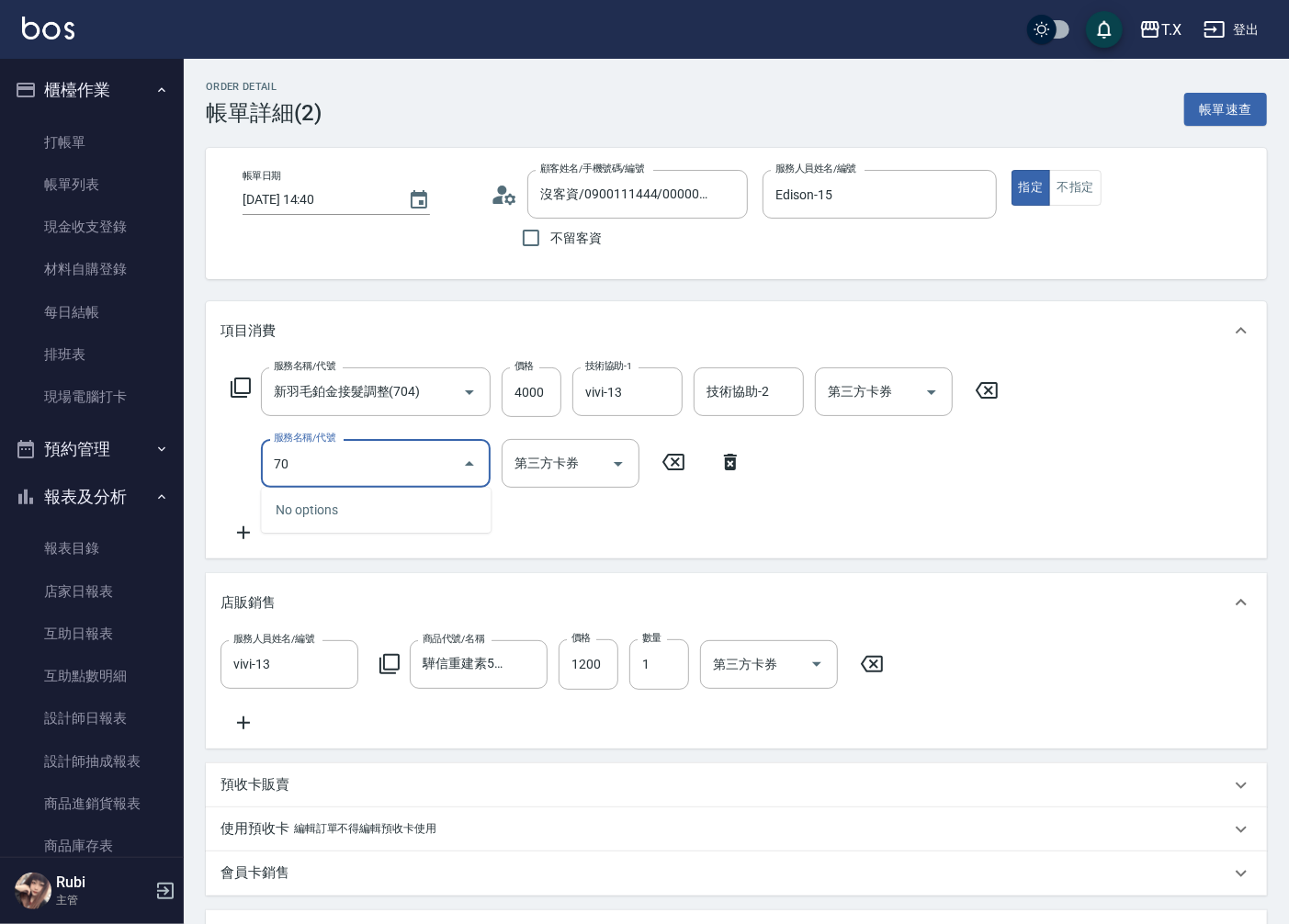
type input "704"
type input "1020"
type input "新羽毛鉑金接髮調整(704)"
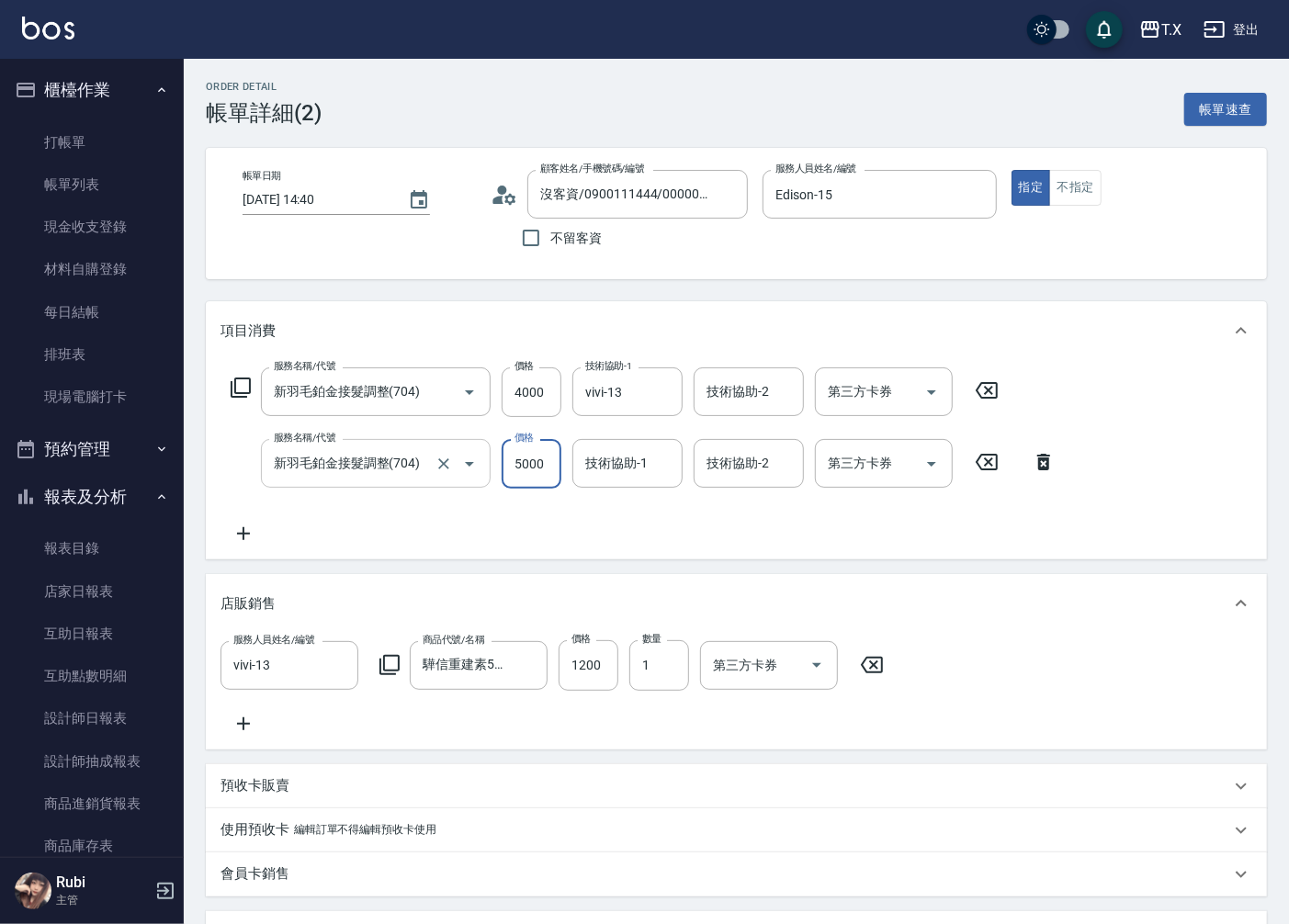
type input "4"
type input "520"
type input "400"
type input "560"
type input "4000"
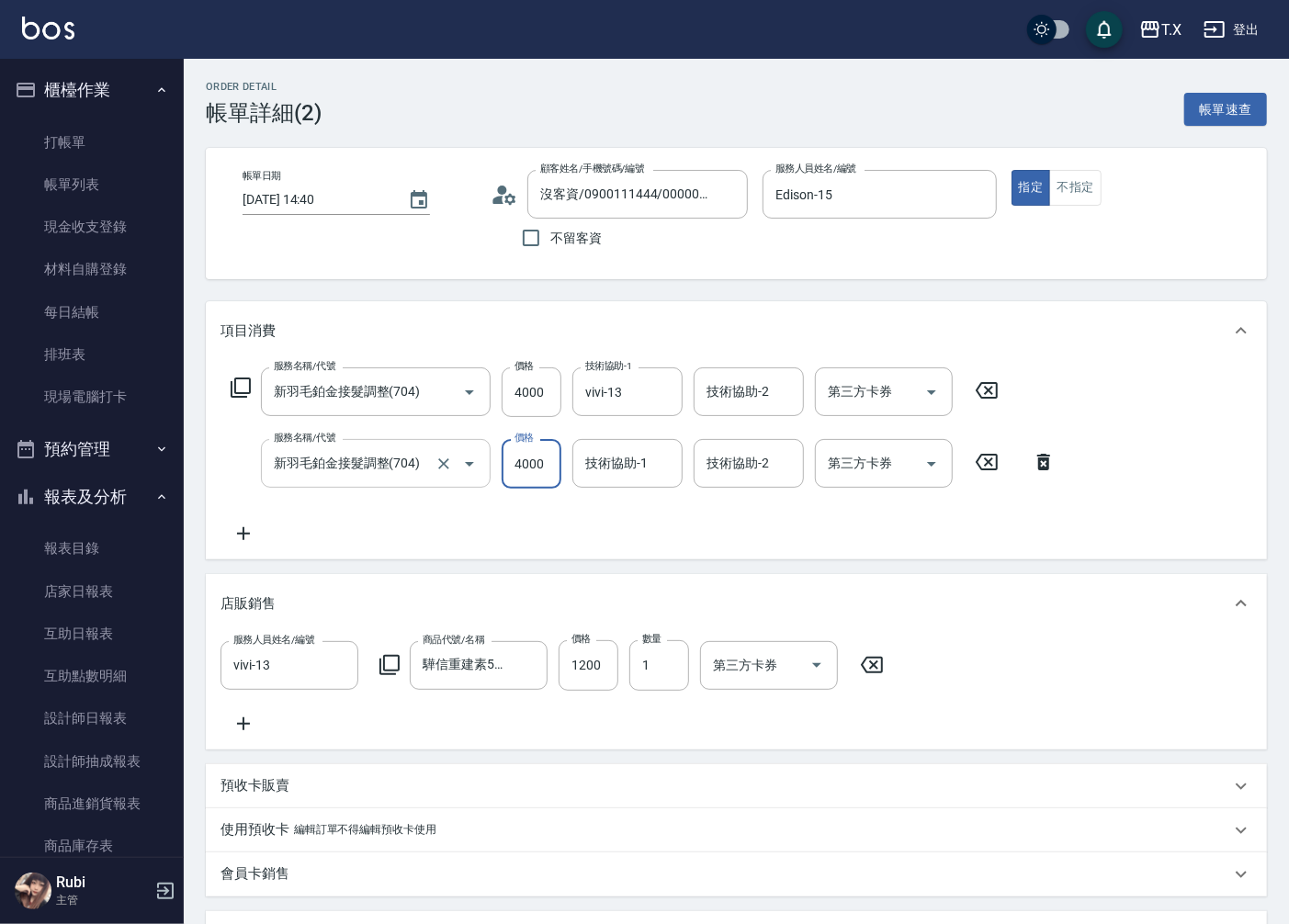
type input "920"
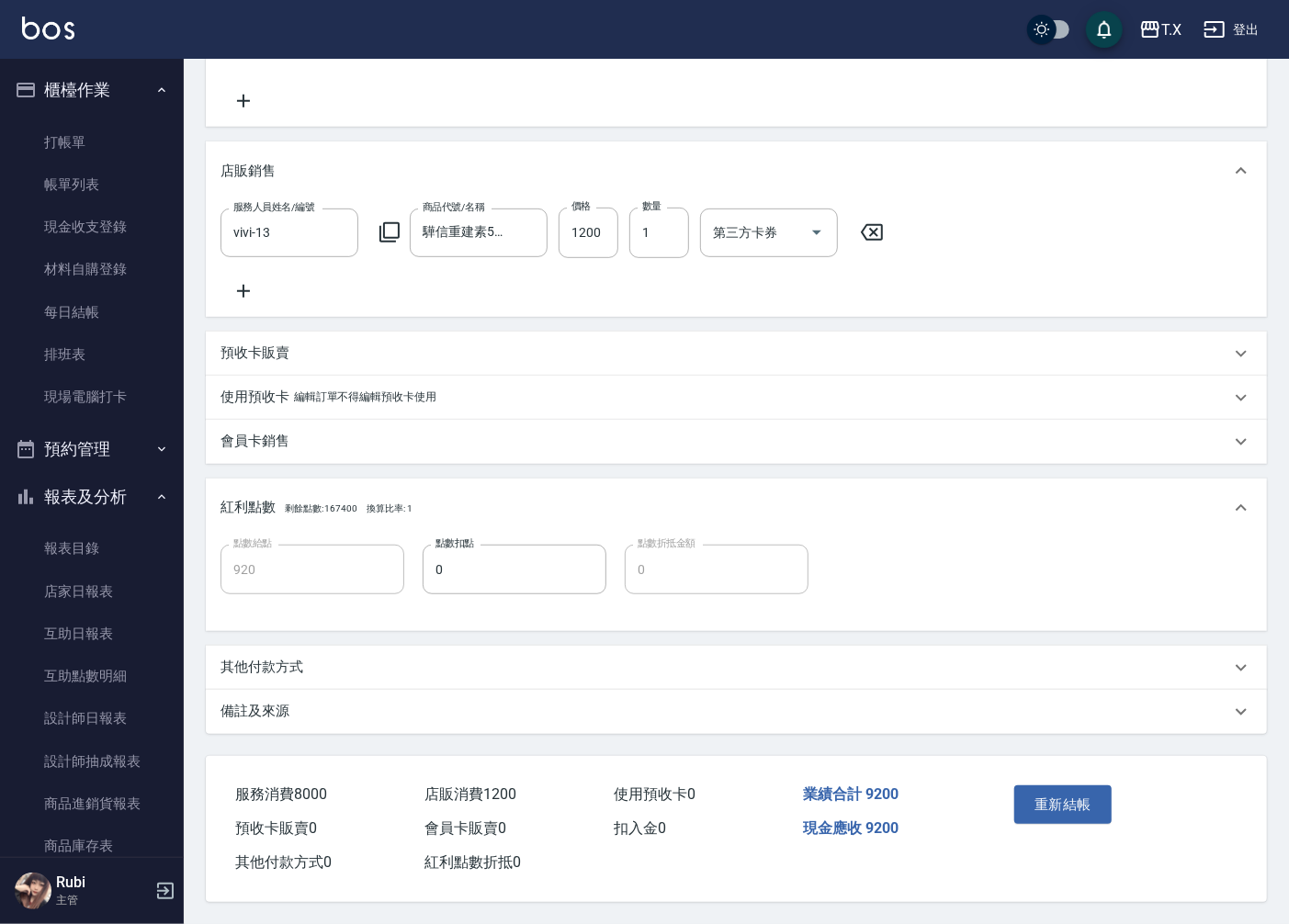
scroll to position [453, 0]
type input "4000"
click at [1038, 799] on button "重新結帳" at bounding box center [1063, 804] width 98 height 38
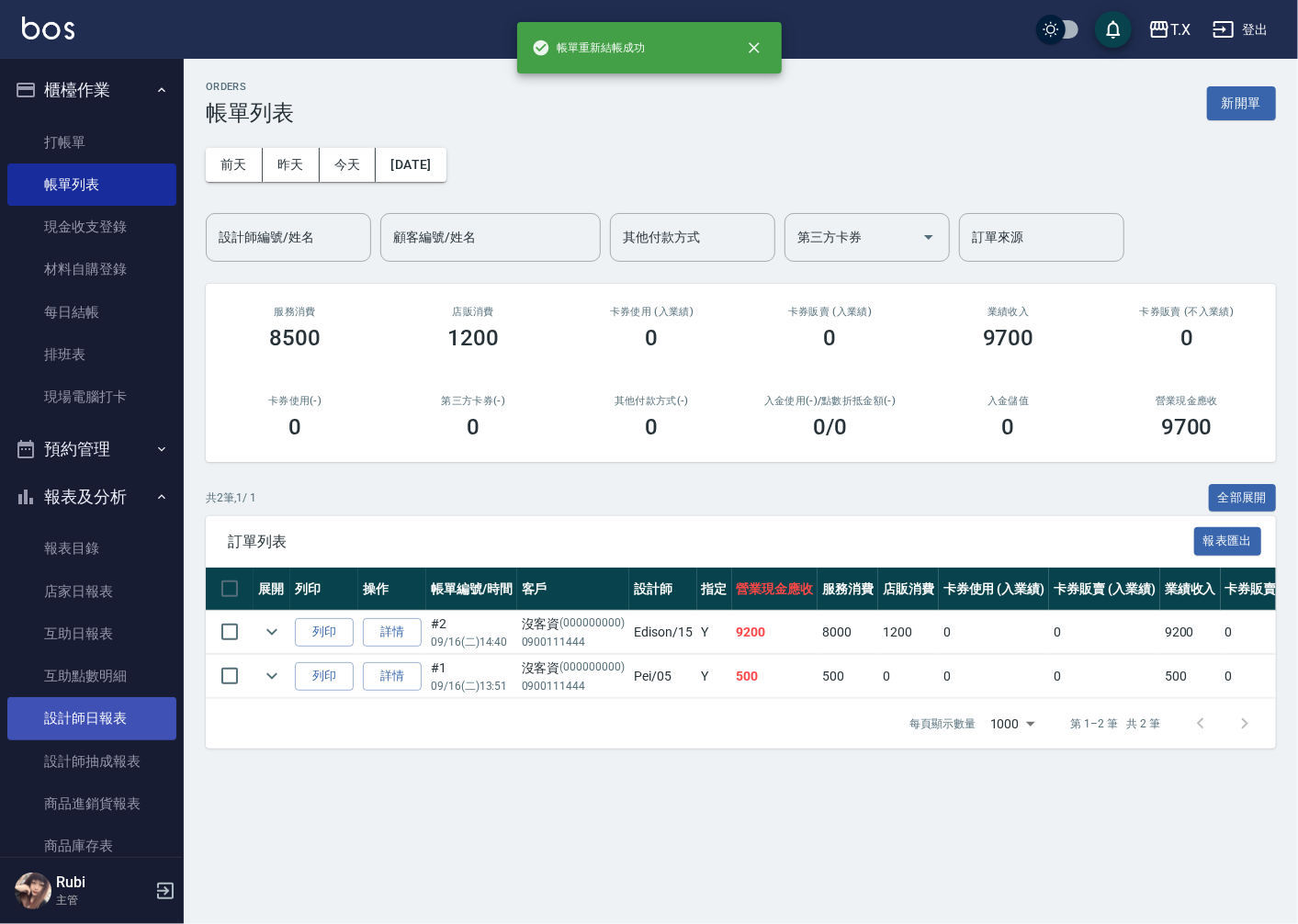
click at [95, 724] on link "設計師日報表" at bounding box center [92, 717] width 169 height 42
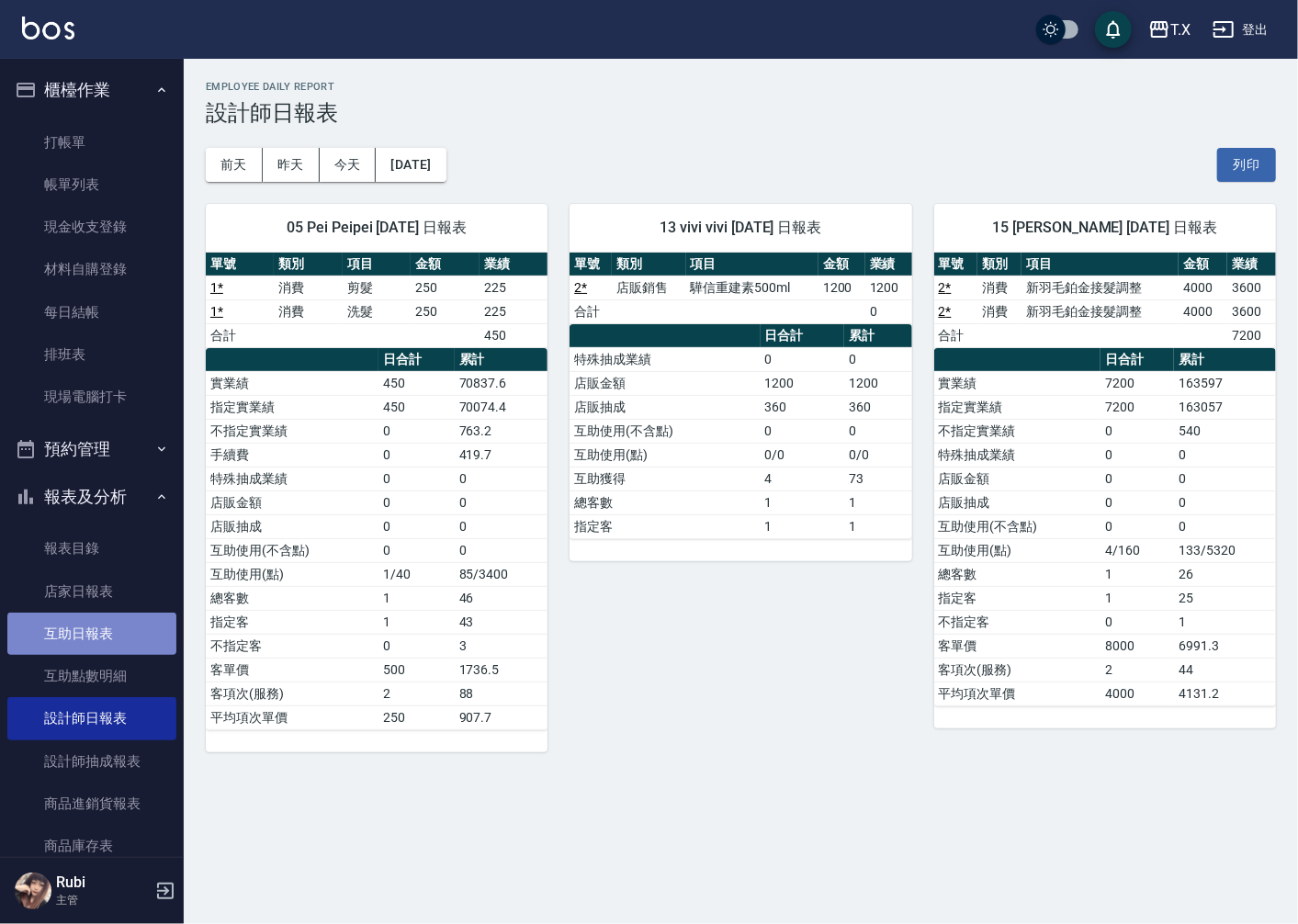
click at [96, 632] on link "互助日報表" at bounding box center [92, 633] width 169 height 42
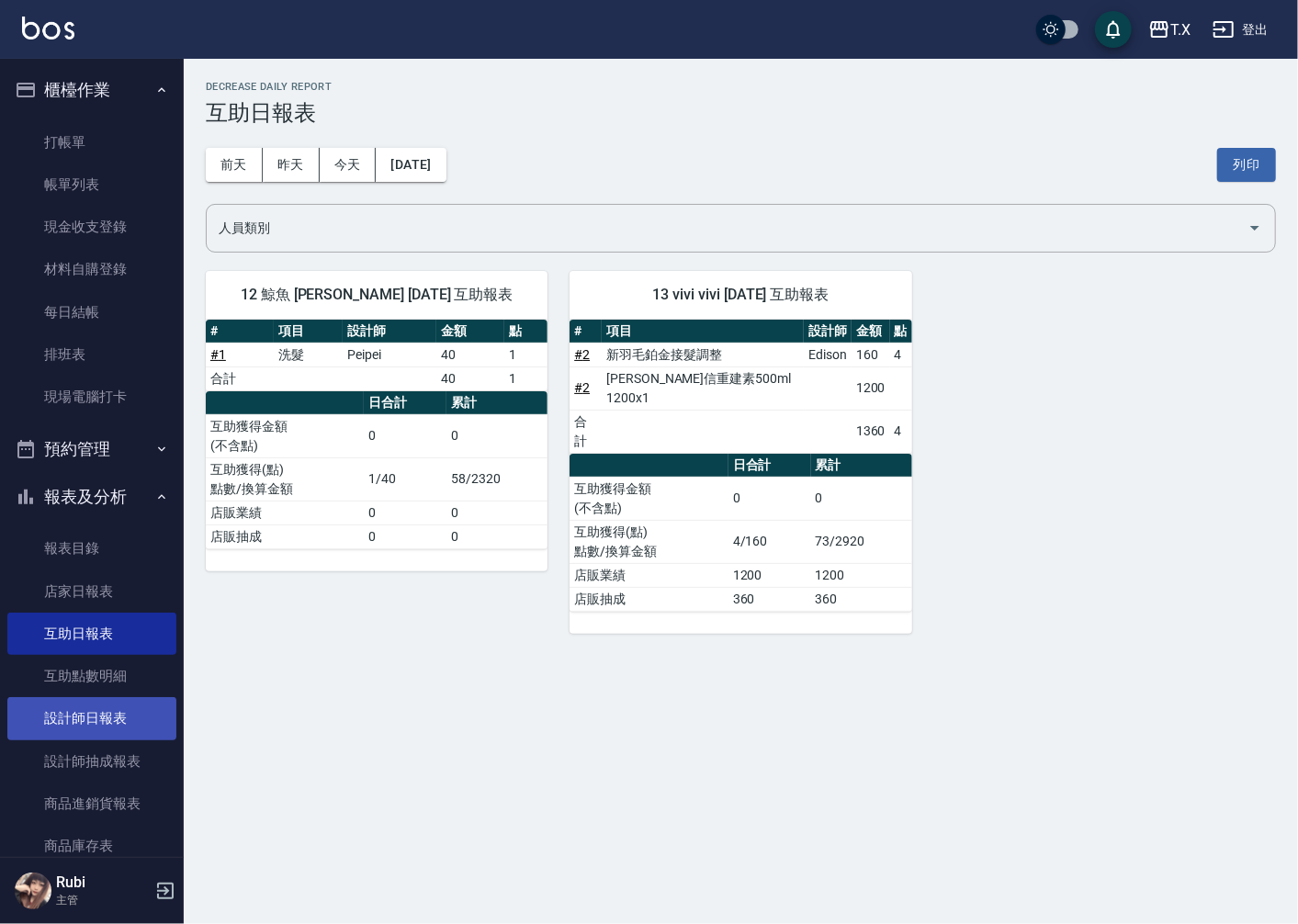
click at [83, 717] on link "設計師日報表" at bounding box center [92, 717] width 169 height 42
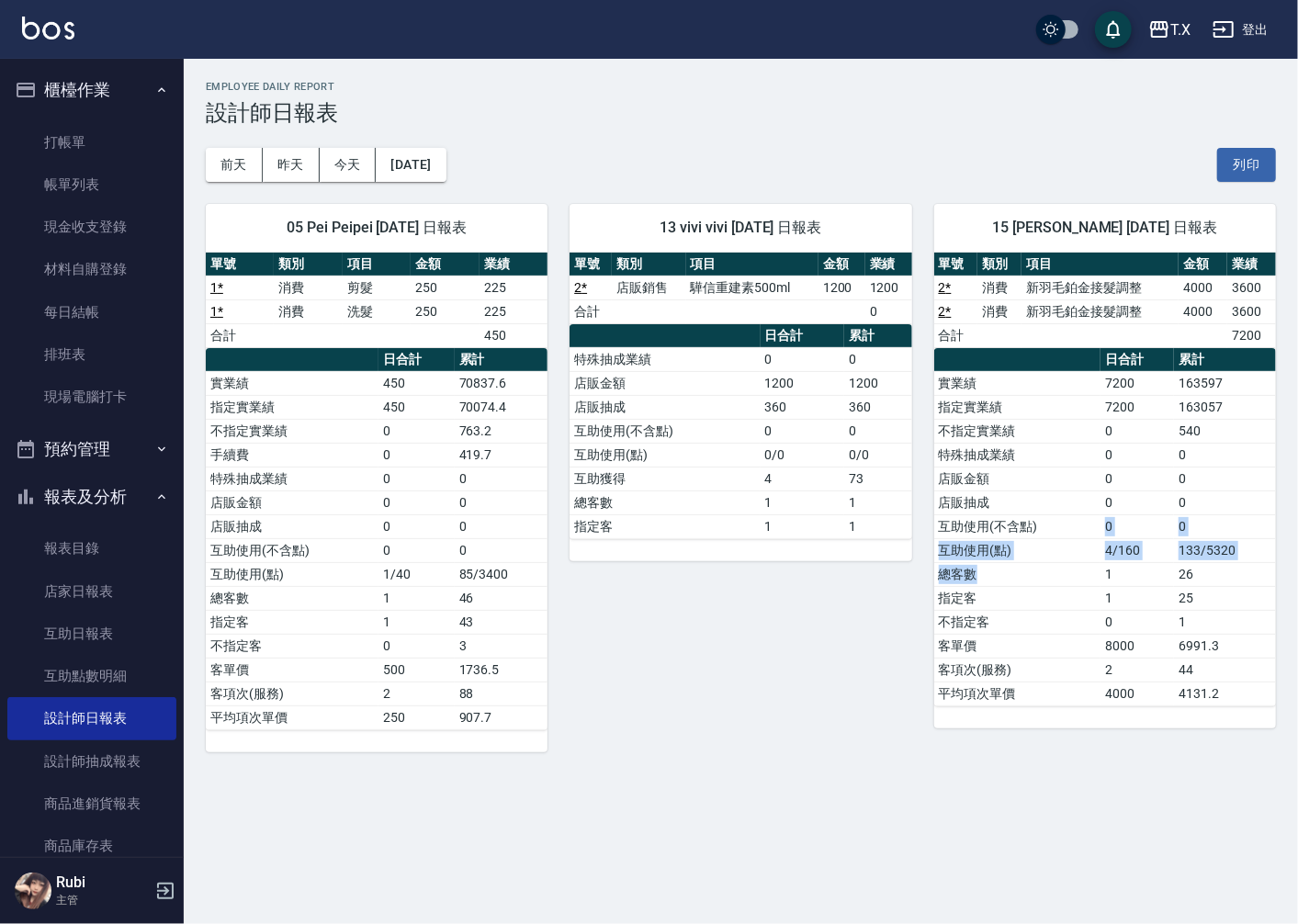
drag, startPoint x: 1087, startPoint y: 583, endPoint x: 1049, endPoint y: 510, distance: 82.3
click at [1068, 534] on tbody "實業績 7200 163597 指定實業績 7200 163057 不指定實業績 0 540 特殊抽成業績 0 0 店販金額 0 0 店販抽成 0 0 互助使…" at bounding box center [1104, 538] width 341 height 334
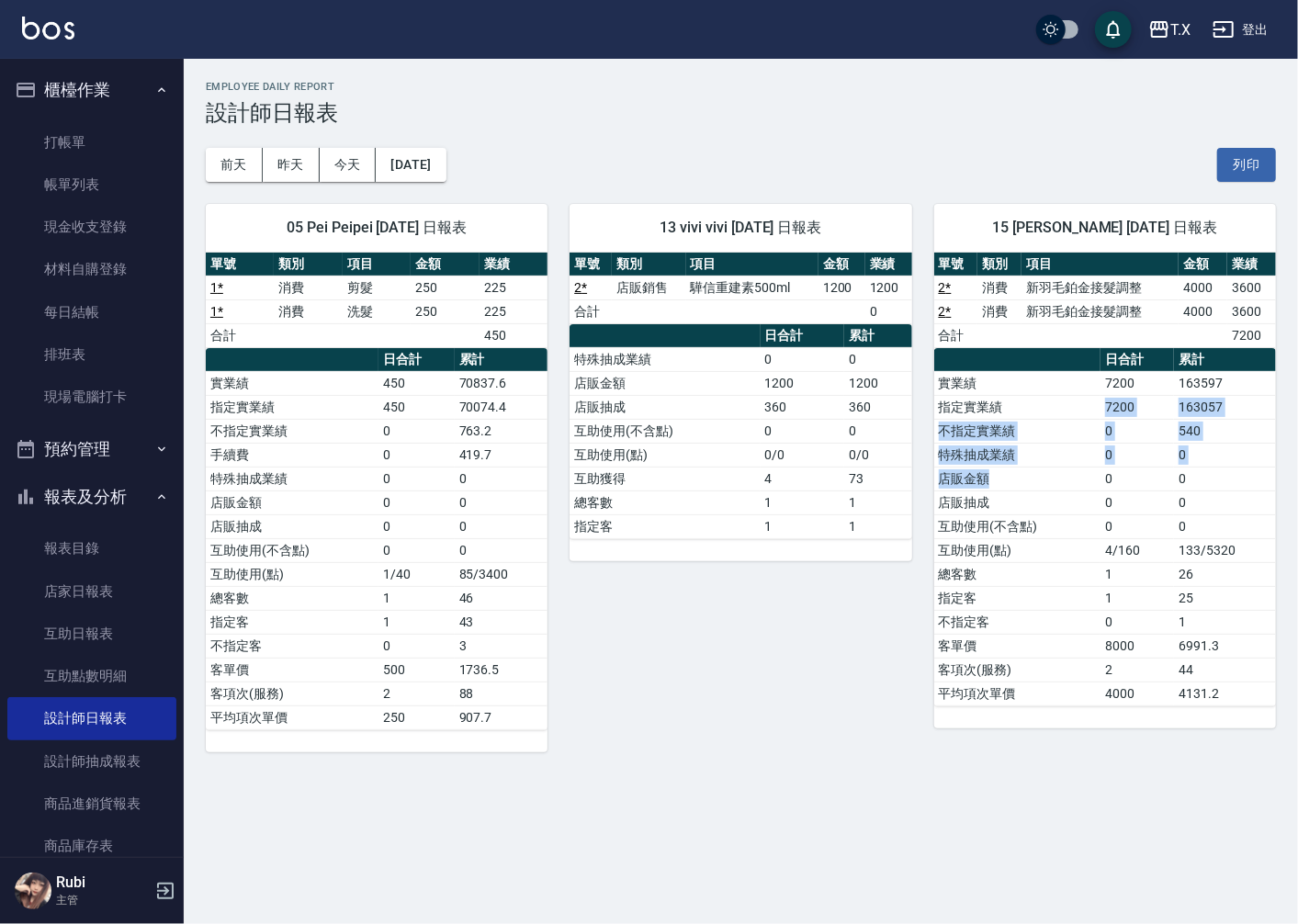
drag, startPoint x: 1045, startPoint y: 410, endPoint x: 1072, endPoint y: 546, distance: 138.7
click at [1069, 534] on tbody "實業績 7200 163597 指定實業績 7200 163057 不指定實業績 0 540 特殊抽成業績 0 0 店販金額 0 0 店販抽成 0 0 互助使…" at bounding box center [1104, 538] width 341 height 334
drag, startPoint x: 1082, startPoint y: 675, endPoint x: 1059, endPoint y: 654, distance: 31.1
click at [1069, 663] on td "客項次(服務)" at bounding box center [1018, 670] width 167 height 24
click at [1053, 625] on tbody "實業績 7200 163597 指定實業績 7200 163057 不指定實業績 0 540 特殊抽成業績 0 0 店販金額 0 0 店販抽成 0 0 互助使…" at bounding box center [1104, 538] width 341 height 334
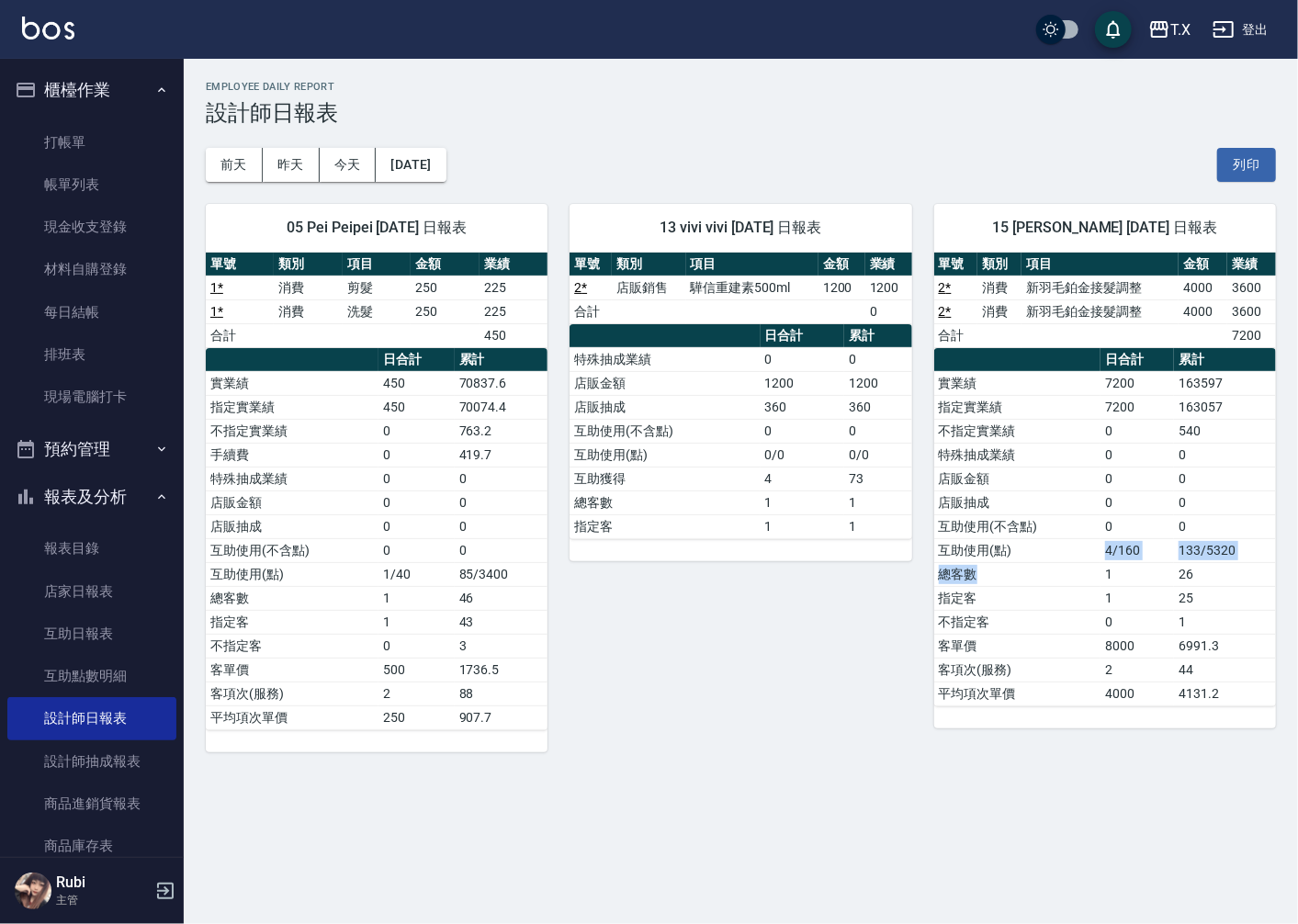
drag, startPoint x: 1045, startPoint y: 563, endPoint x: 1061, endPoint y: 611, distance: 50.6
click at [1057, 590] on tbody "實業績 7200 163597 指定實業績 7200 163057 不指定實業績 0 540 特殊抽成業績 0 0 店販金額 0 0 店販抽成 0 0 互助使…" at bounding box center [1104, 538] width 341 height 334
click at [1061, 612] on td "不指定客" at bounding box center [1018, 622] width 167 height 24
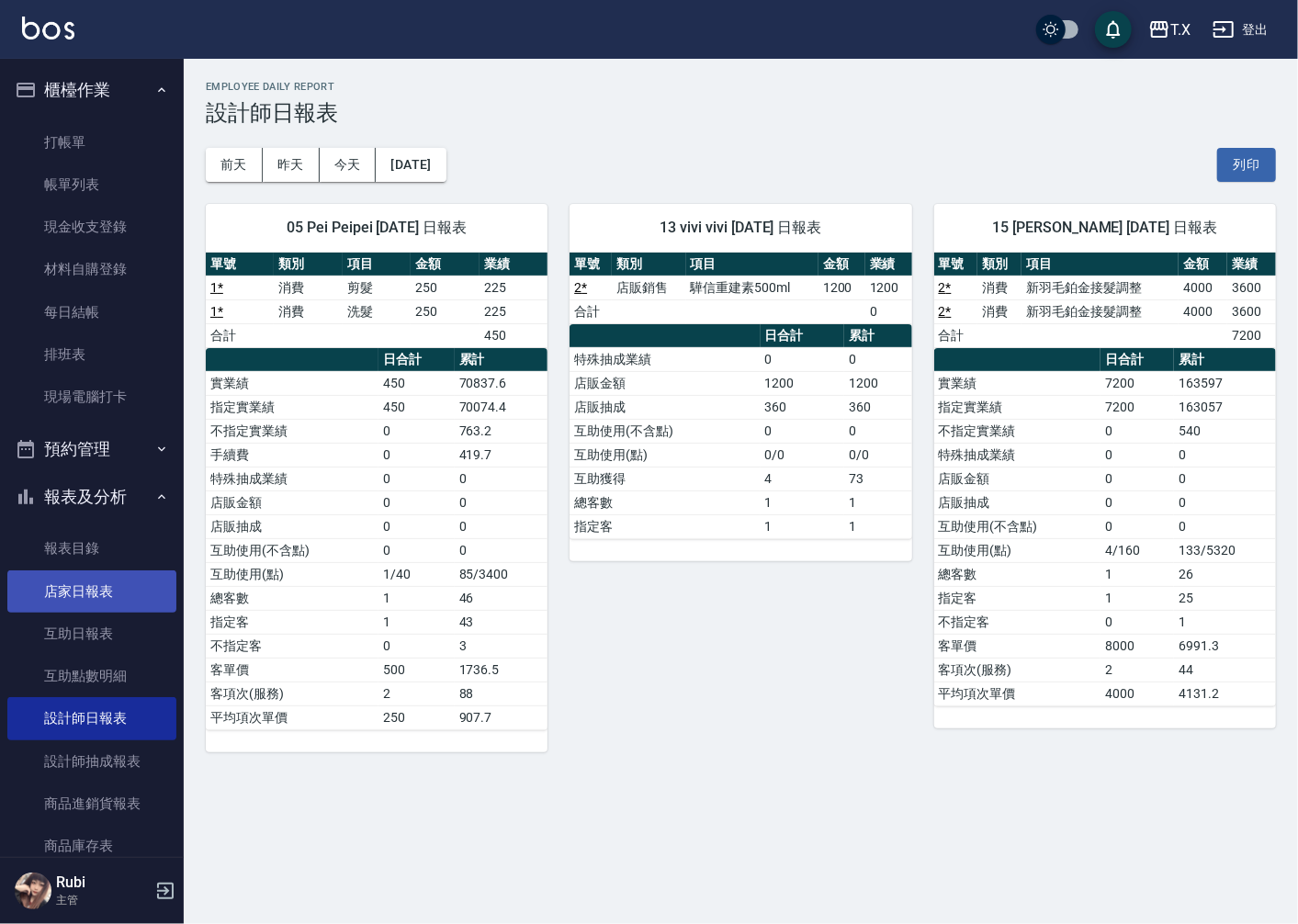
click at [69, 581] on link "店家日報表" at bounding box center [92, 591] width 169 height 42
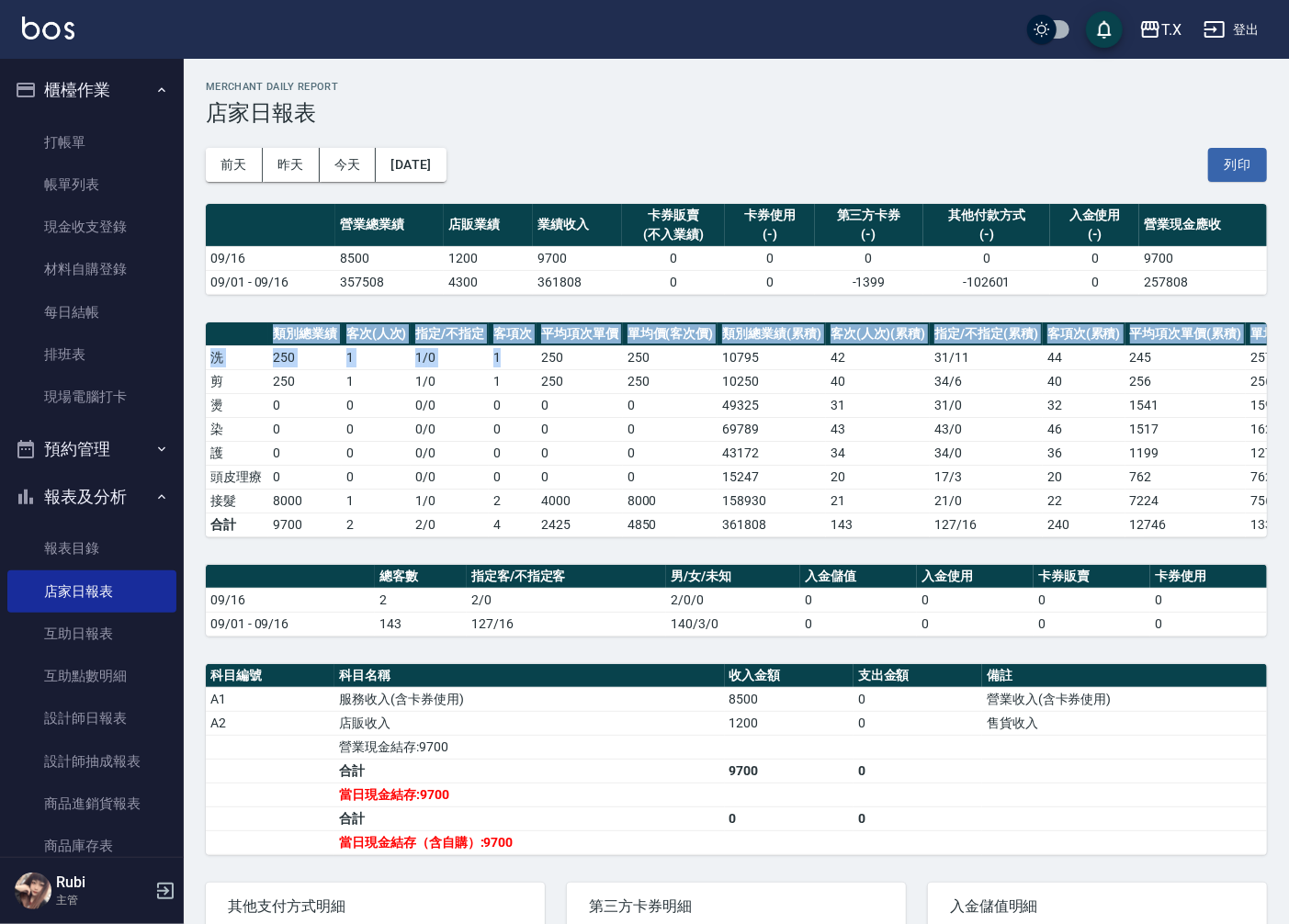
drag, startPoint x: 502, startPoint y: 332, endPoint x: 462, endPoint y: 291, distance: 57.3
click at [473, 305] on div "T.X [DATE] 店家日報表 列印時間： [DATE][PHONE_NUMBER]:52 Merchant Daily Report 店家日報表 [DAT…" at bounding box center [735, 600] width 1105 height 1084
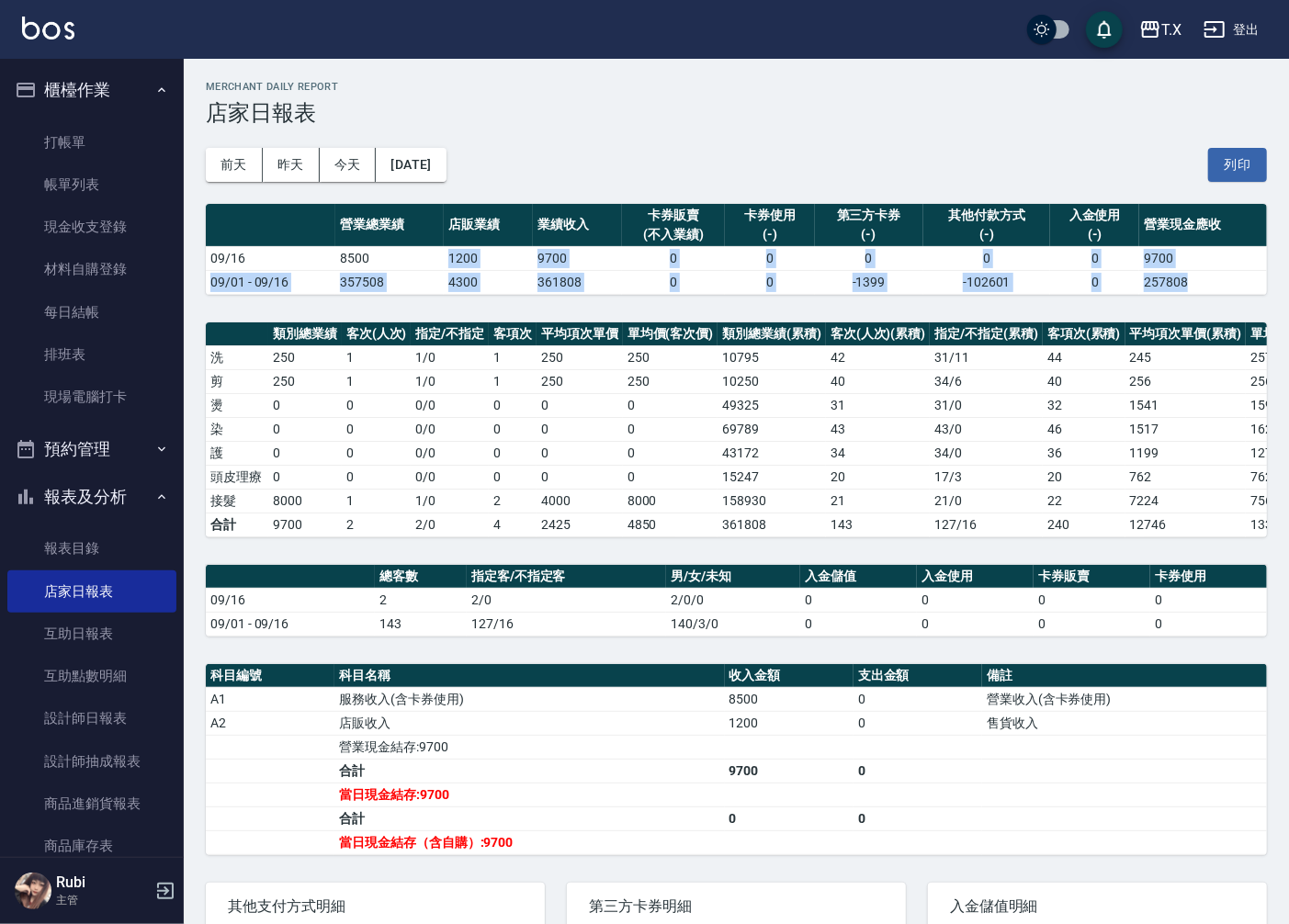
drag, startPoint x: 438, startPoint y: 250, endPoint x: 491, endPoint y: 383, distance: 143.2
click at [490, 377] on div "T.X [DATE] 店家日報表 列印時間： [DATE][PHONE_NUMBER]:52 Merchant Daily Report 店家日報表 [DAT…" at bounding box center [735, 600] width 1105 height 1084
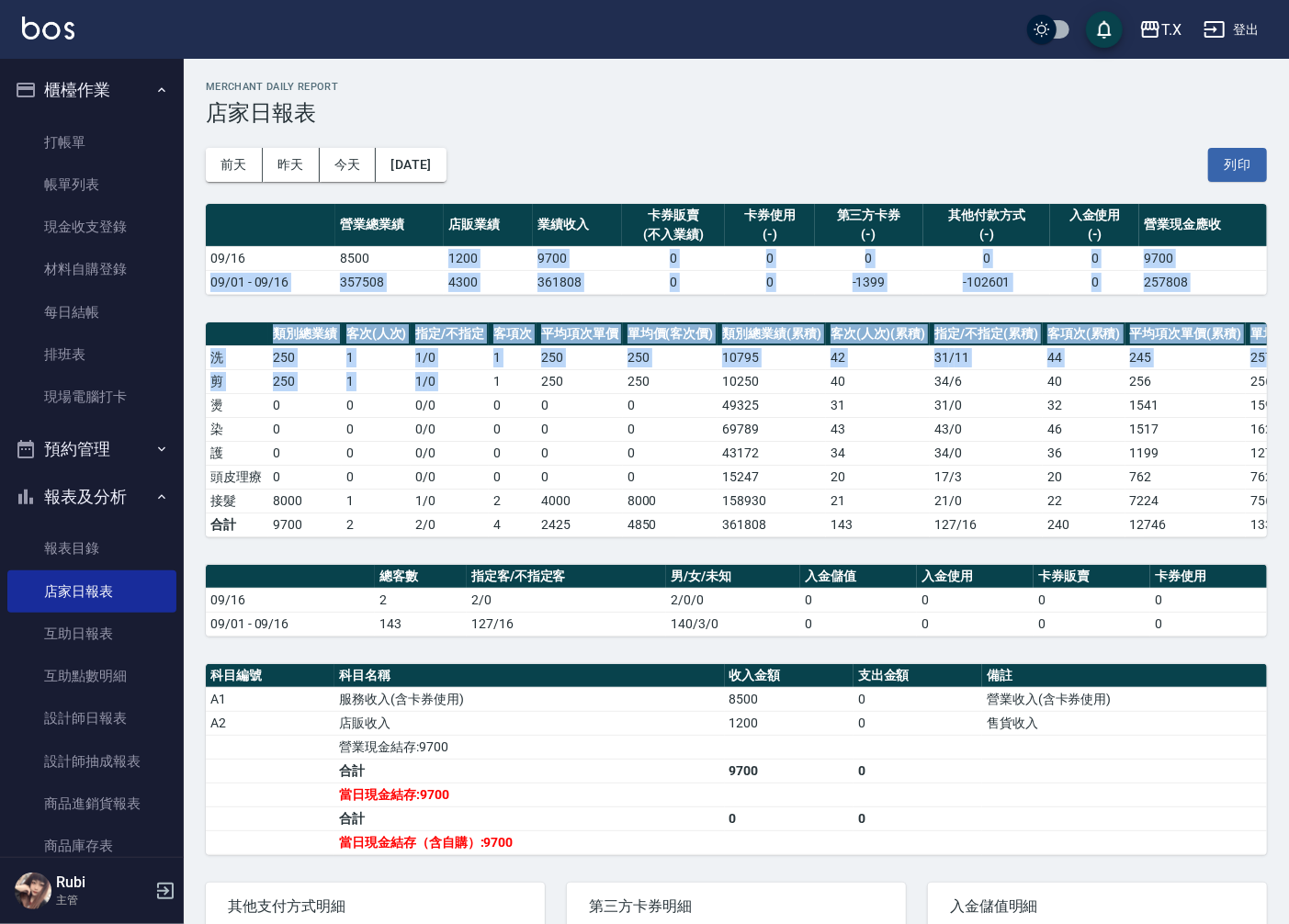
click at [494, 392] on td "1" at bounding box center [512, 382] width 47 height 24
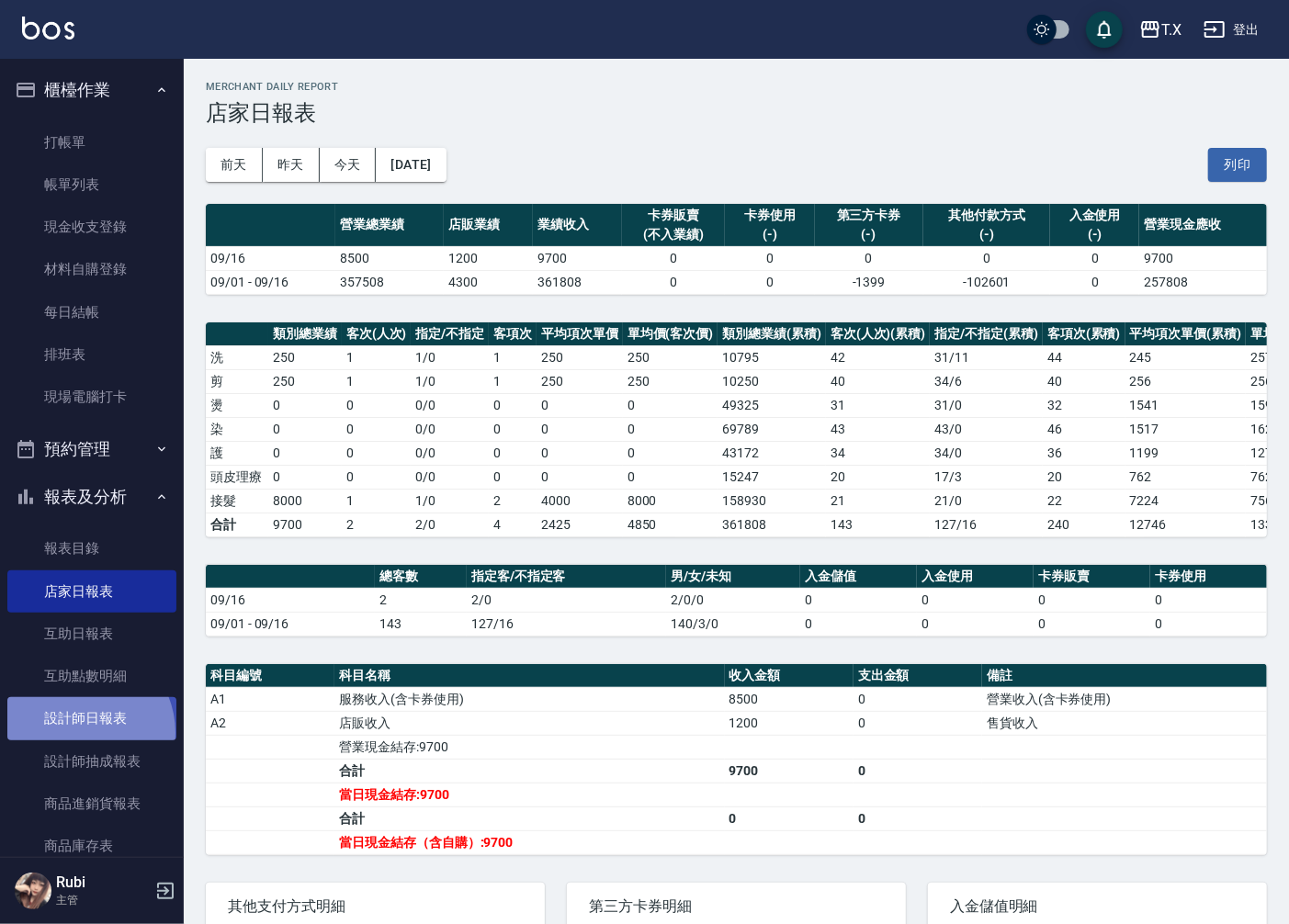
click at [79, 732] on link "設計師日報表" at bounding box center [92, 717] width 169 height 42
